Goal: Task Accomplishment & Management: Manage account settings

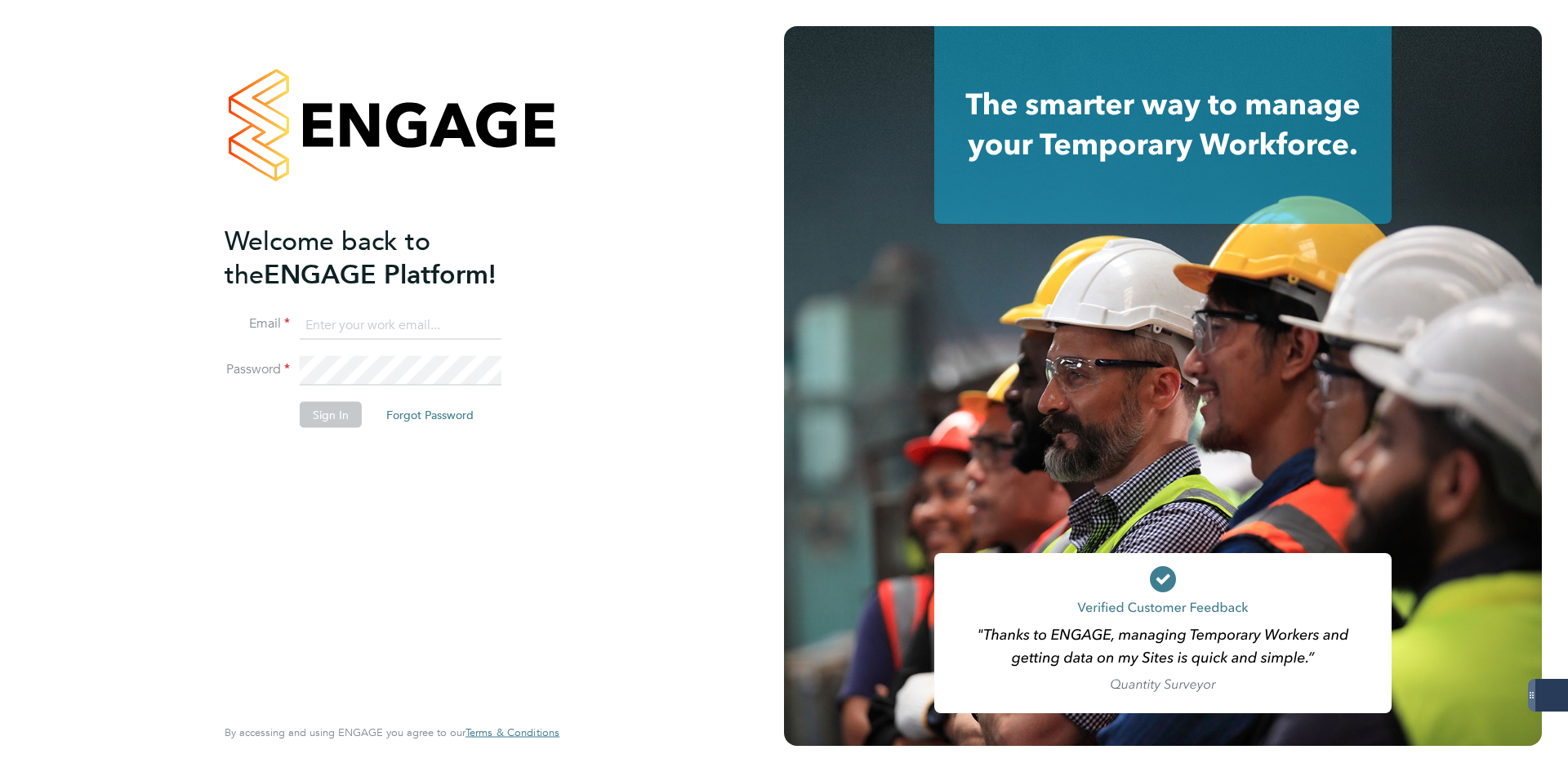
type input "[EMAIL_ADDRESS][DOMAIN_NAME]"
click at [333, 408] on button "Sign In" at bounding box center [330, 414] width 62 height 26
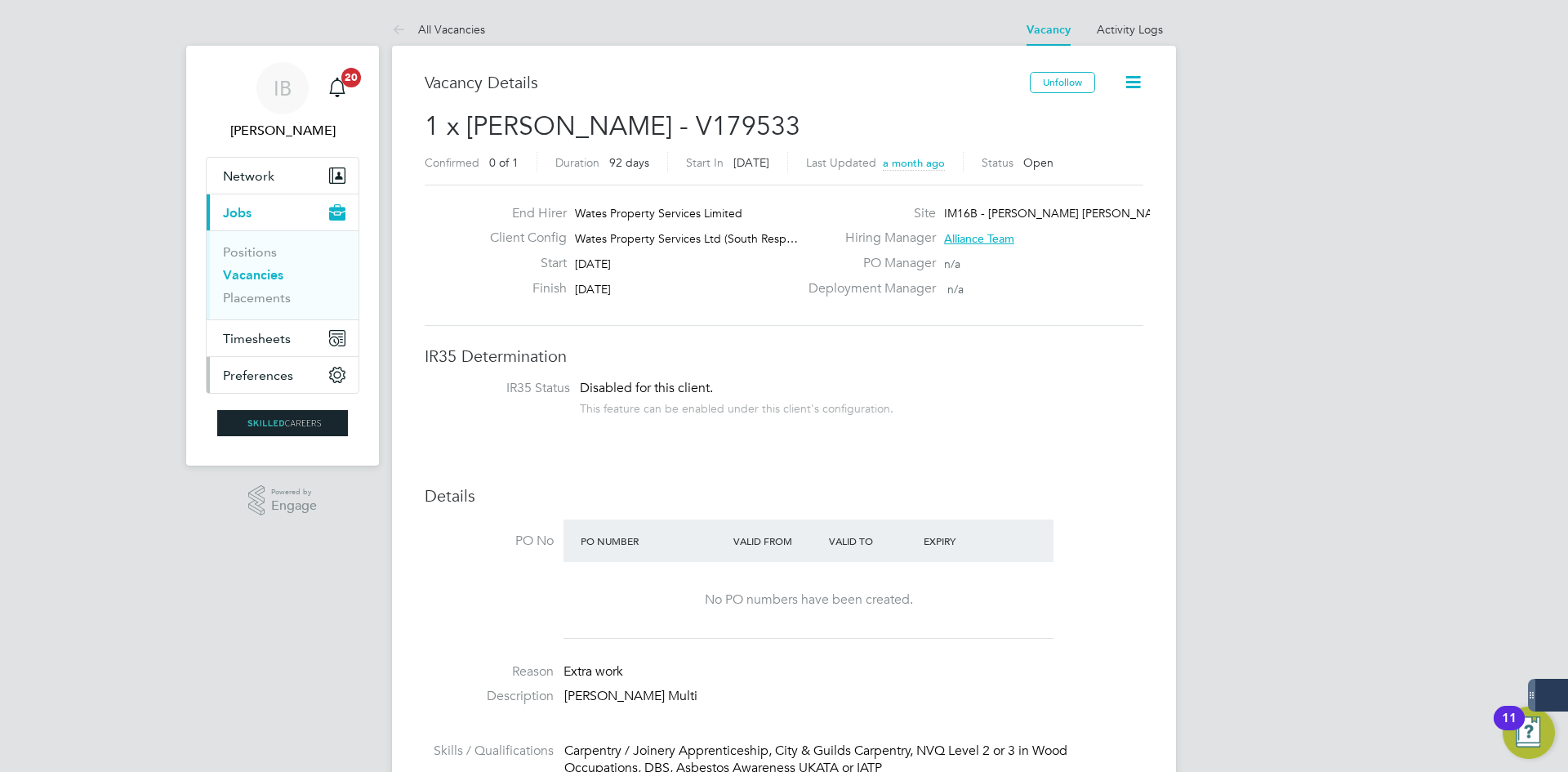
click at [267, 368] on span "Preferences" at bounding box center [258, 375] width 70 height 16
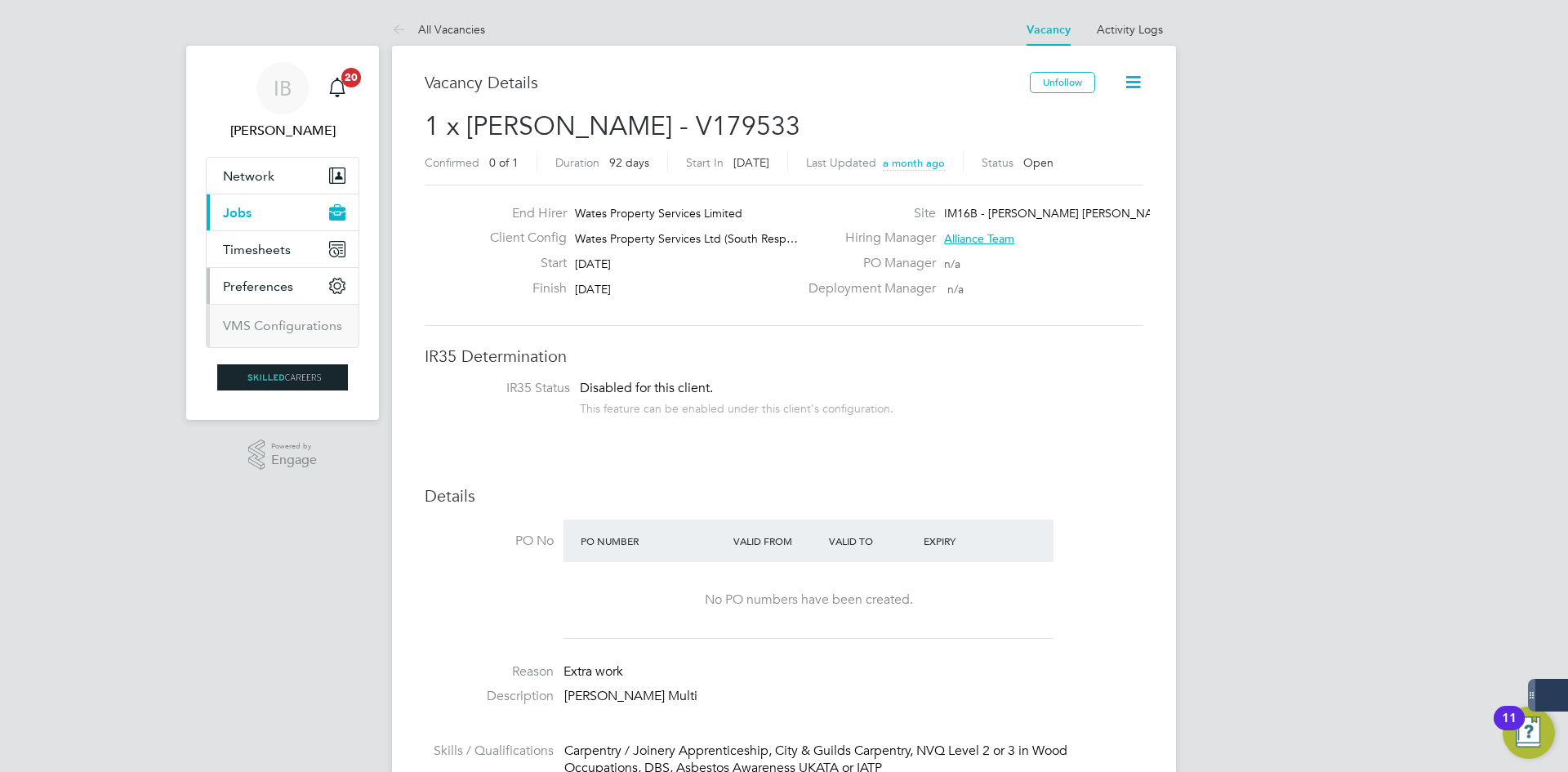
click at [256, 341] on ul "VMS Configurations" at bounding box center [283, 326] width 152 height 43
click at [262, 269] on button "Preferences" at bounding box center [283, 285] width 152 height 36
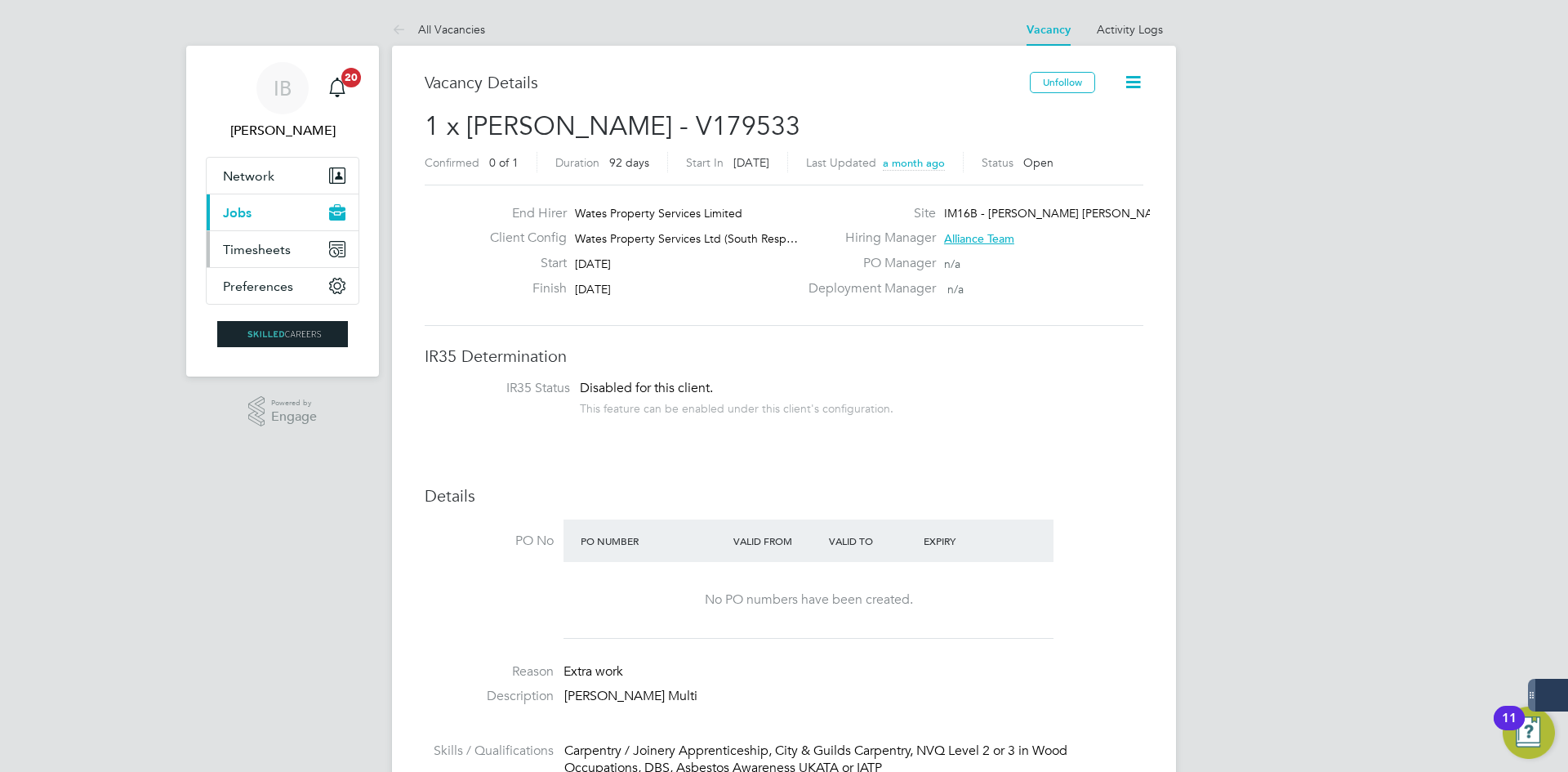
click at [267, 236] on button "Timesheets" at bounding box center [283, 249] width 152 height 36
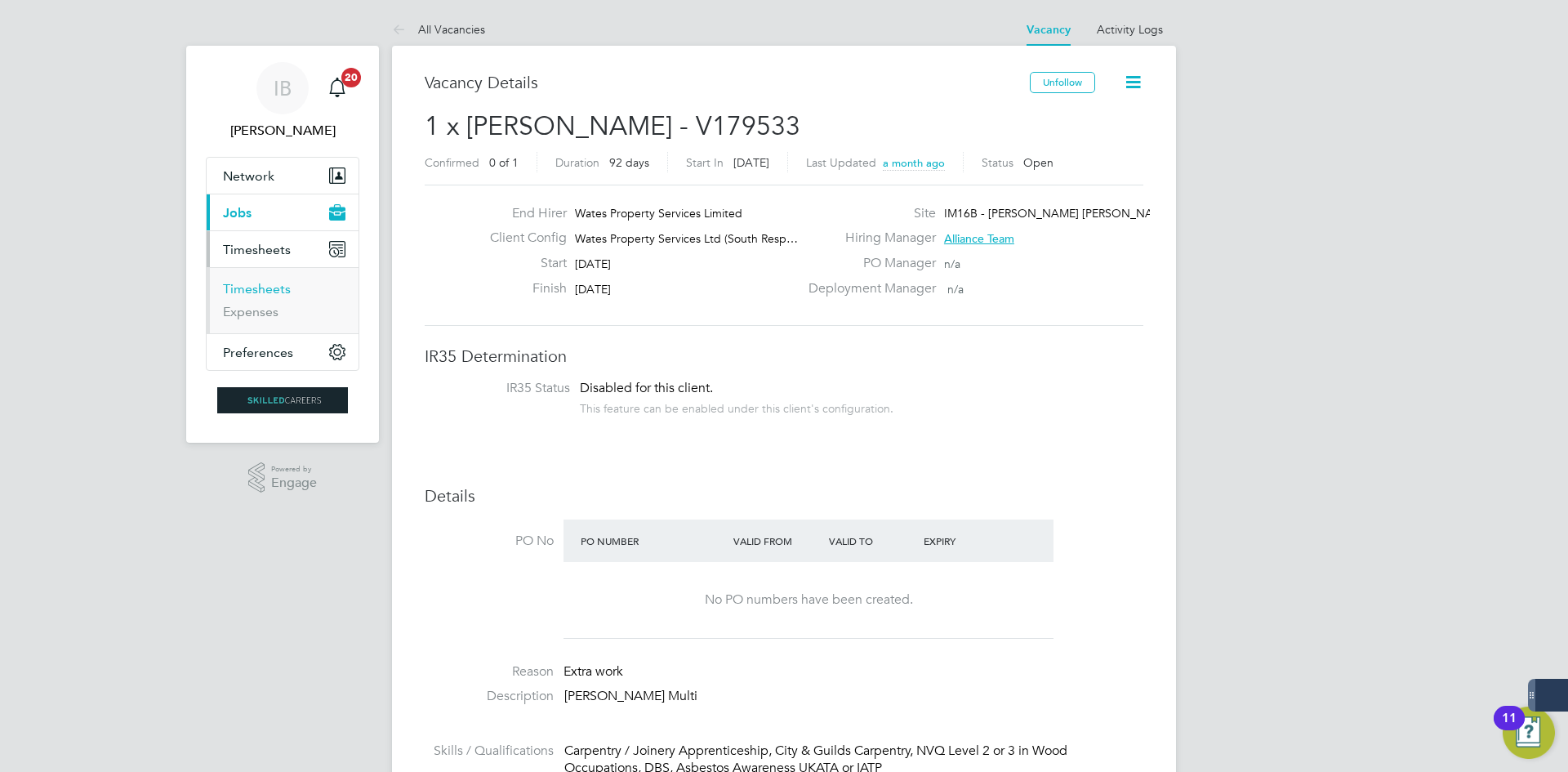
click at [268, 287] on link "Timesheets" at bounding box center [257, 288] width 68 height 16
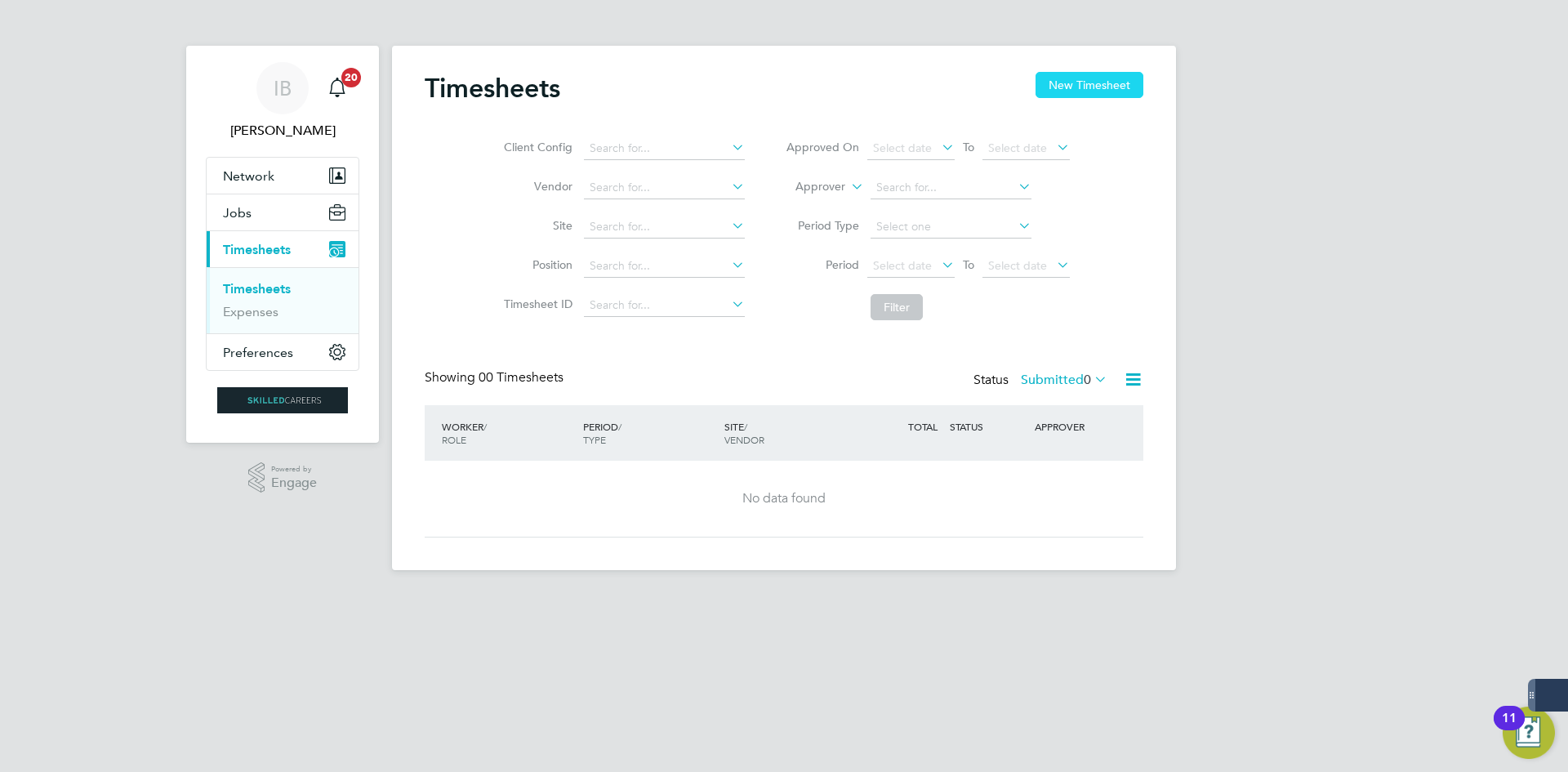
click at [1079, 79] on button "New Timesheet" at bounding box center [1090, 85] width 107 height 26
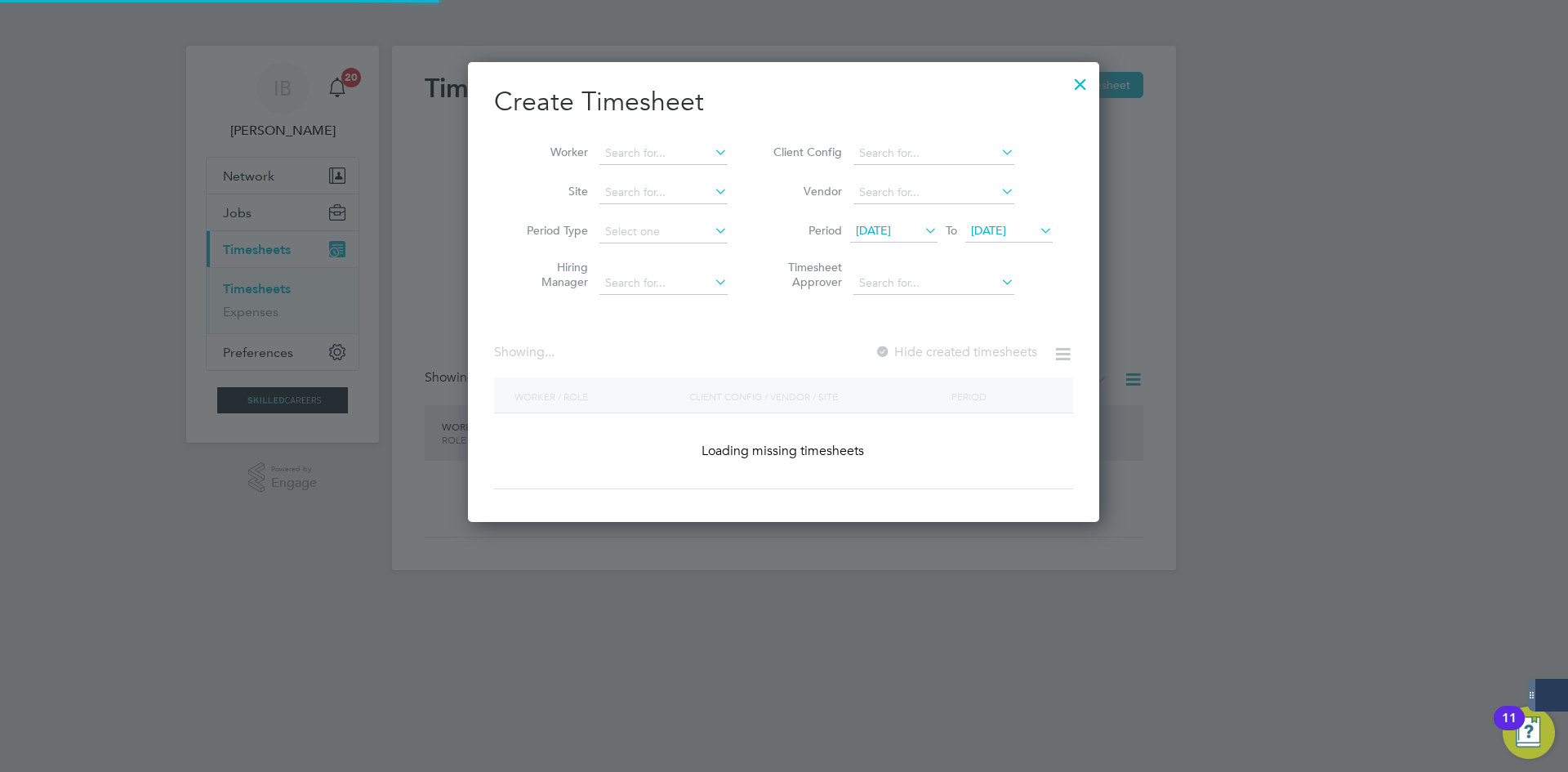
scroll to position [2908, 706]
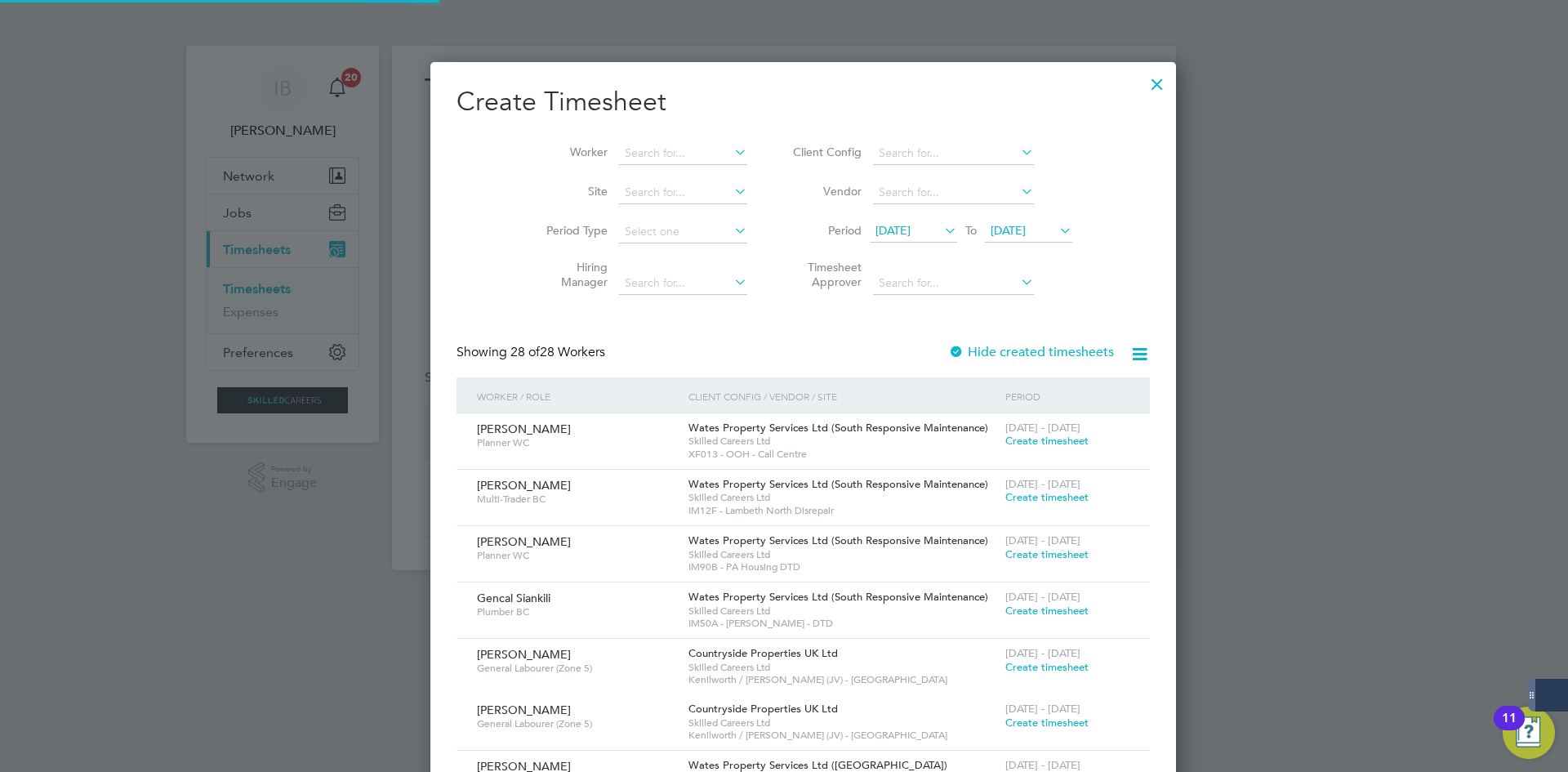
click at [674, 171] on li "Worker" at bounding box center [640, 153] width 254 height 39
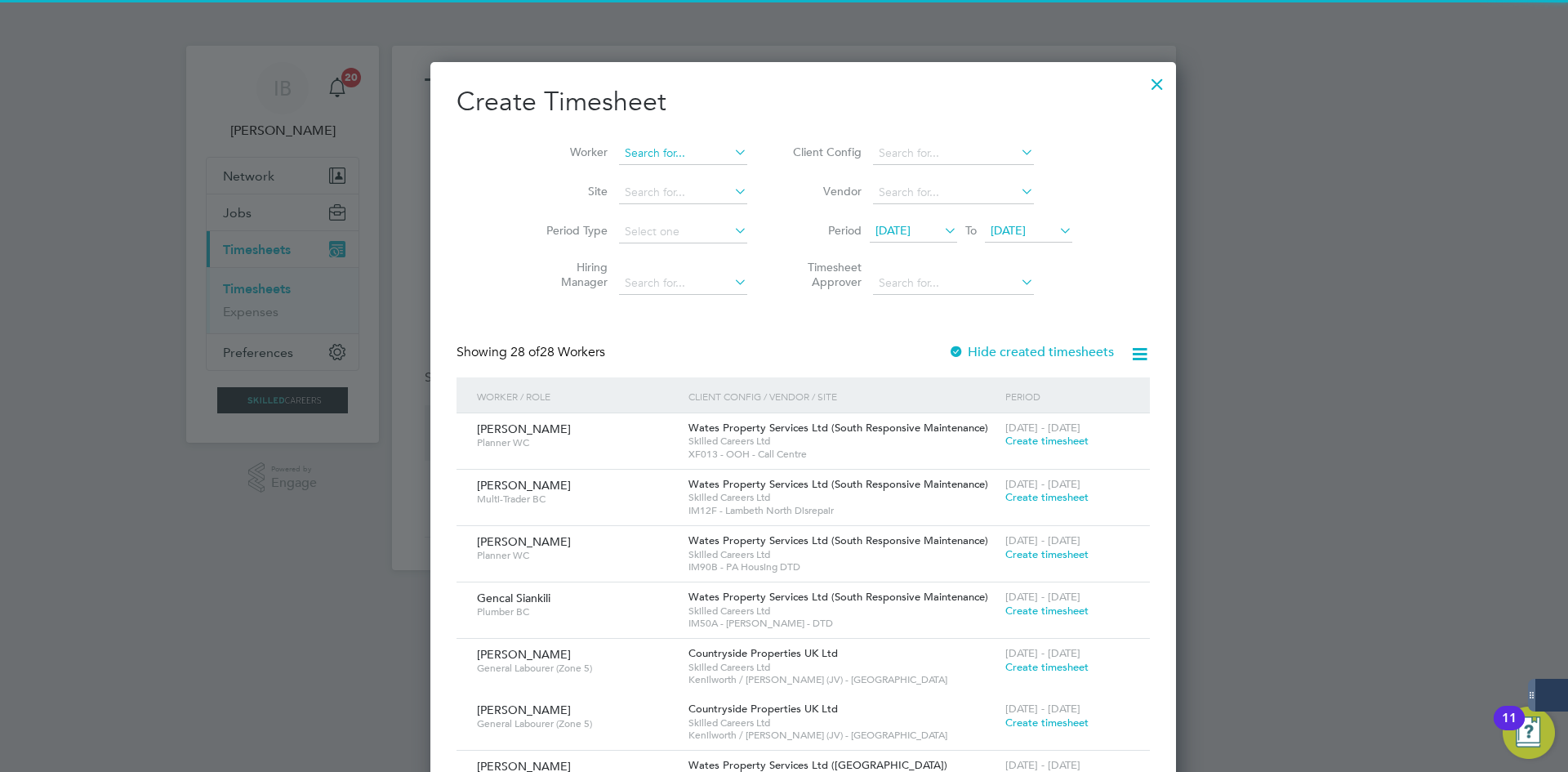
click at [664, 151] on input at bounding box center [682, 154] width 128 height 23
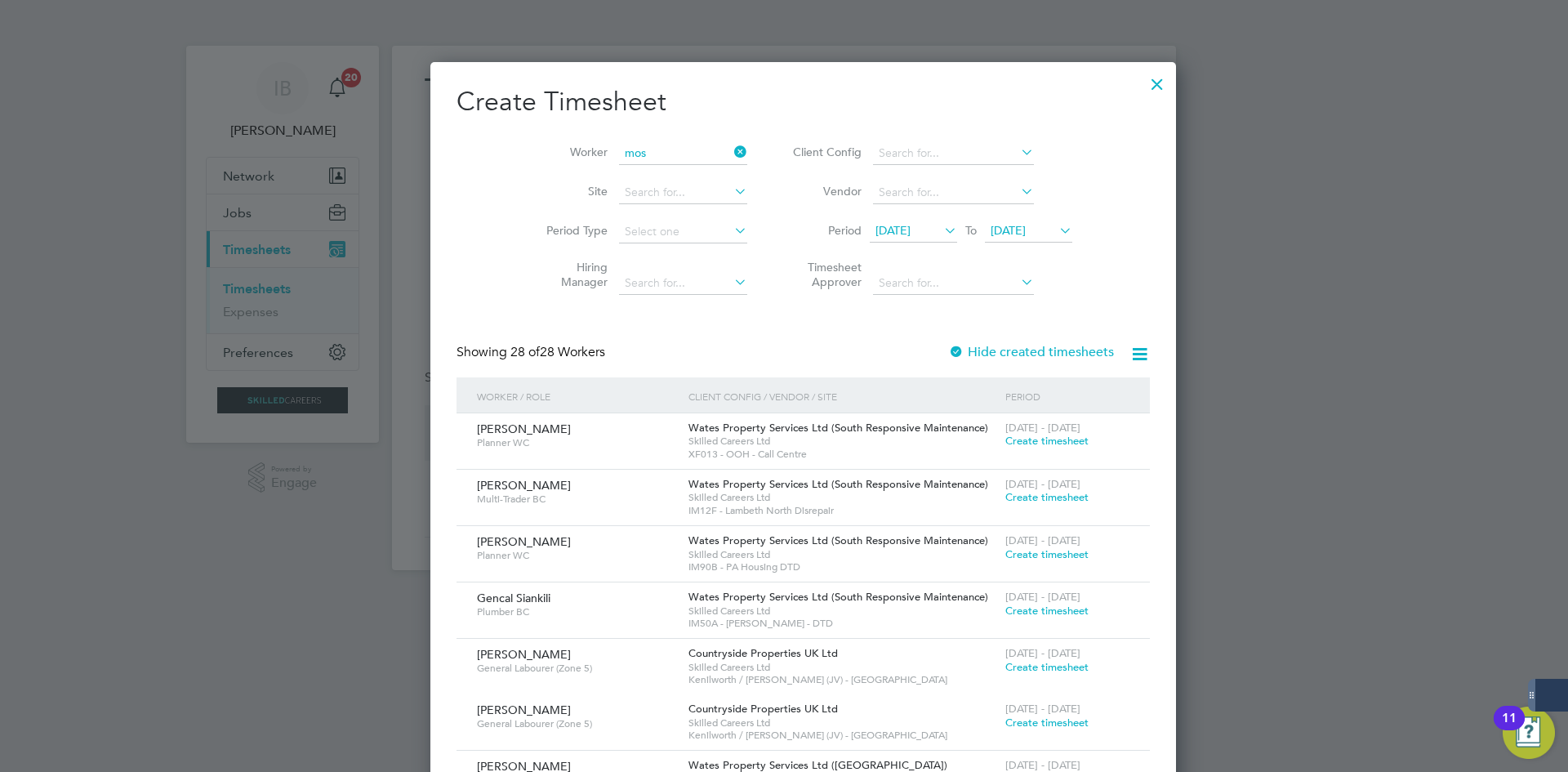
click at [656, 285] on li "Mos imileoluwa Aliu" at bounding box center [690, 286] width 184 height 22
type input "Mosimileoluwa Aliu"
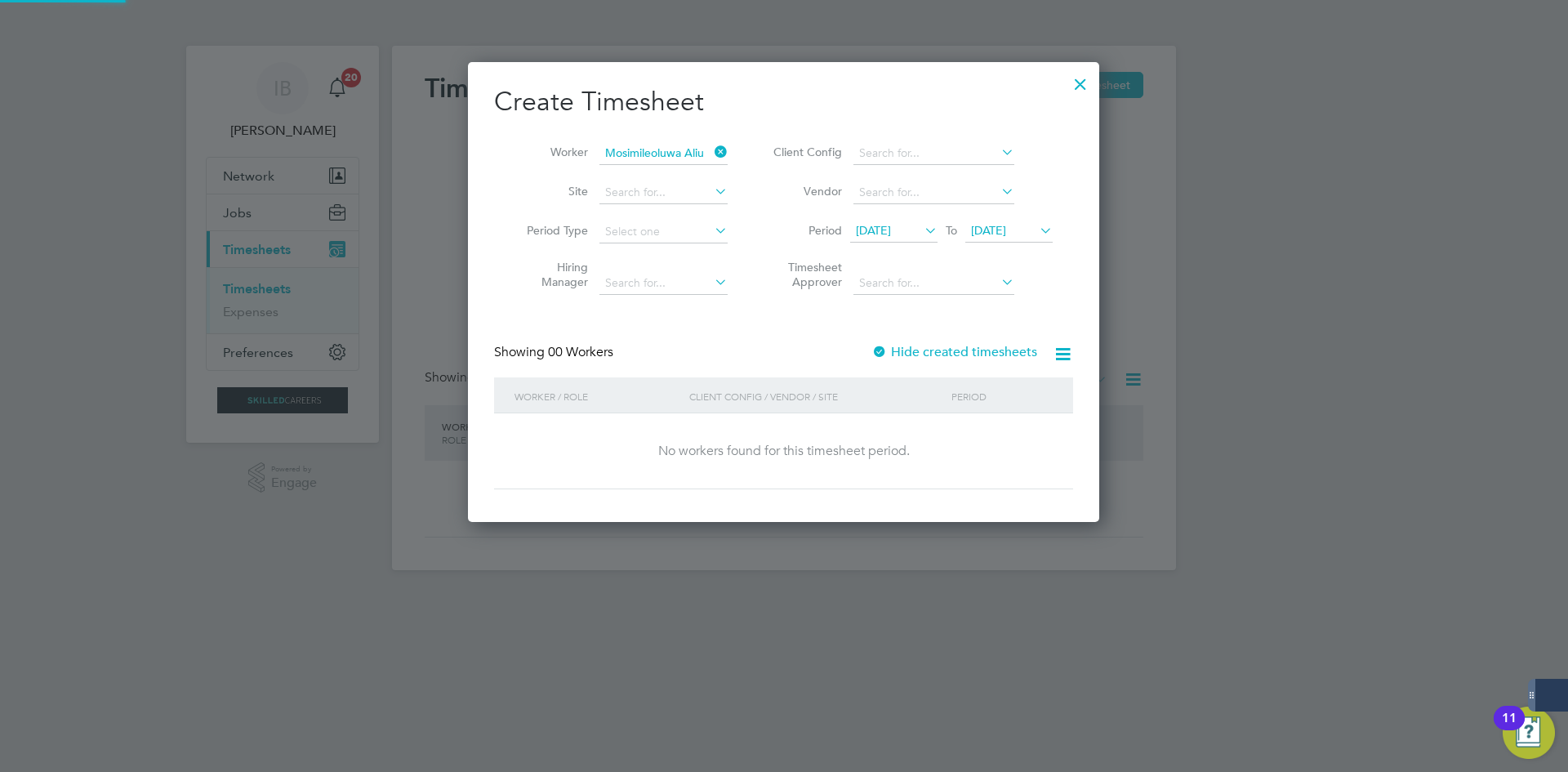
scroll to position [461, 632]
click at [990, 352] on label "Hide created timesheets" at bounding box center [954, 352] width 166 height 17
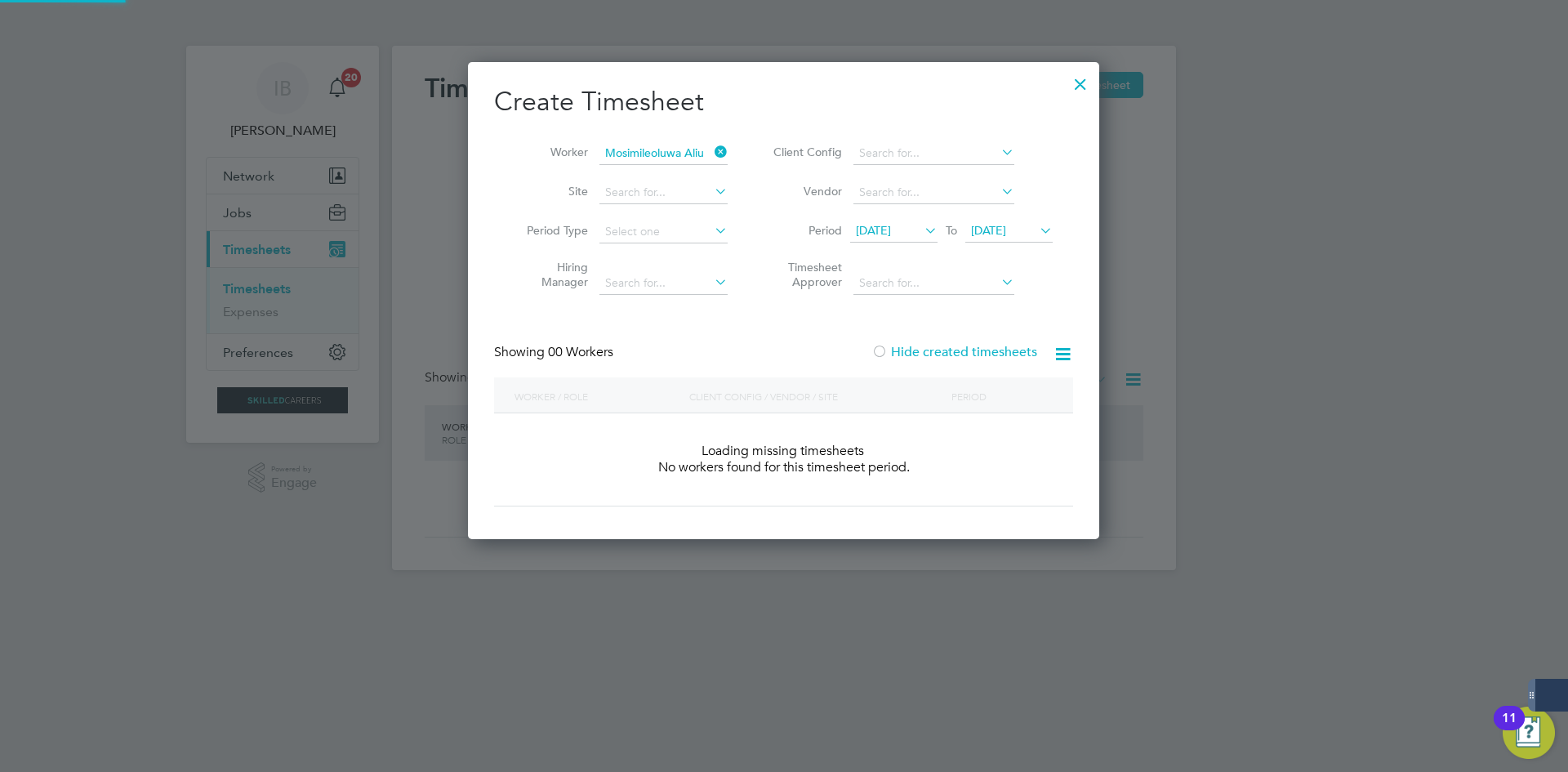
click at [990, 352] on label "Hide created timesheets" at bounding box center [954, 352] width 166 height 17
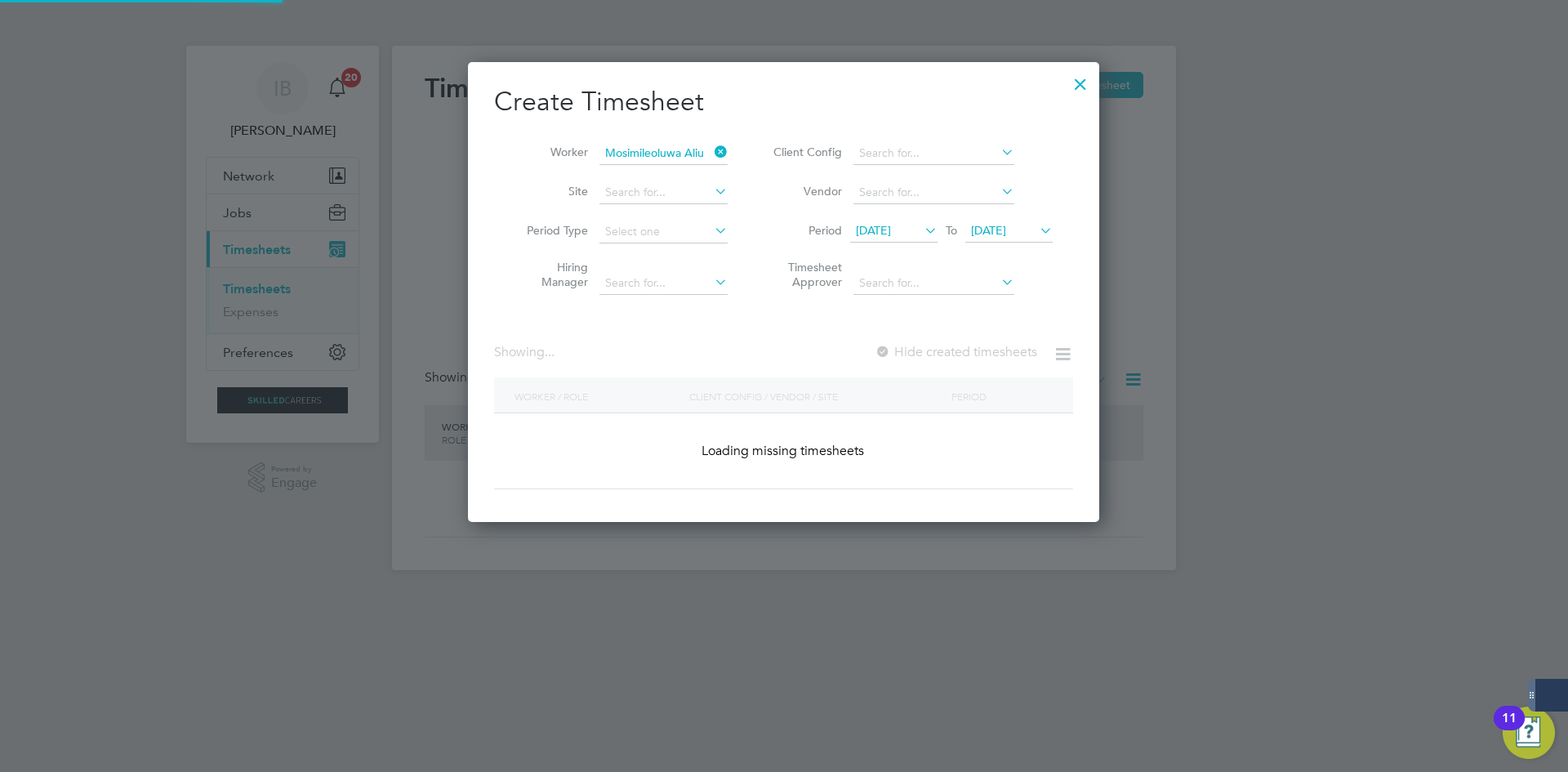
scroll to position [455, 632]
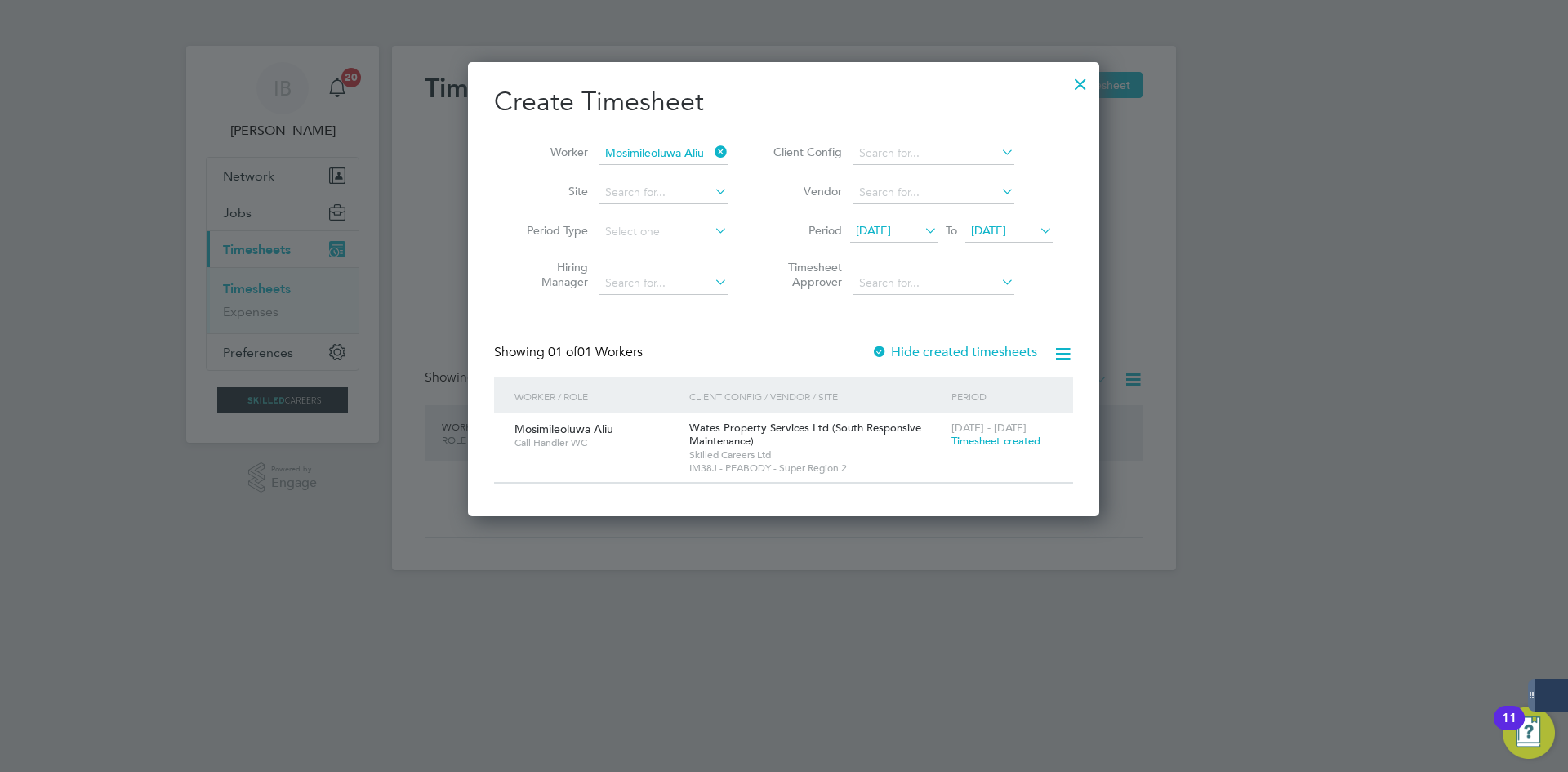
click at [1001, 442] on span "Timesheet created" at bounding box center [996, 441] width 89 height 15
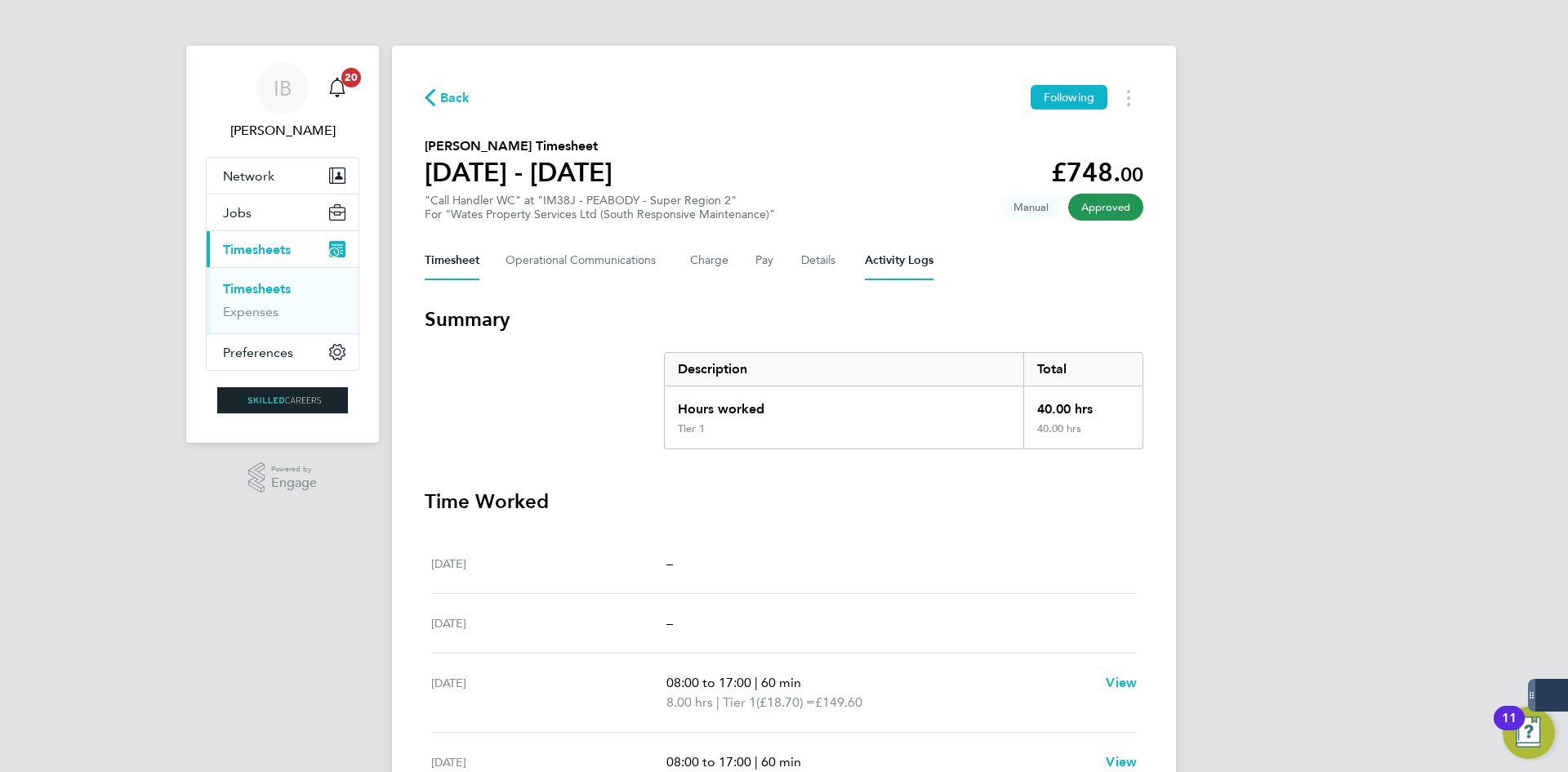
click at [891, 264] on Logs-tab "Activity Logs" at bounding box center [899, 260] width 69 height 39
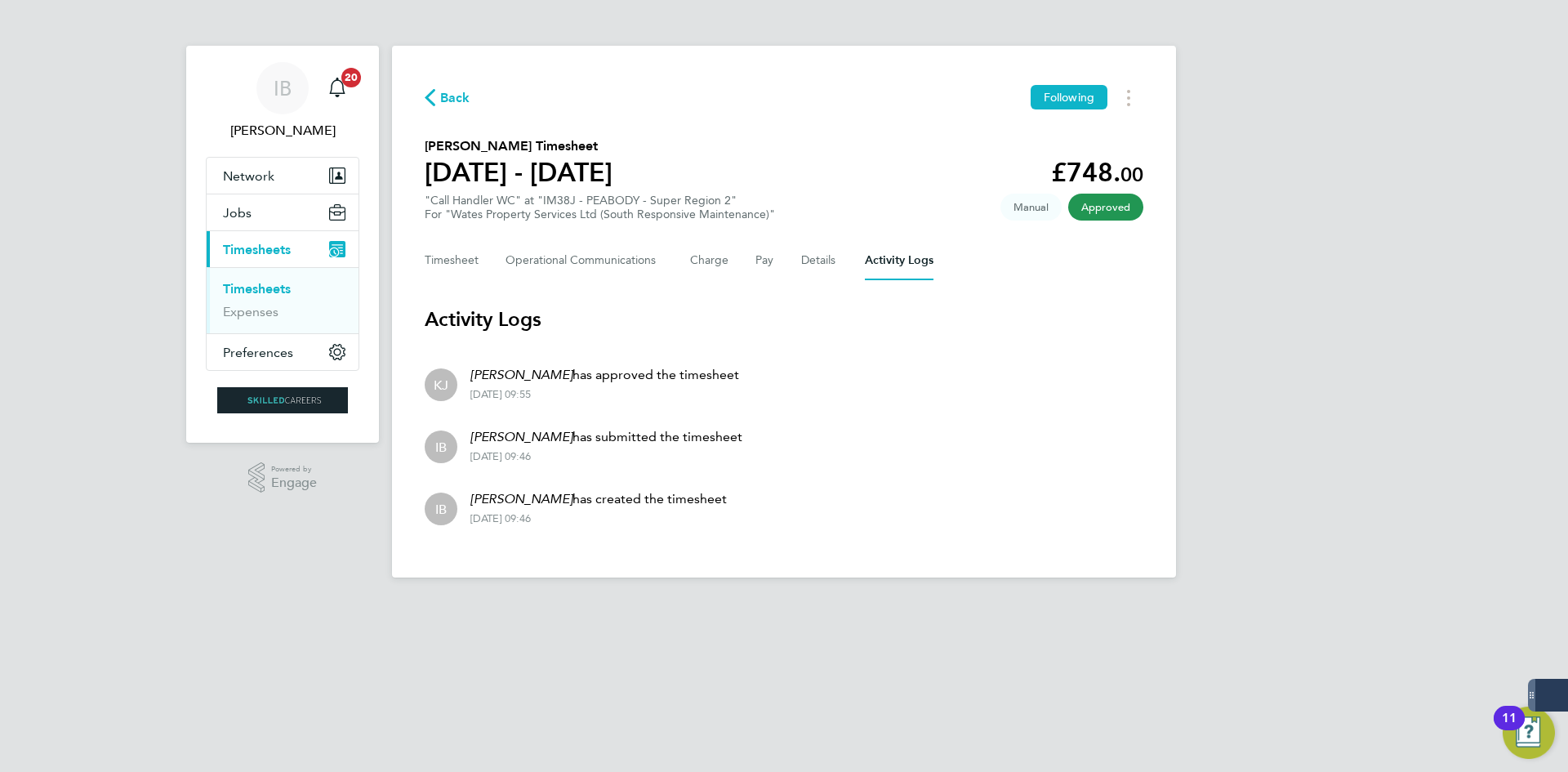
click at [458, 89] on span "Back" at bounding box center [455, 98] width 31 height 20
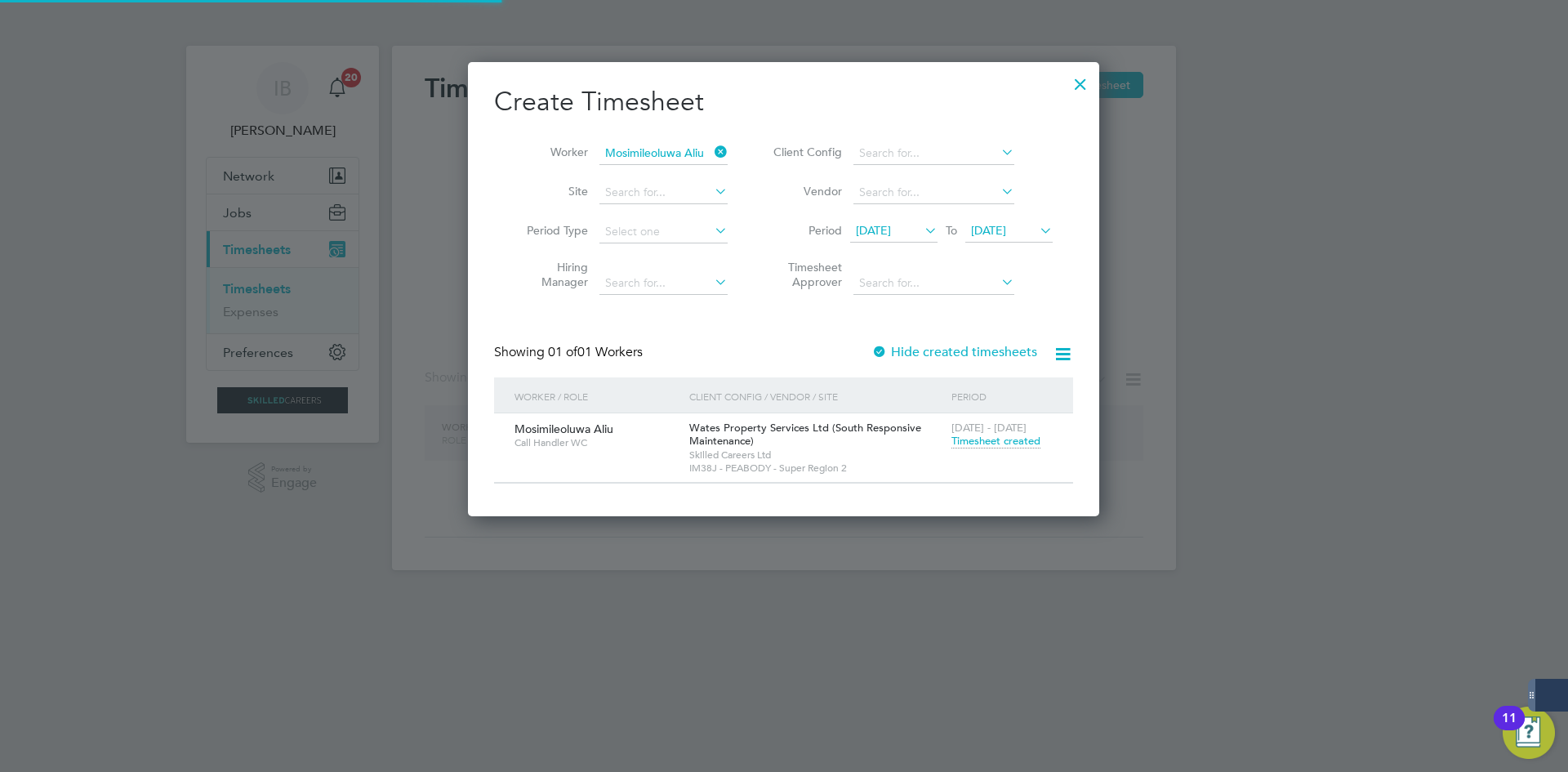
scroll to position [455, 632]
click at [984, 353] on label "Hide created timesheets" at bounding box center [954, 352] width 166 height 17
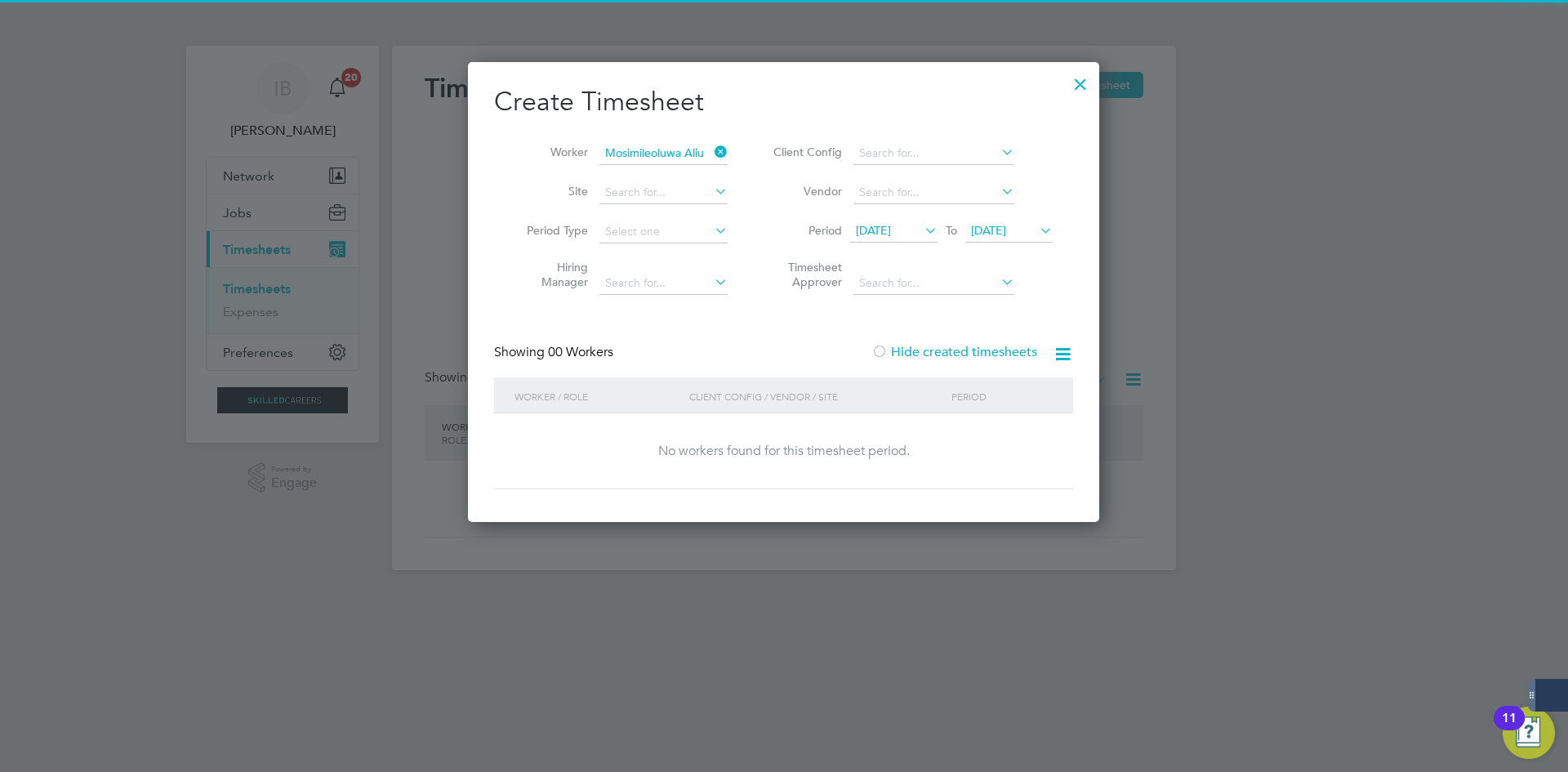
click at [984, 353] on label "Hide created timesheets" at bounding box center [954, 352] width 166 height 17
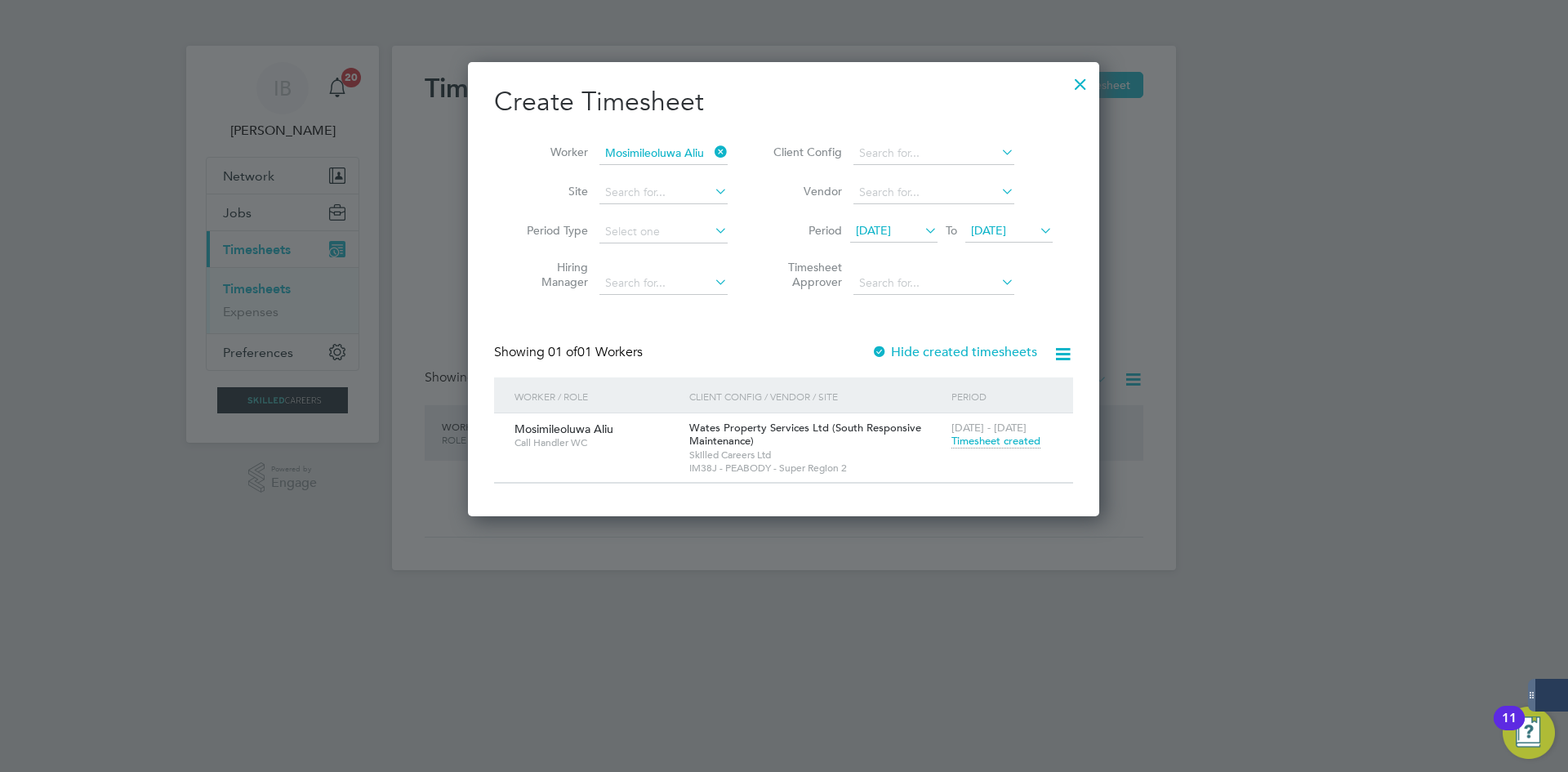
click at [1006, 233] on span "[DATE]" at bounding box center [988, 231] width 36 height 15
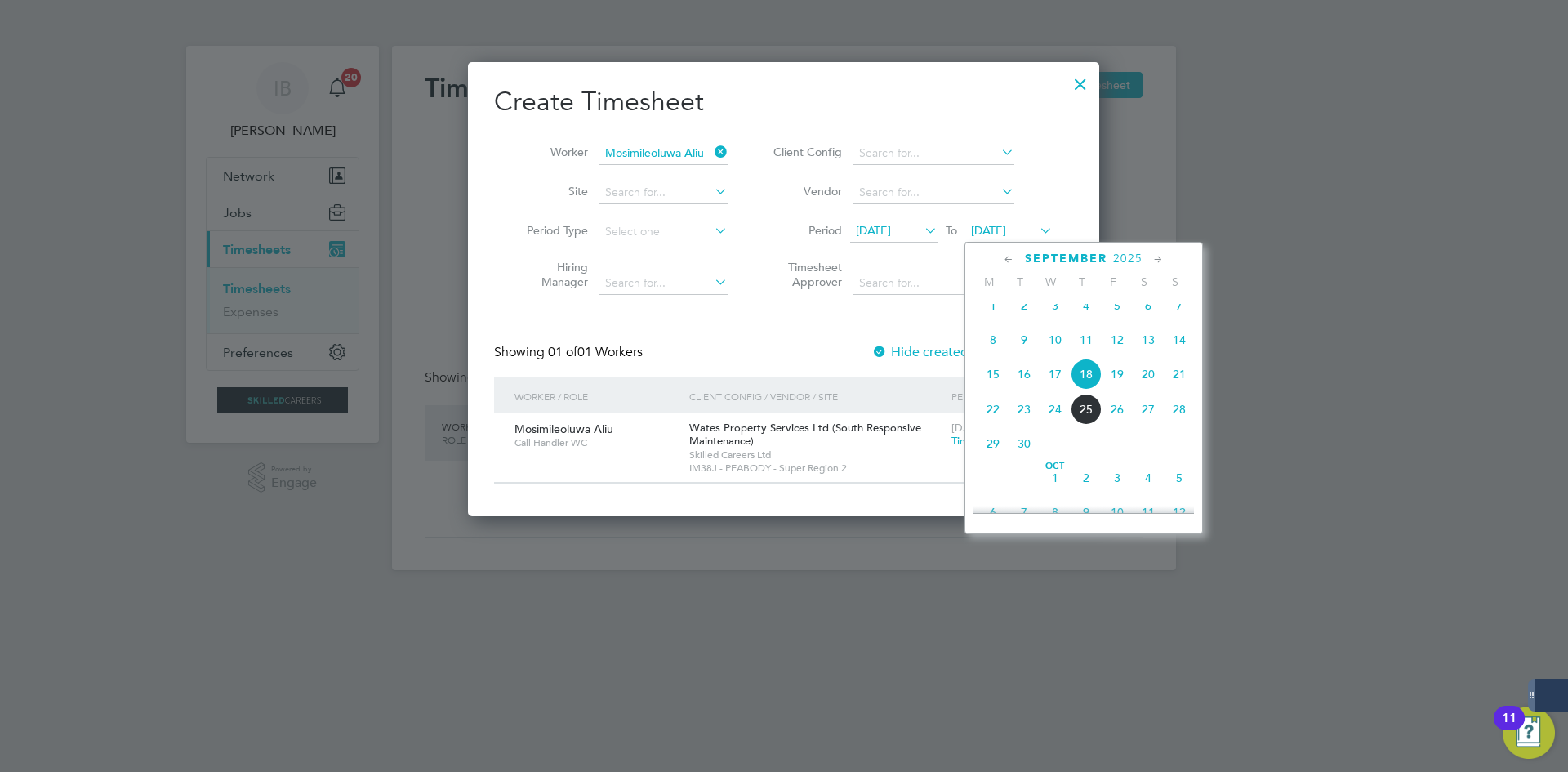
click at [1001, 455] on span "29" at bounding box center [993, 444] width 31 height 31
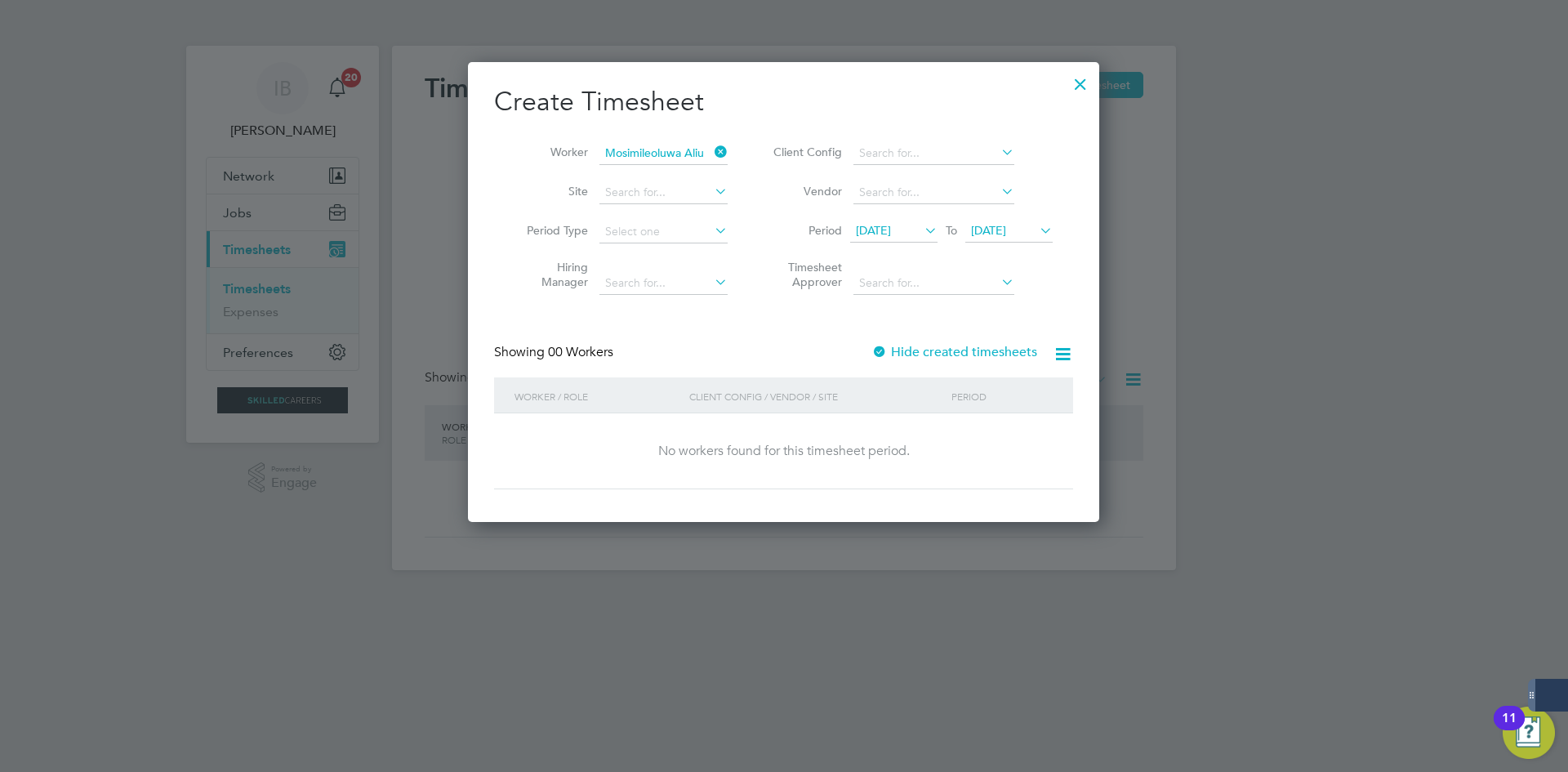
click at [967, 346] on label "Hide created timesheets" at bounding box center [954, 352] width 166 height 17
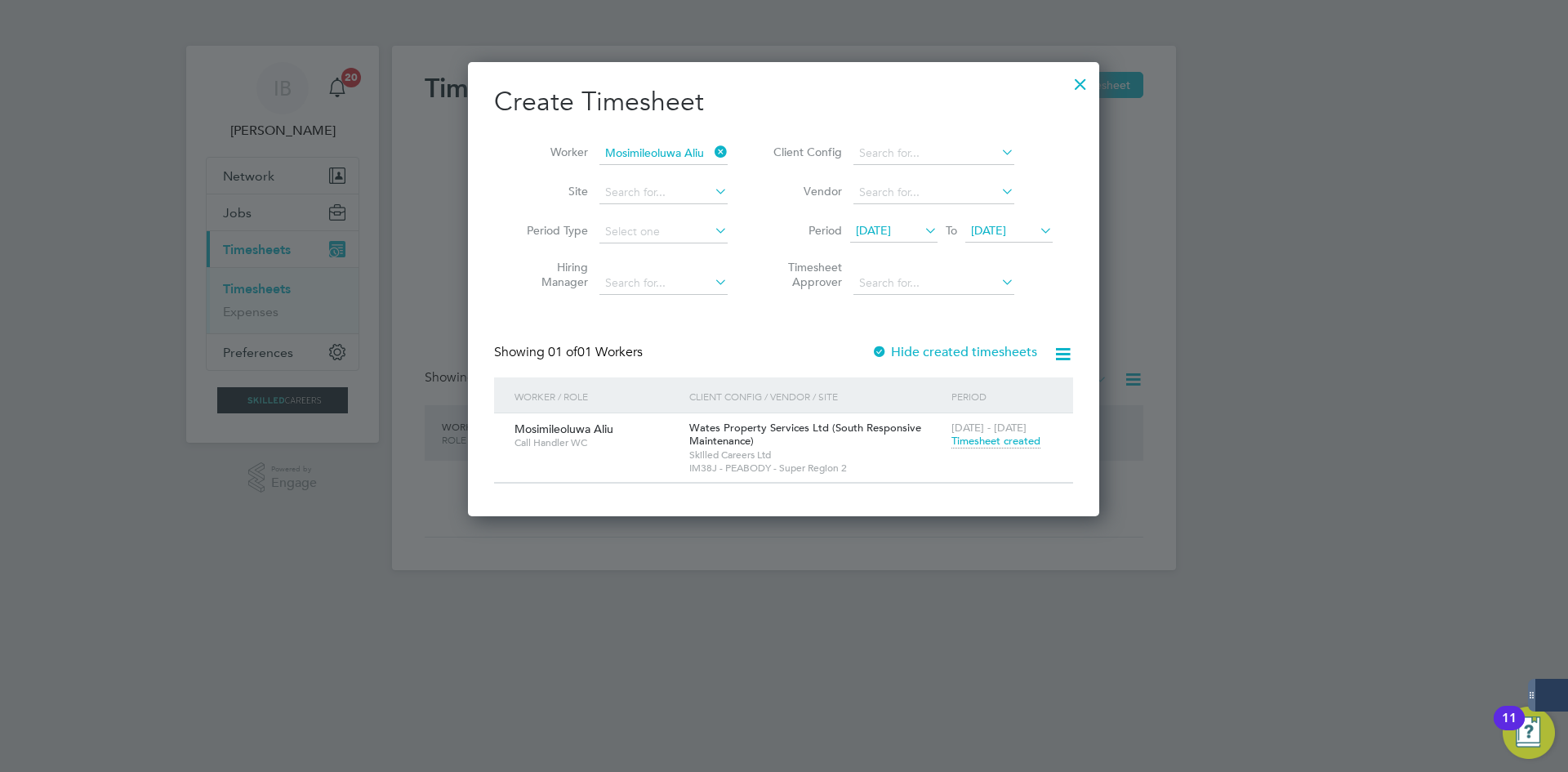
click at [967, 346] on label "Hide created timesheets" at bounding box center [954, 352] width 166 height 17
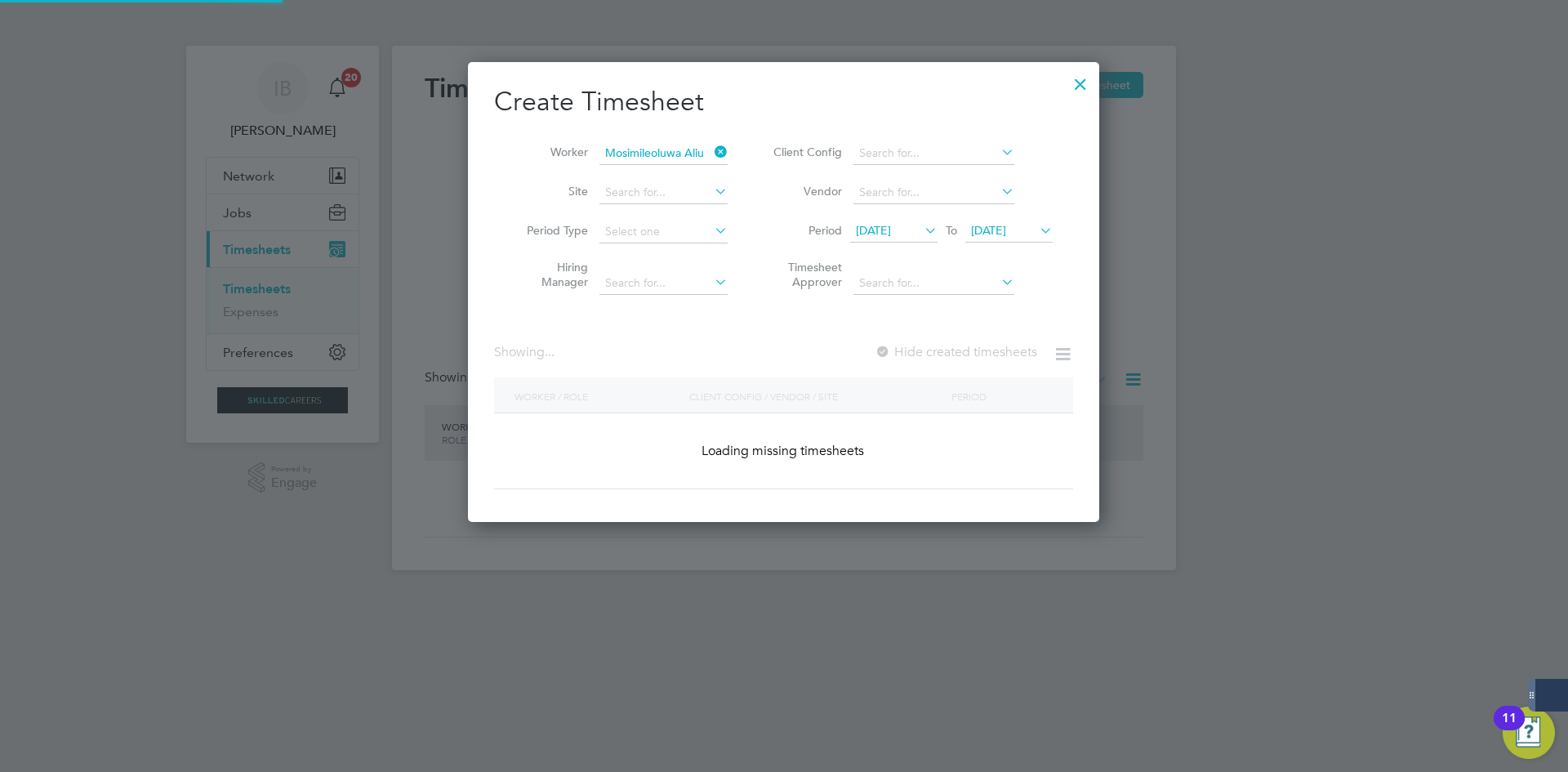
click at [967, 346] on label "Hide created timesheets" at bounding box center [956, 352] width 163 height 17
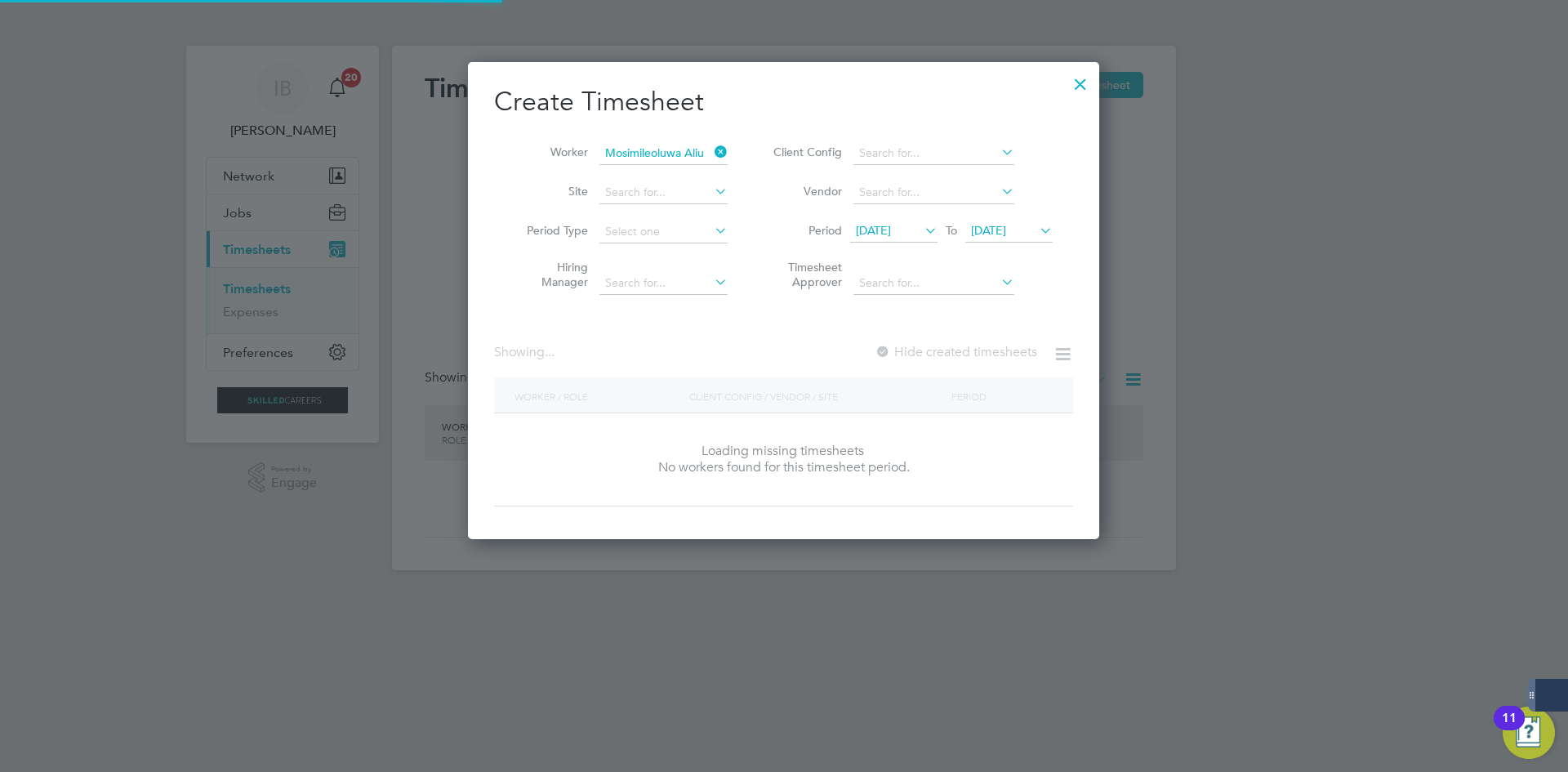
click at [967, 346] on label "Hide created timesheets" at bounding box center [956, 352] width 163 height 17
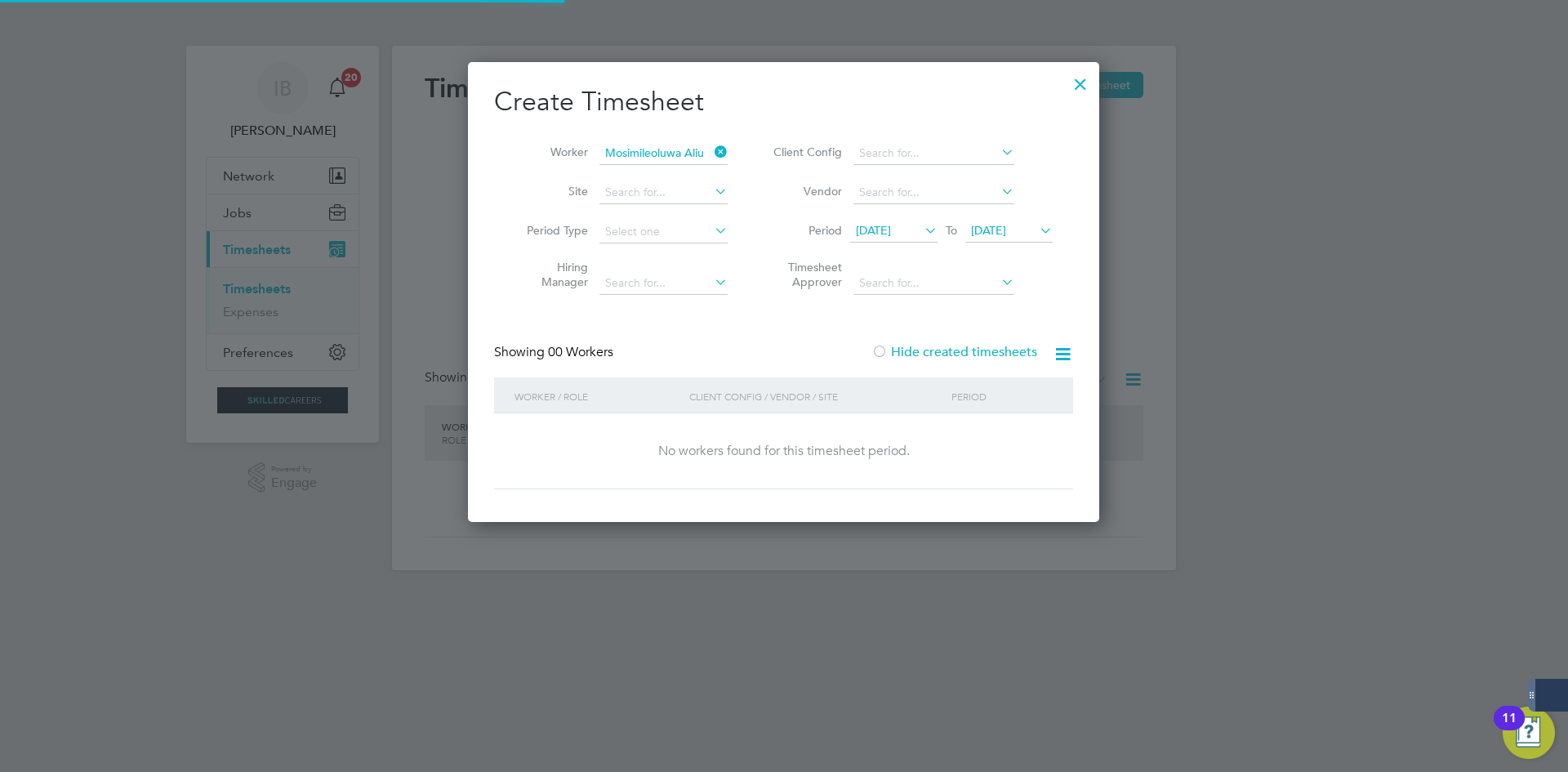
click at [967, 346] on label "Hide created timesheets" at bounding box center [954, 352] width 166 height 17
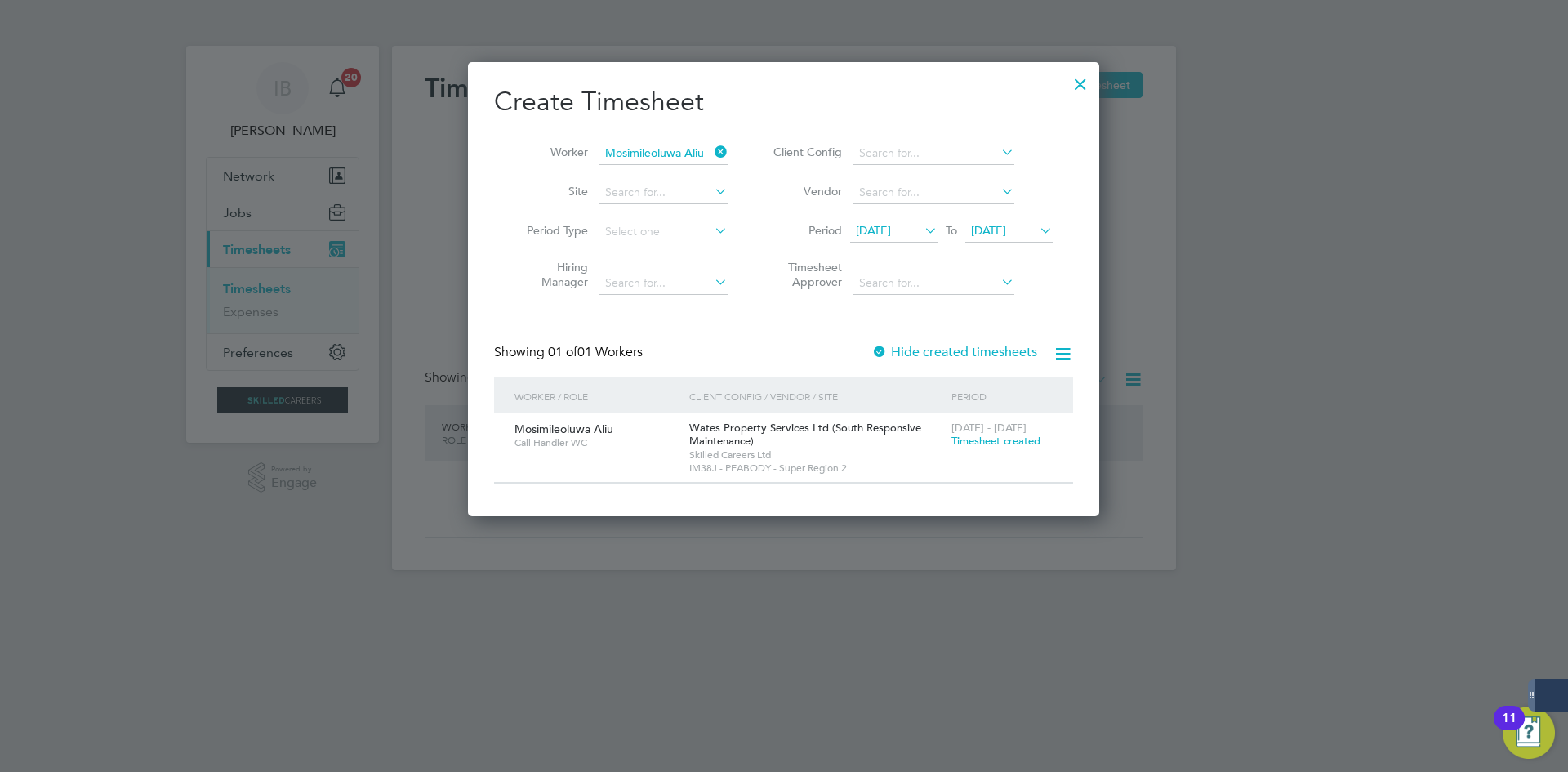
click at [1081, 77] on div at bounding box center [1081, 80] width 30 height 30
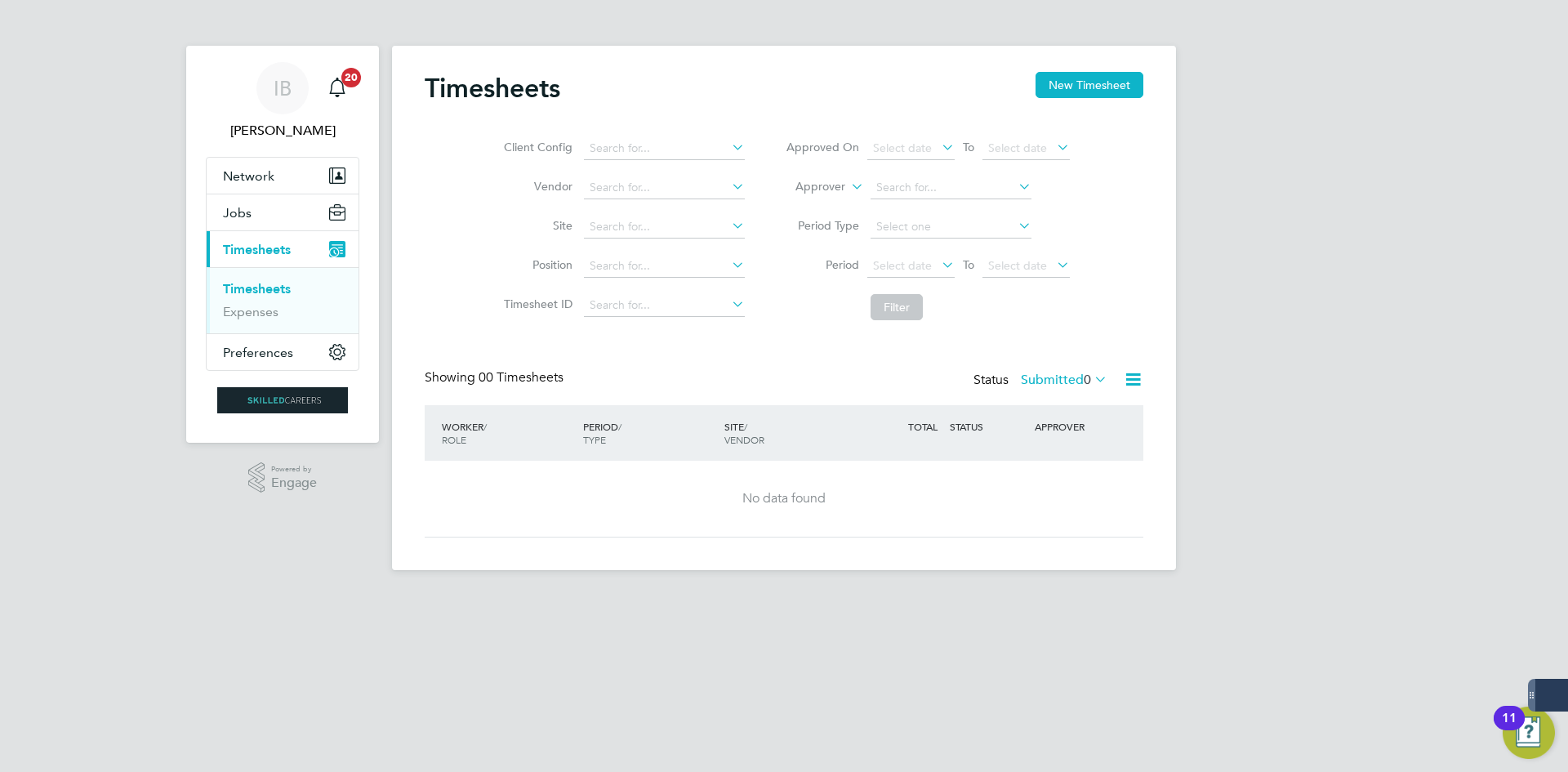
click at [1081, 77] on button "New Timesheet" at bounding box center [1090, 85] width 107 height 26
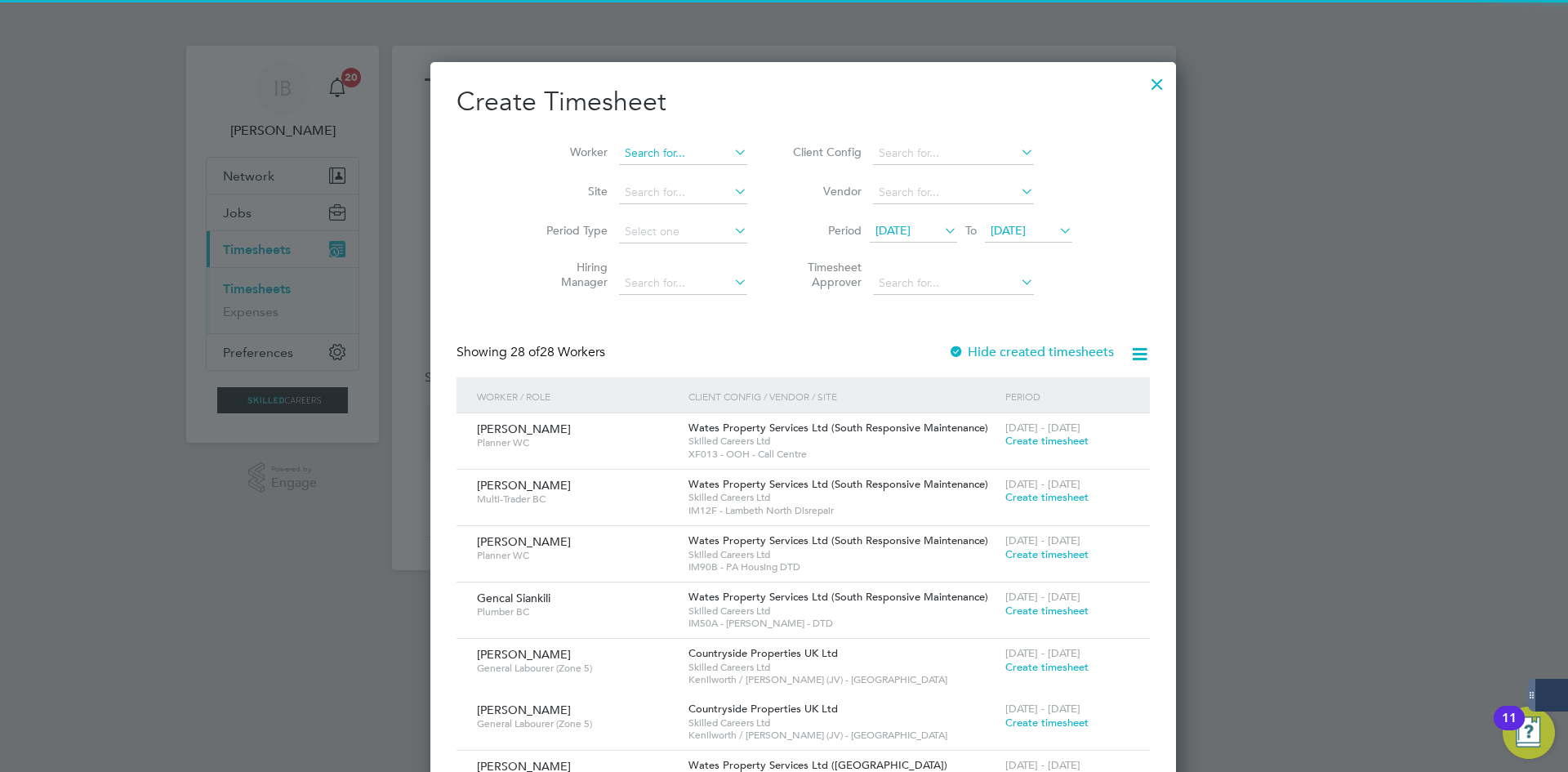
click at [658, 163] on input at bounding box center [682, 154] width 128 height 23
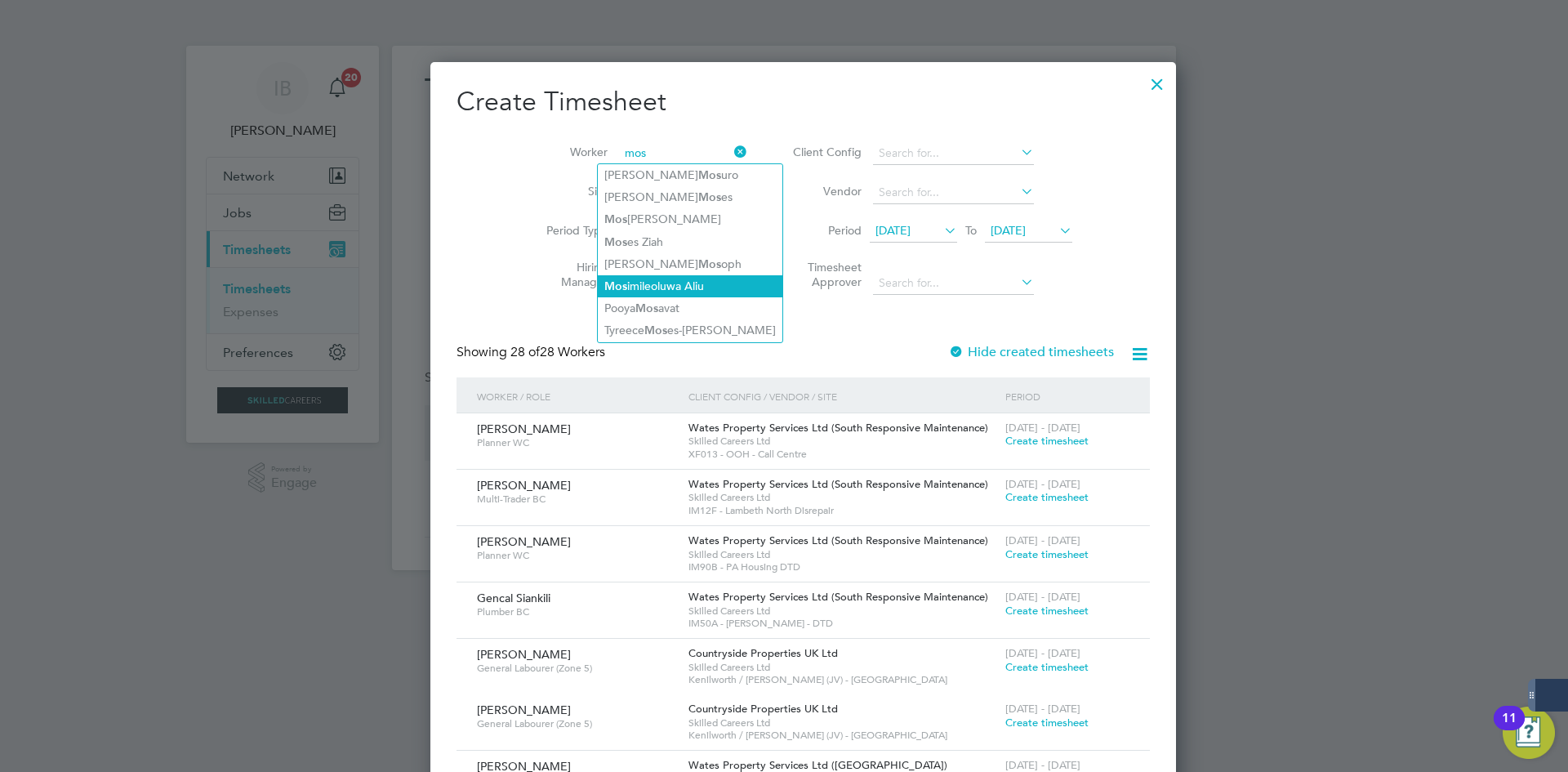
click at [658, 281] on li "Mos imileoluwa Aliu" at bounding box center [690, 286] width 184 height 22
type input "Mosimileoluwa Aliu"
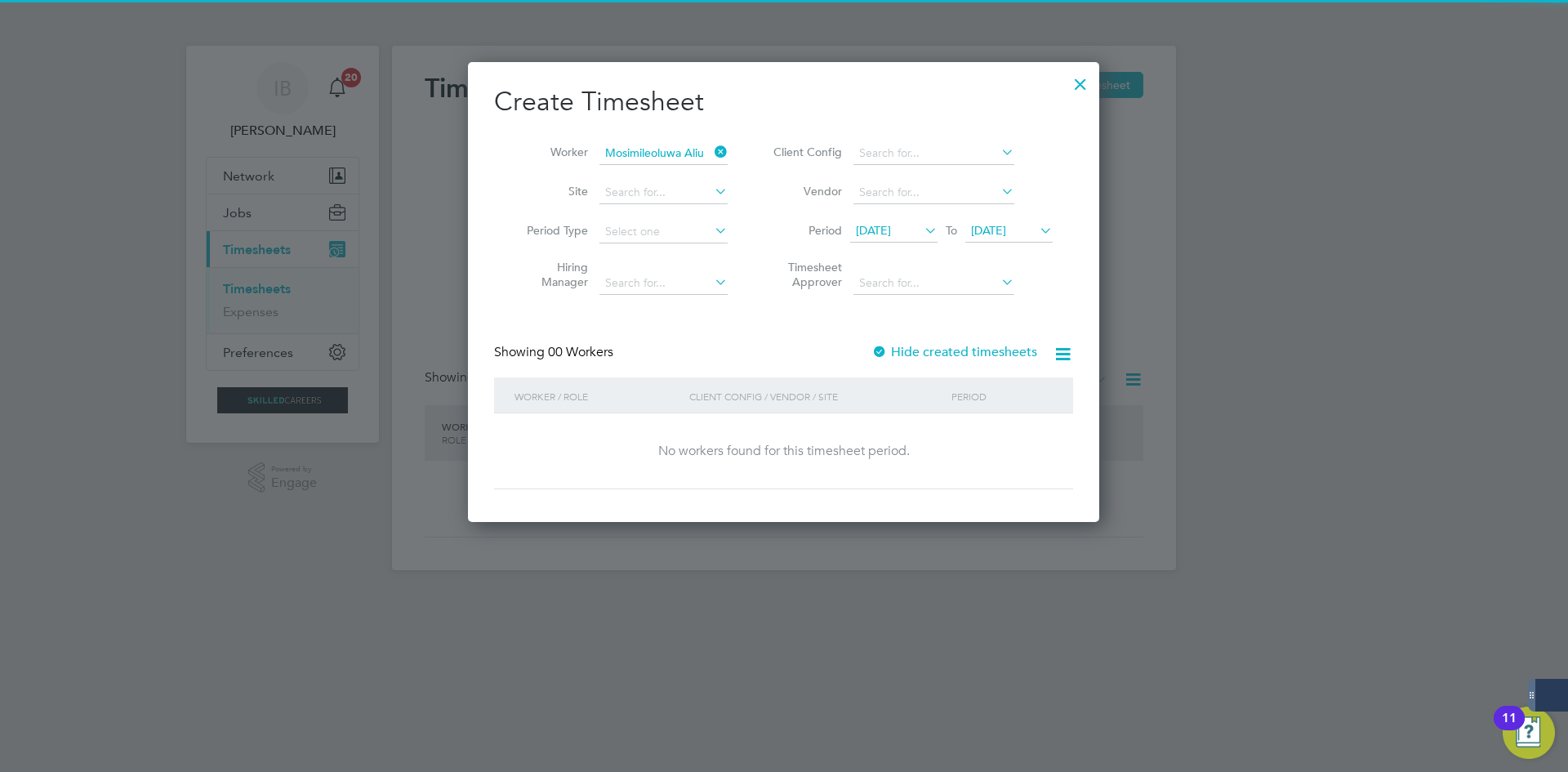
click at [964, 350] on label "Hide created timesheets" at bounding box center [954, 352] width 166 height 17
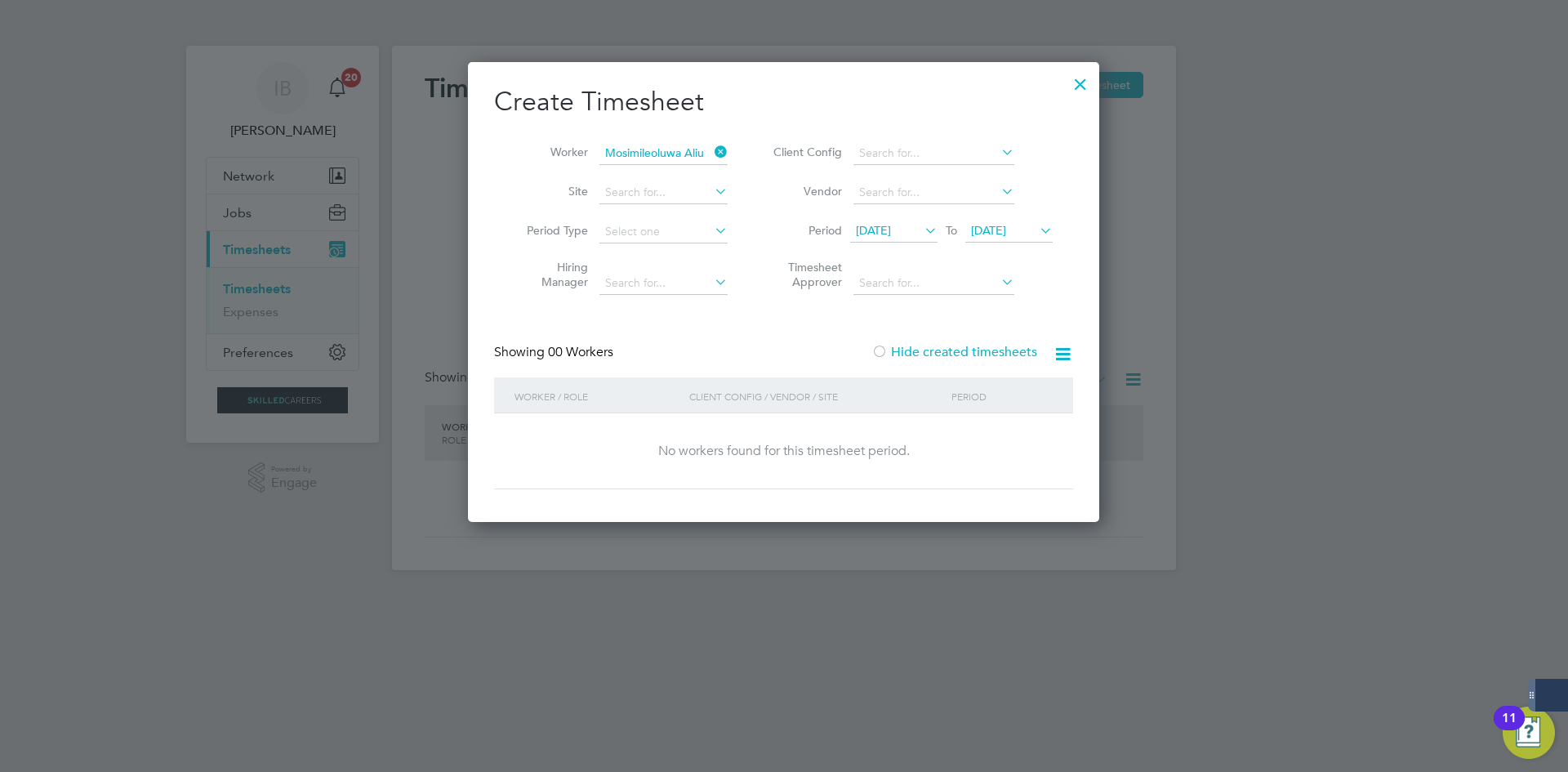
click at [964, 350] on label "Hide created timesheets" at bounding box center [954, 352] width 166 height 17
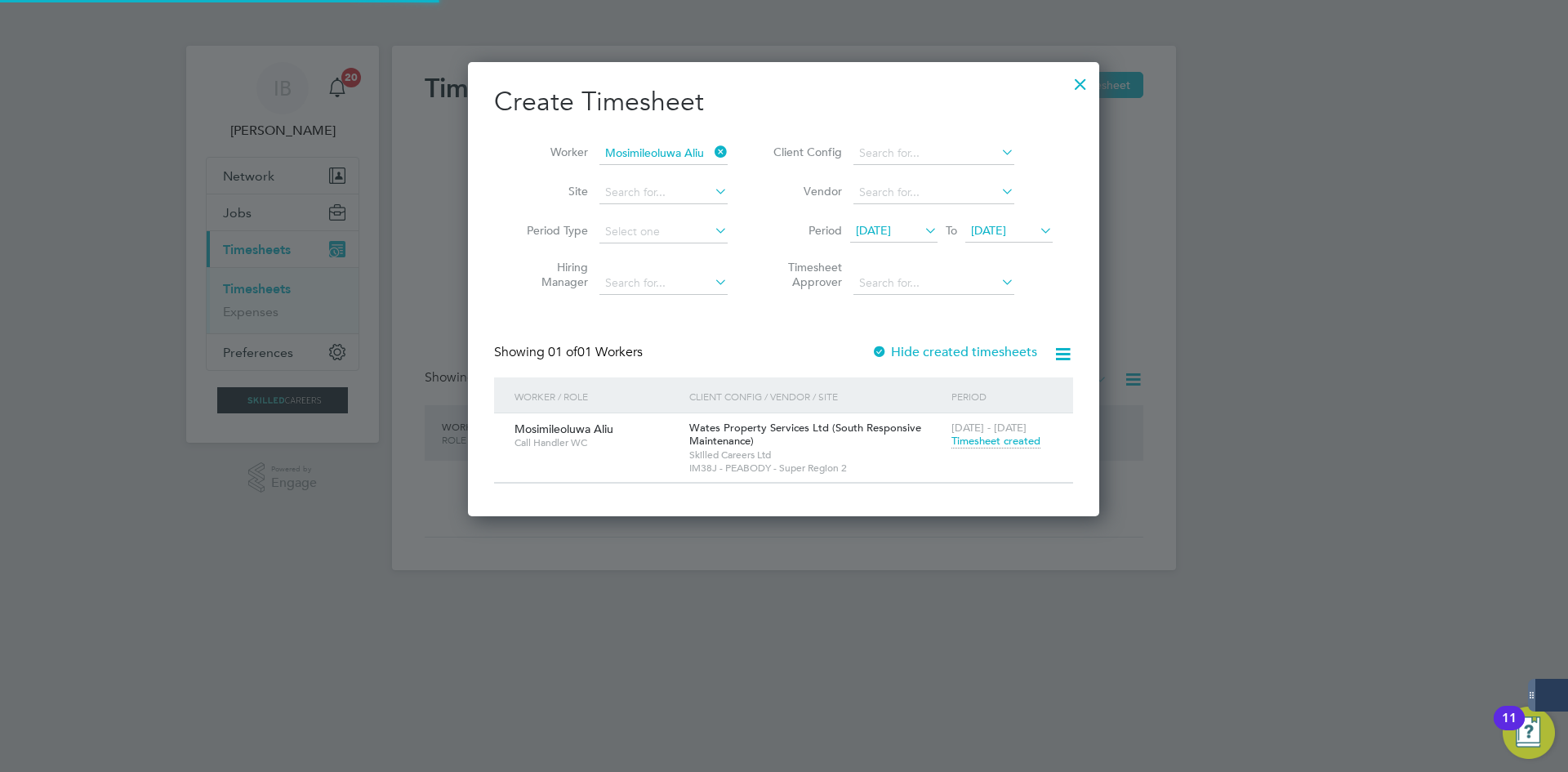
click at [964, 350] on label "Hide created timesheets" at bounding box center [954, 352] width 166 height 17
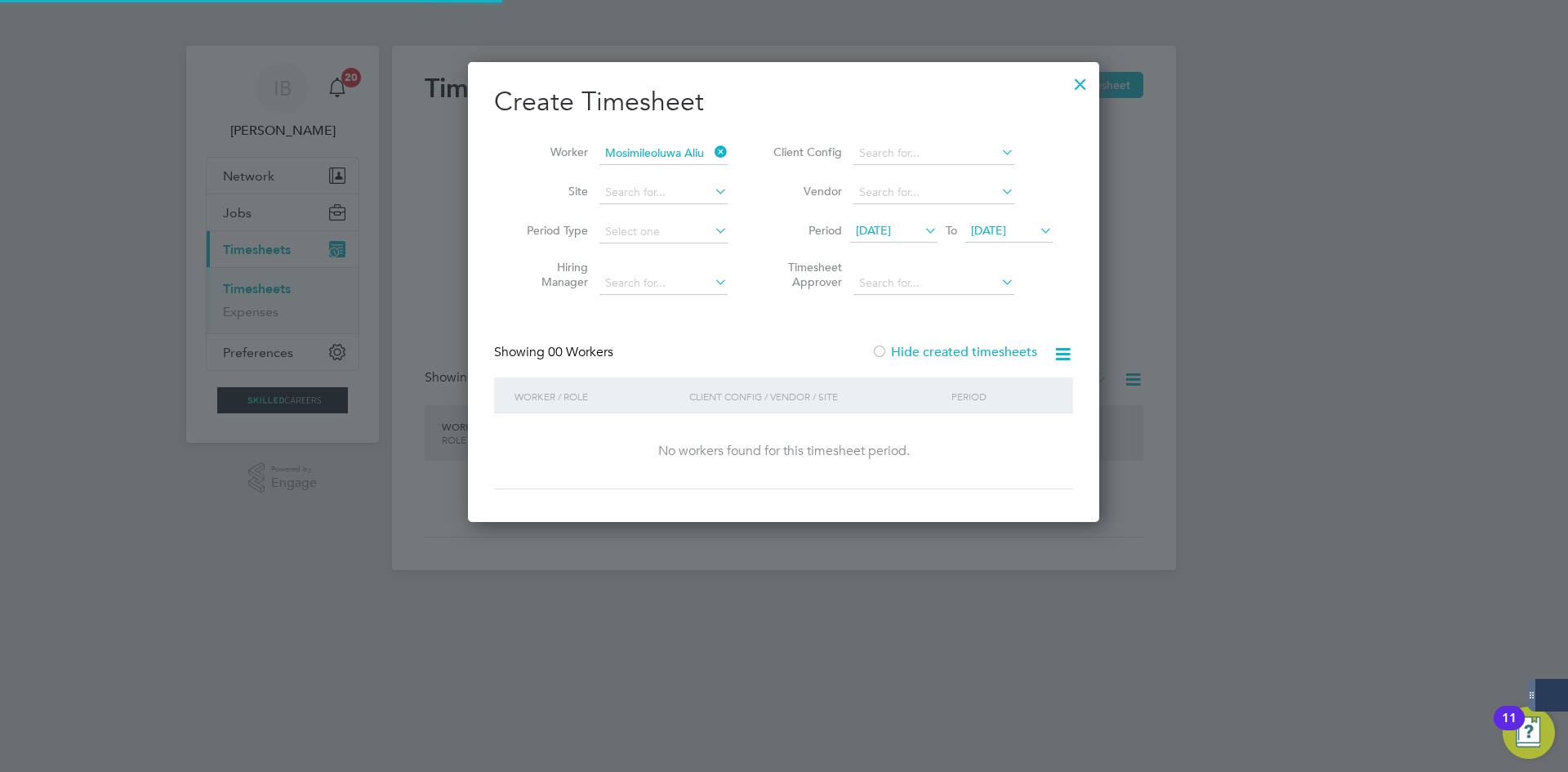
click at [964, 350] on label "Hide created timesheets" at bounding box center [954, 352] width 166 height 17
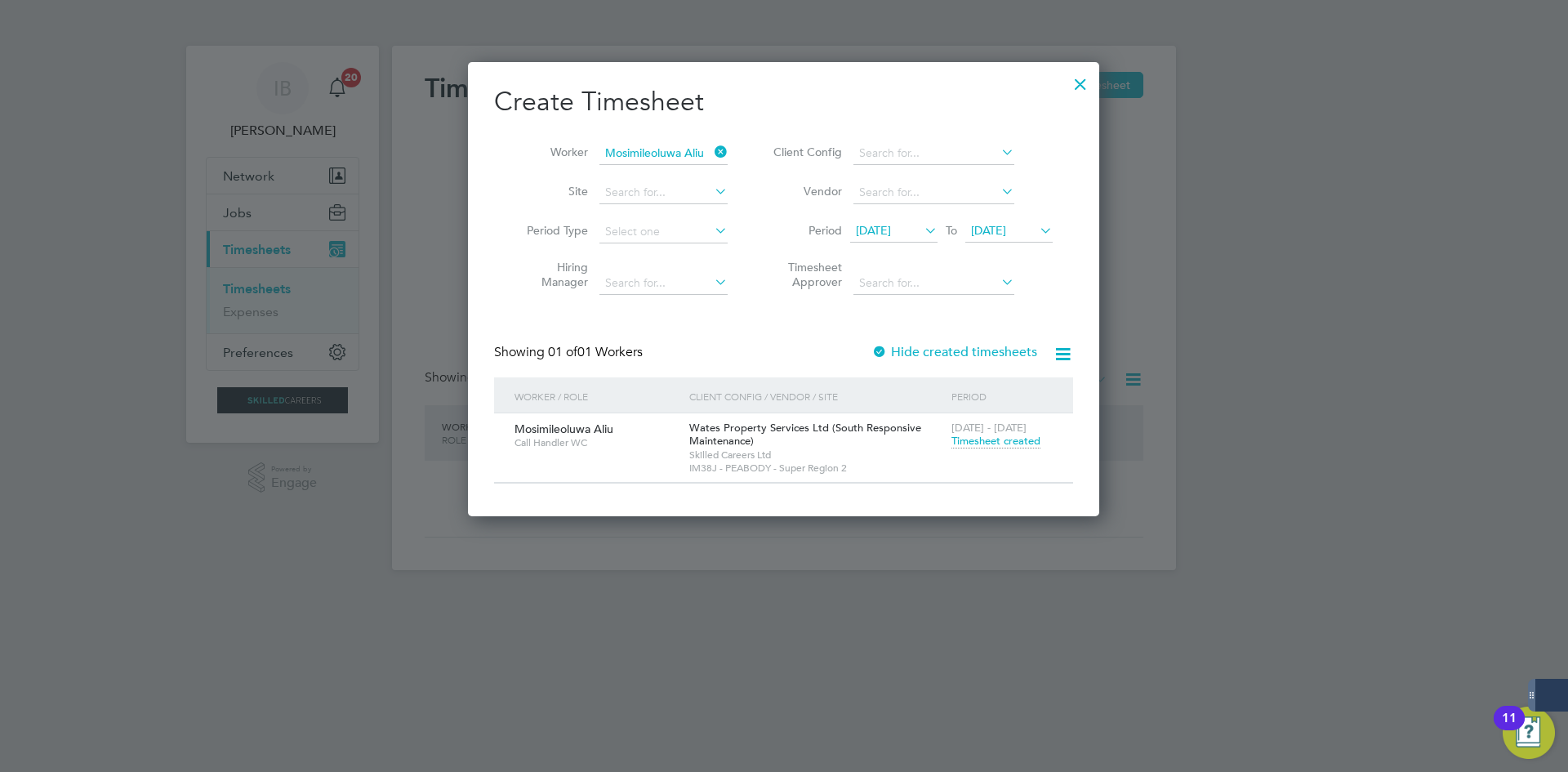
click at [1006, 226] on span "[DATE]" at bounding box center [988, 231] width 36 height 15
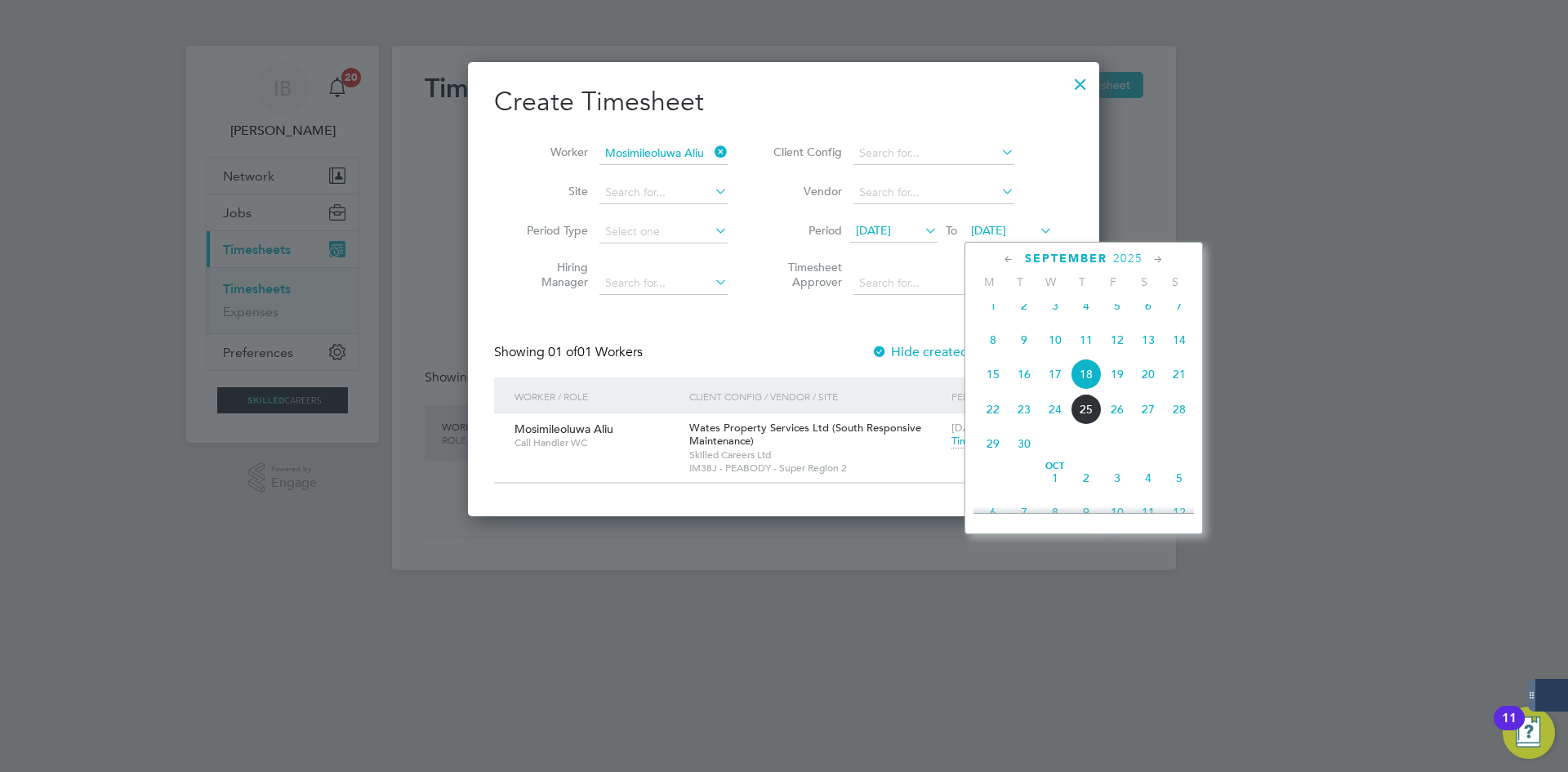
click at [995, 460] on span "29" at bounding box center [993, 444] width 31 height 31
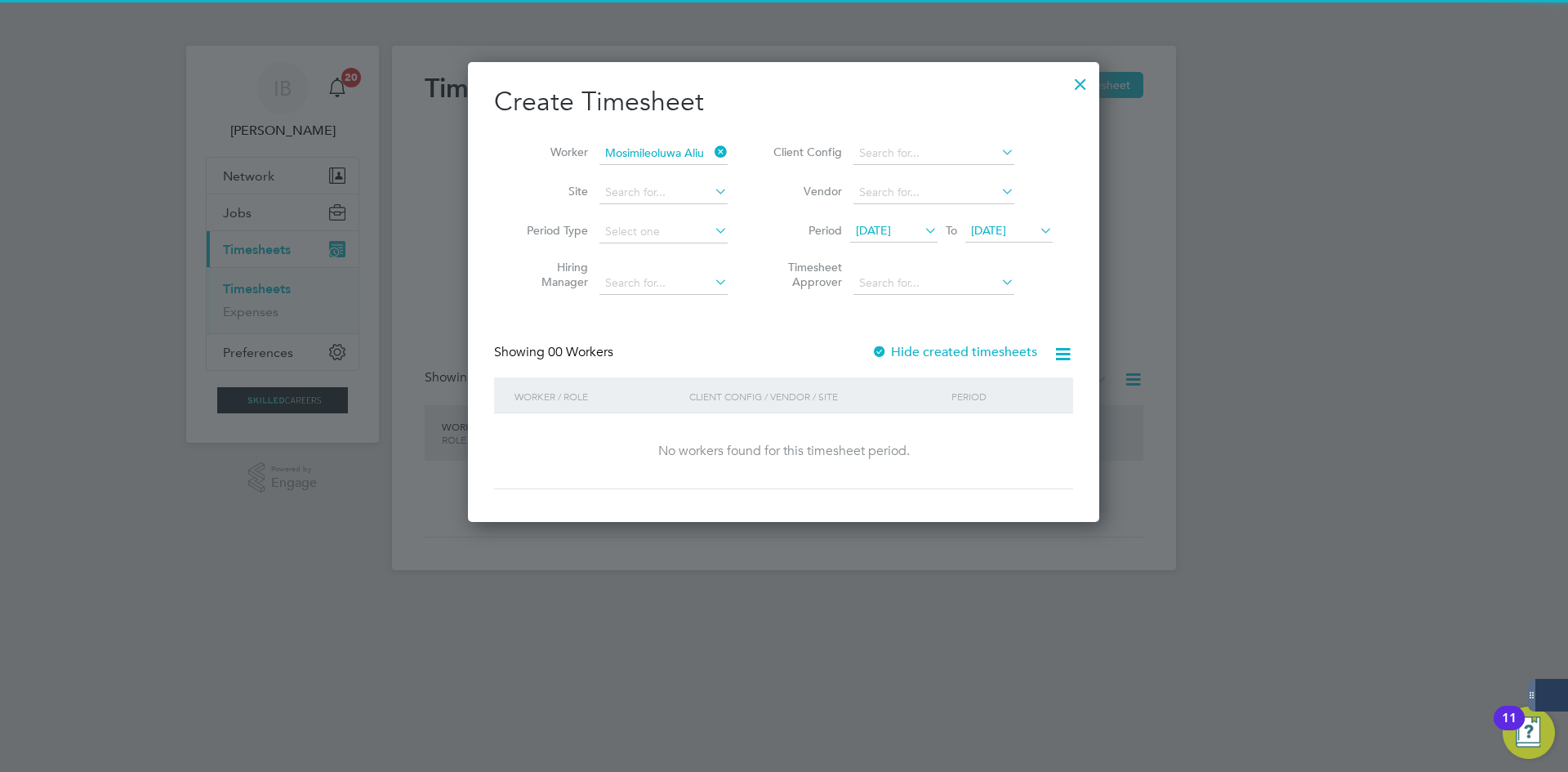
click at [954, 361] on div "Showing 00 Workers Hide created timesheets" at bounding box center [783, 360] width 579 height 34
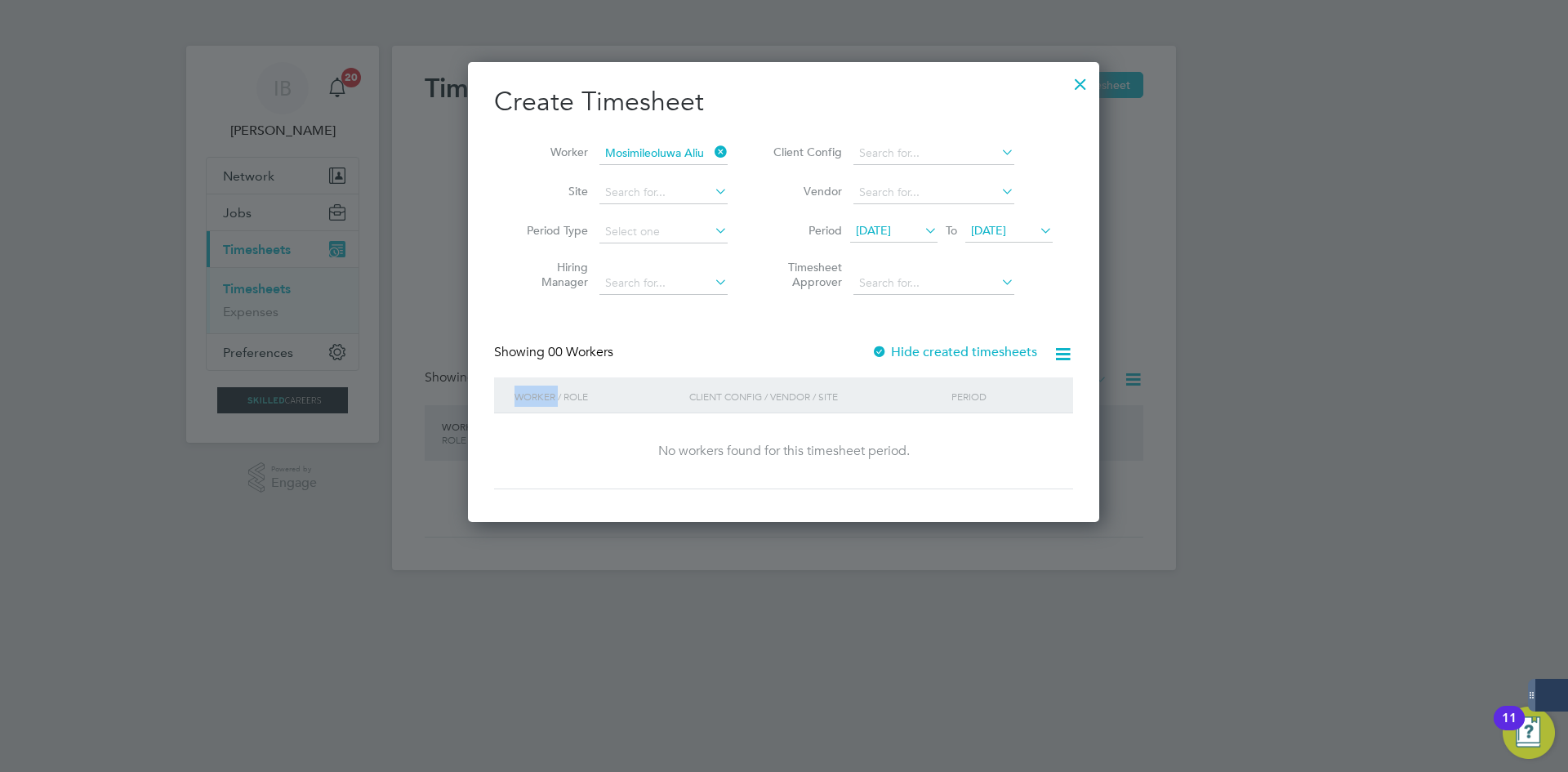
click at [954, 361] on div "Showing 00 Workers Hide created timesheets" at bounding box center [783, 360] width 579 height 34
click at [937, 350] on label "Hide created timesheets" at bounding box center [954, 352] width 166 height 17
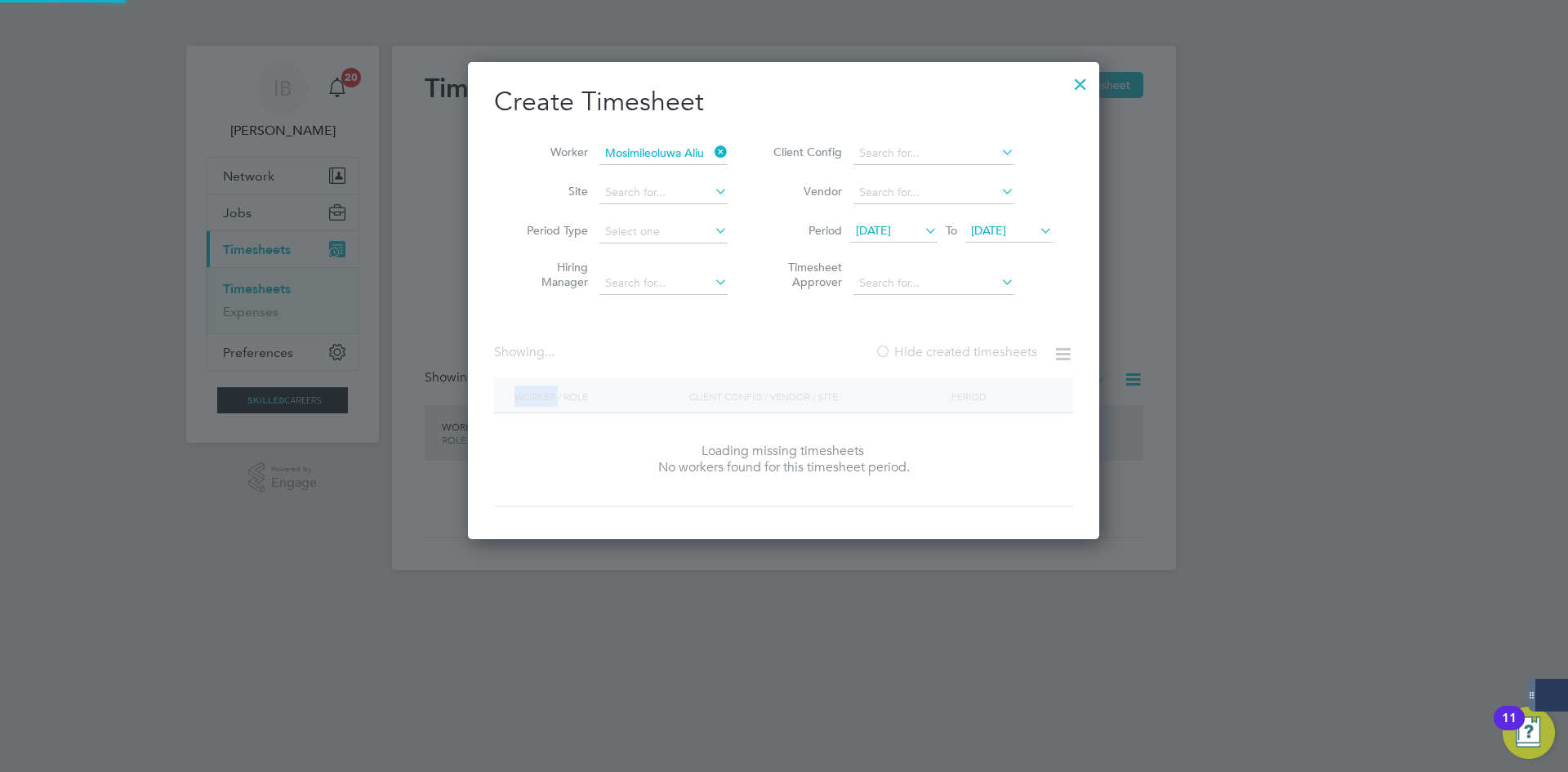
click at [937, 350] on label "Hide created timesheets" at bounding box center [956, 352] width 163 height 17
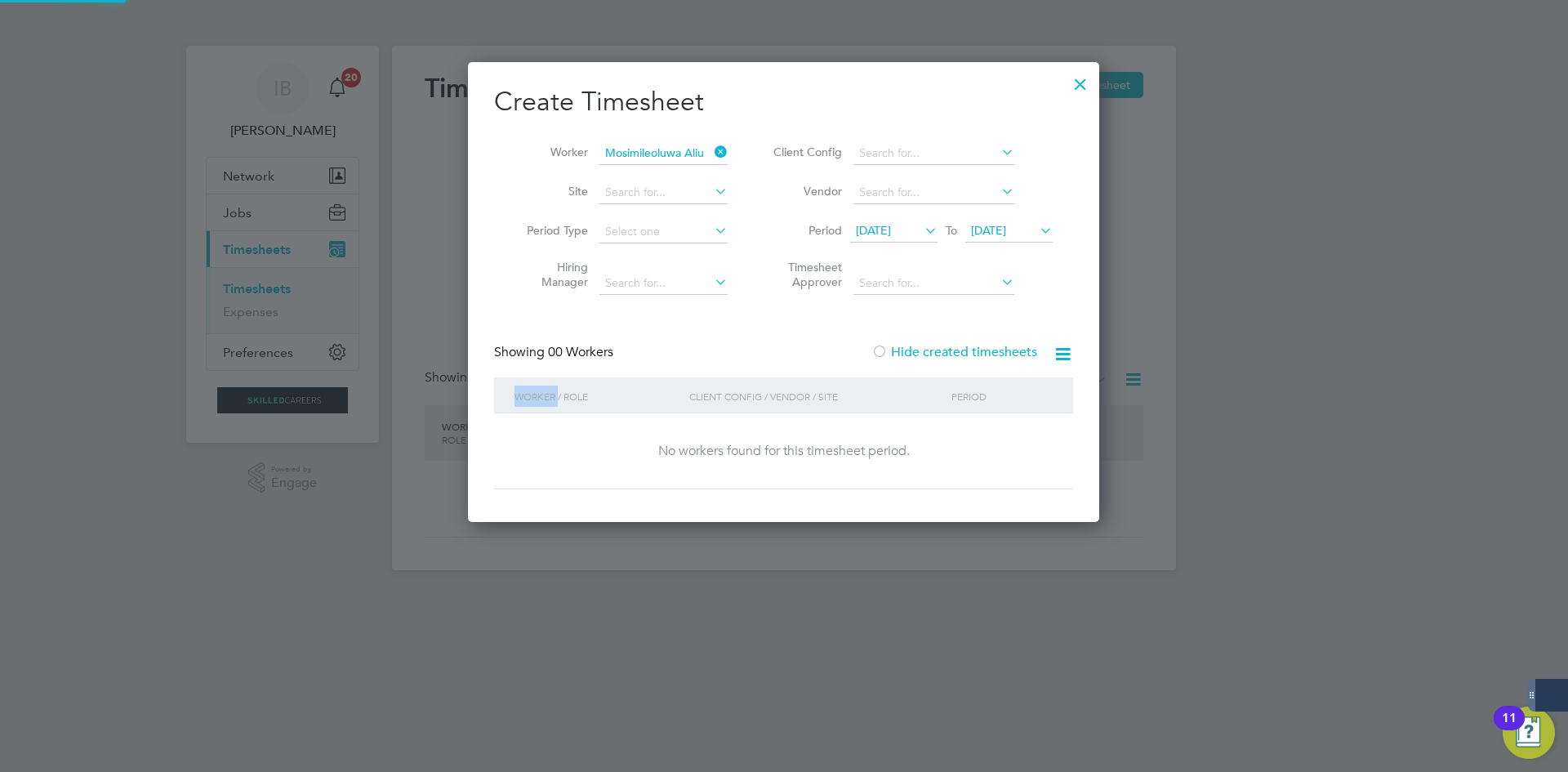
click at [937, 350] on label "Hide created timesheets" at bounding box center [954, 352] width 166 height 17
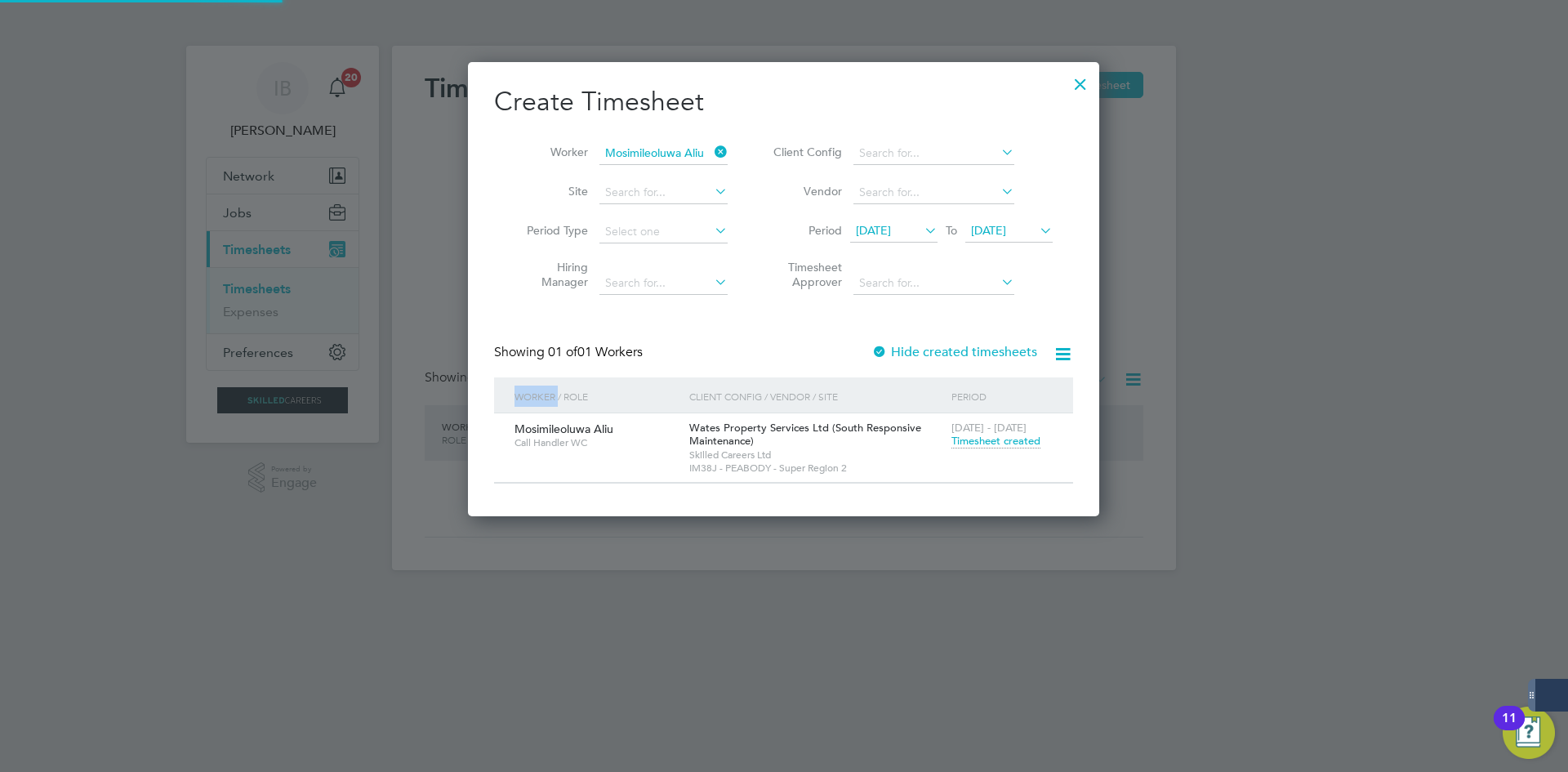
click at [937, 350] on label "Hide created timesheets" at bounding box center [954, 352] width 166 height 17
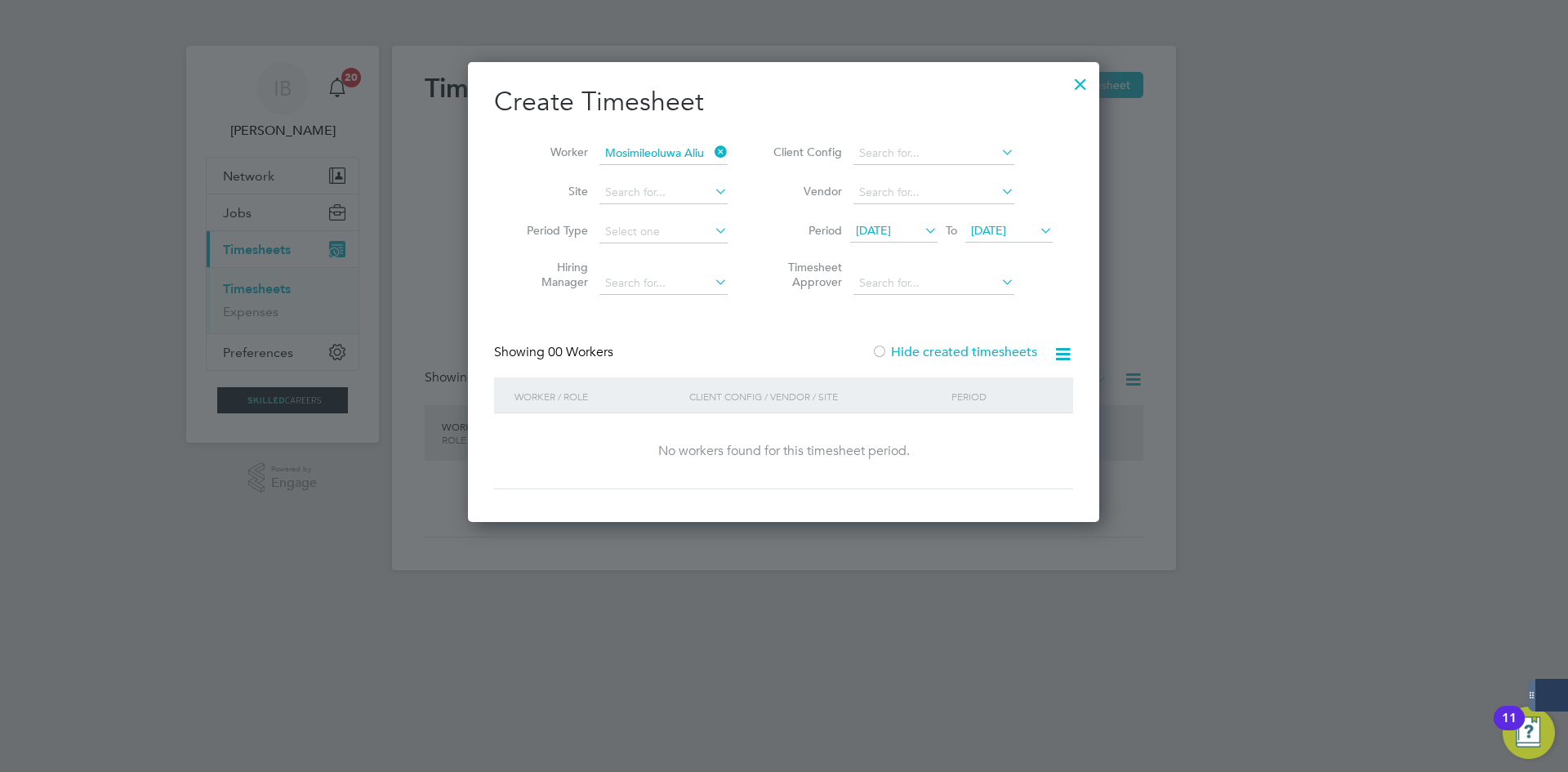
click at [508, 160] on li "Worker Mosimileoluwa Aliu" at bounding box center [620, 153] width 254 height 39
click at [981, 346] on label "Hide created timesheets" at bounding box center [954, 352] width 166 height 17
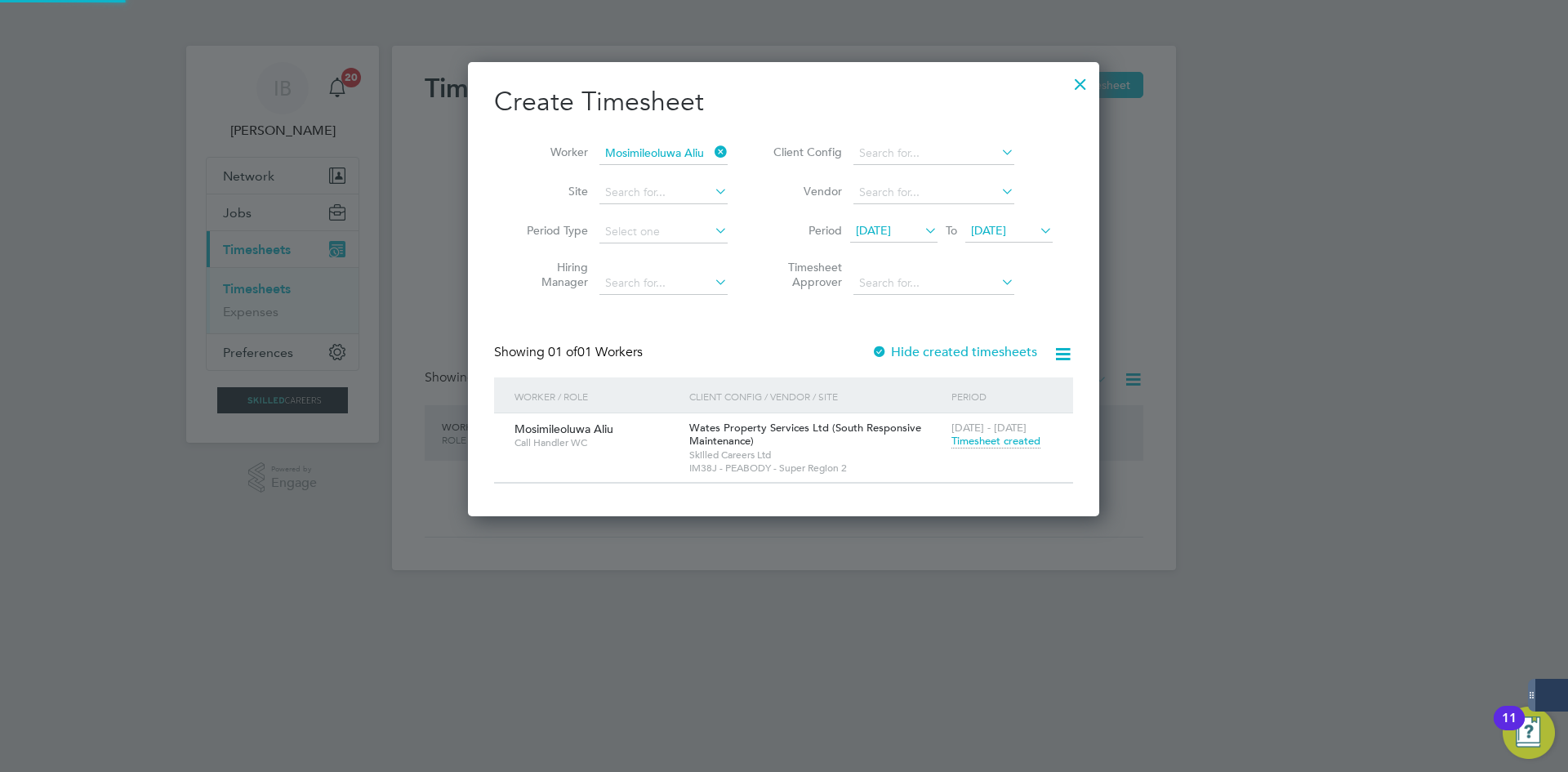
click at [981, 346] on label "Hide created timesheets" at bounding box center [954, 352] width 166 height 17
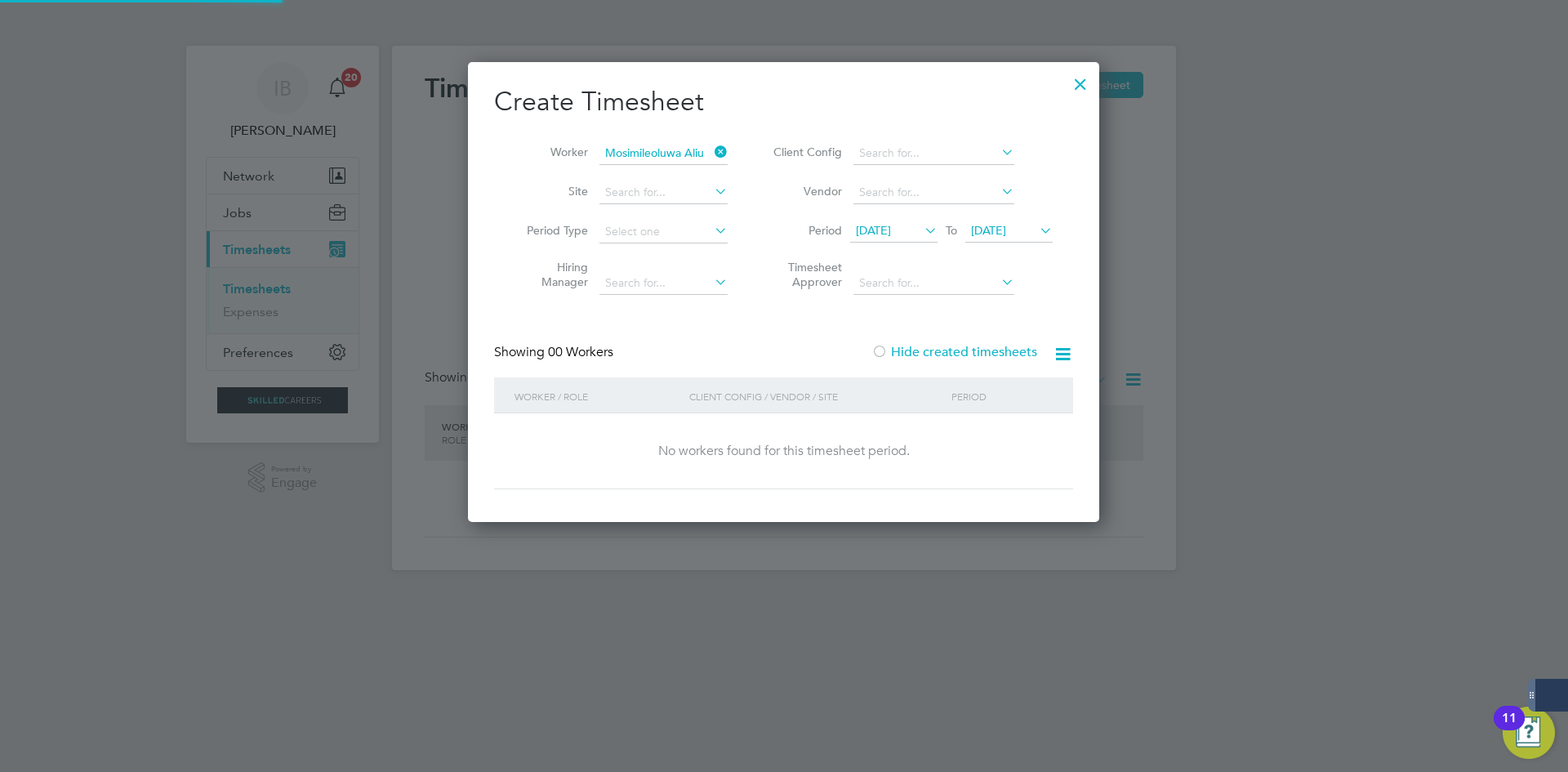
click at [981, 346] on label "Hide created timesheets" at bounding box center [954, 352] width 166 height 17
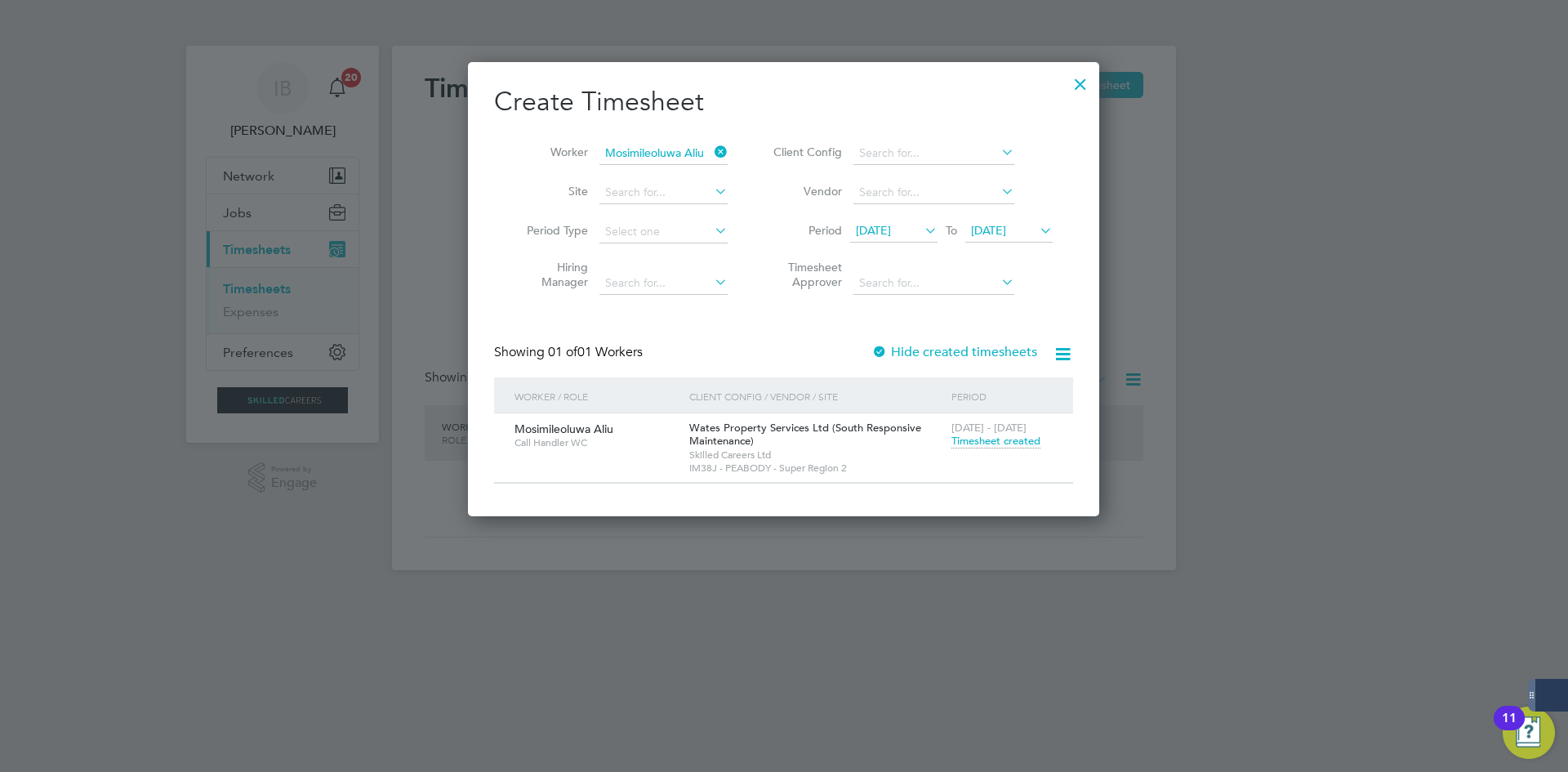
click at [981, 346] on label "Hide created timesheets" at bounding box center [954, 352] width 166 height 17
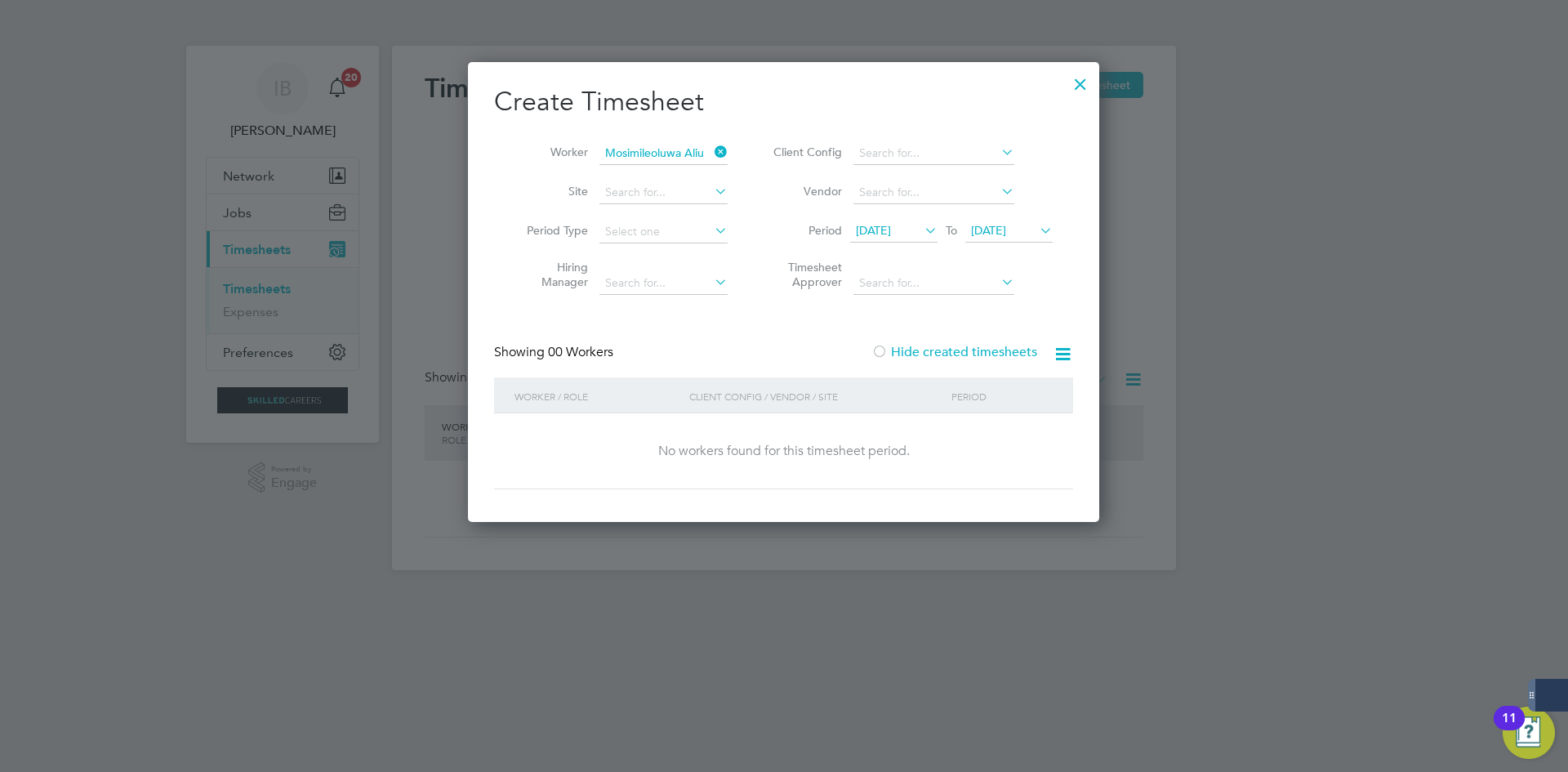
click at [981, 346] on label "Hide created timesheets" at bounding box center [954, 352] width 166 height 17
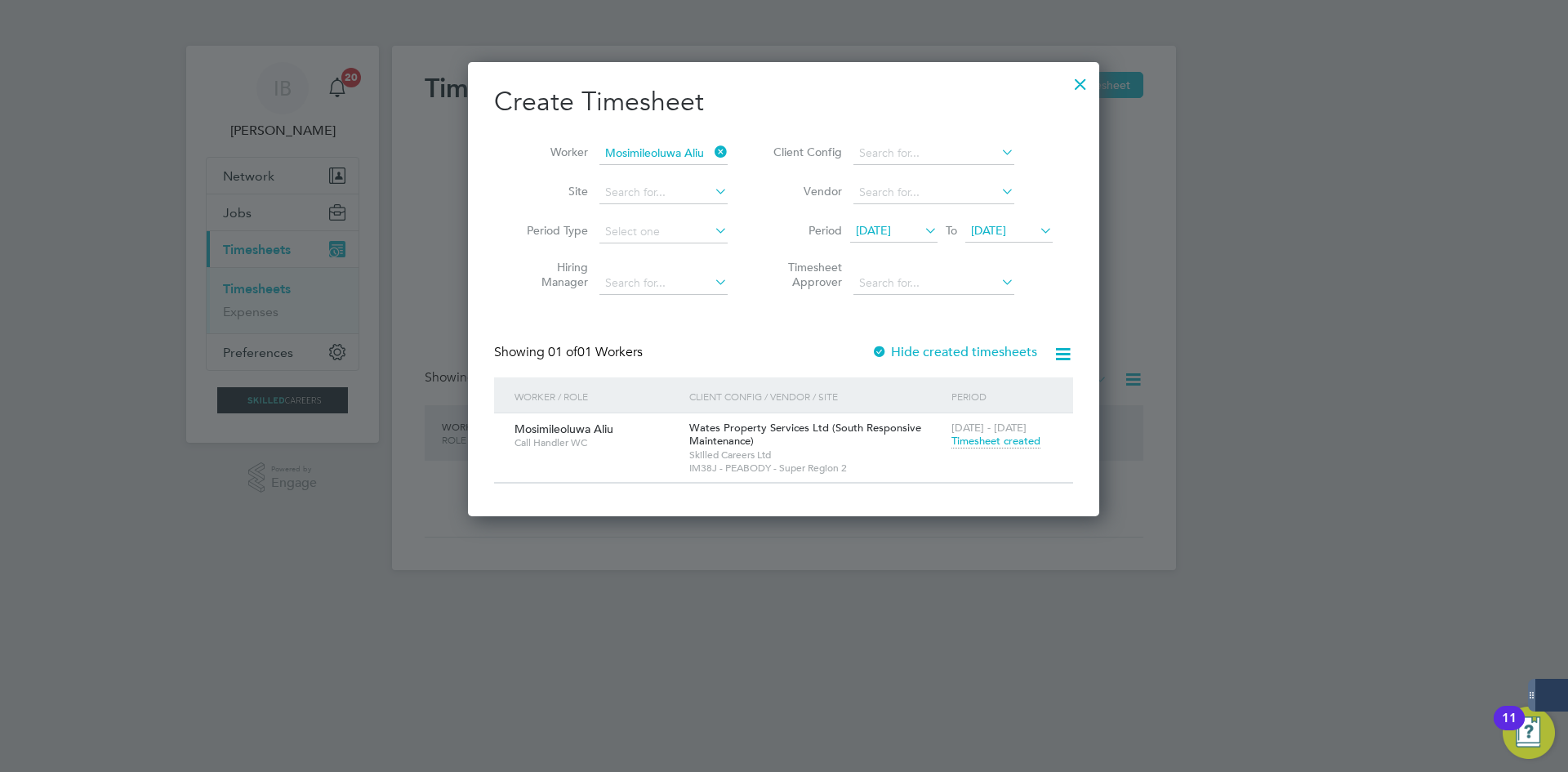
click at [1079, 85] on div at bounding box center [1081, 80] width 30 height 30
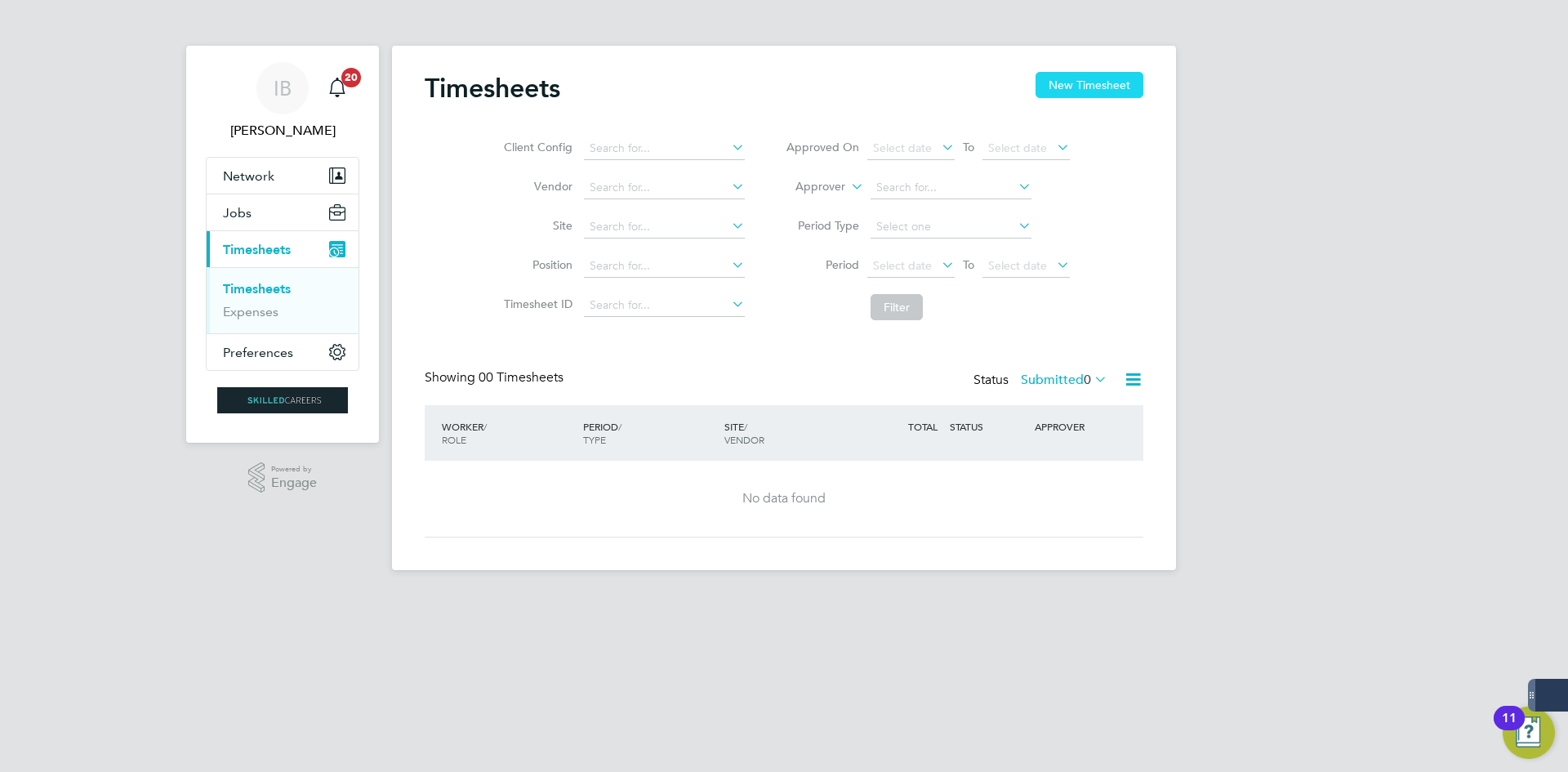
click at [1067, 80] on button "New Timesheet" at bounding box center [1090, 85] width 107 height 26
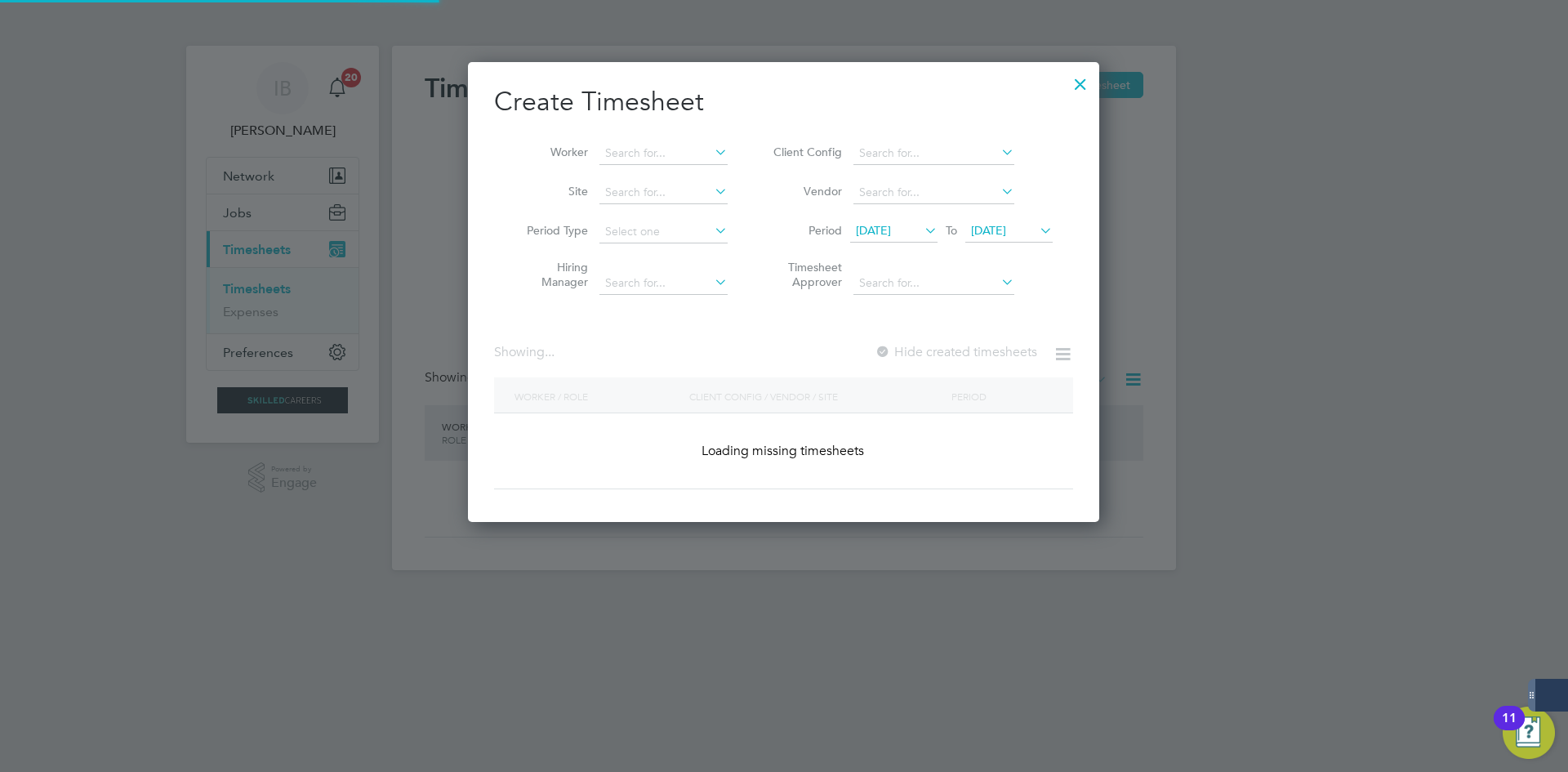
scroll to position [2978, 706]
click at [634, 139] on li "Worker" at bounding box center [620, 153] width 254 height 39
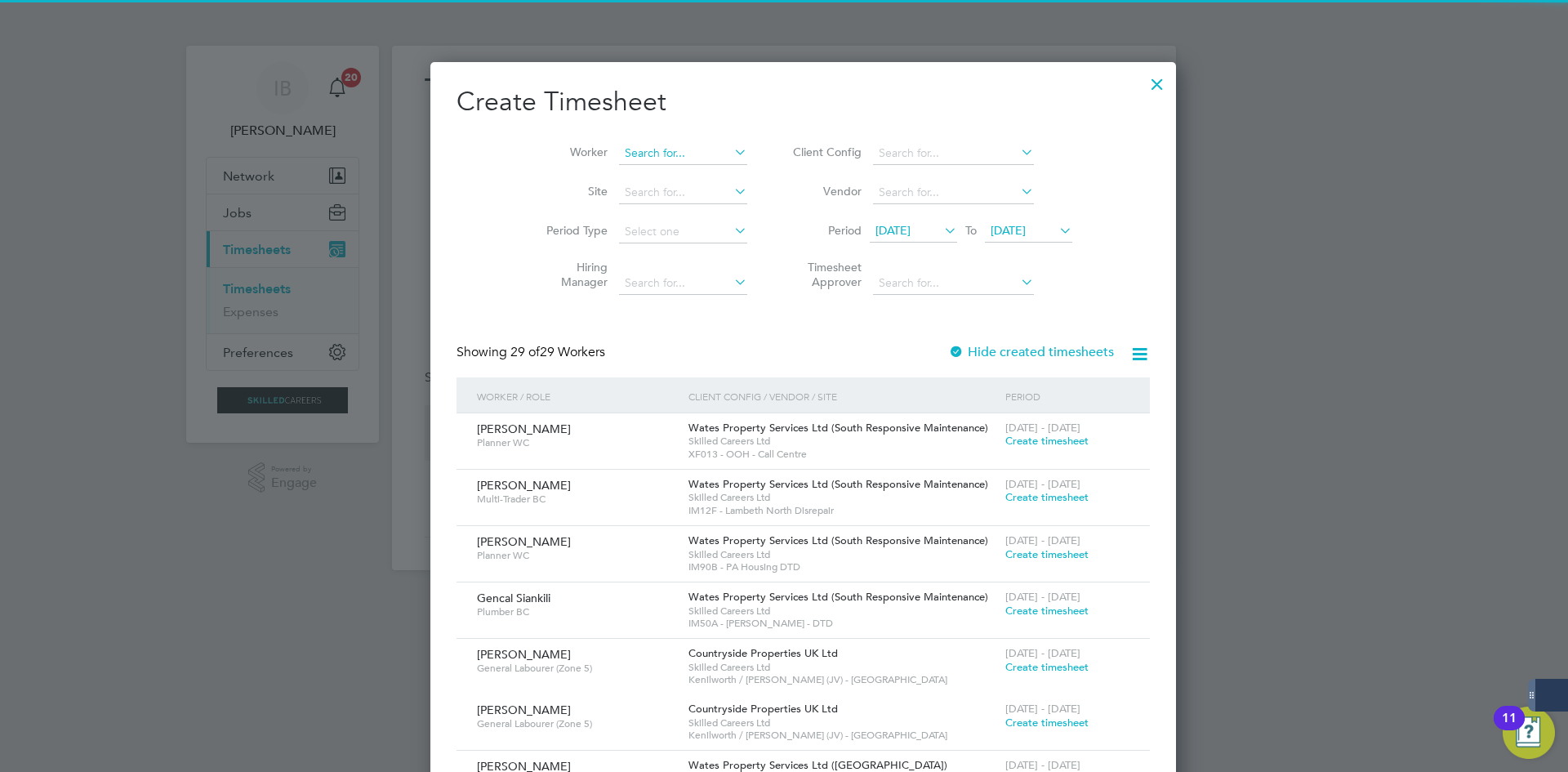
click at [634, 150] on input at bounding box center [682, 154] width 128 height 23
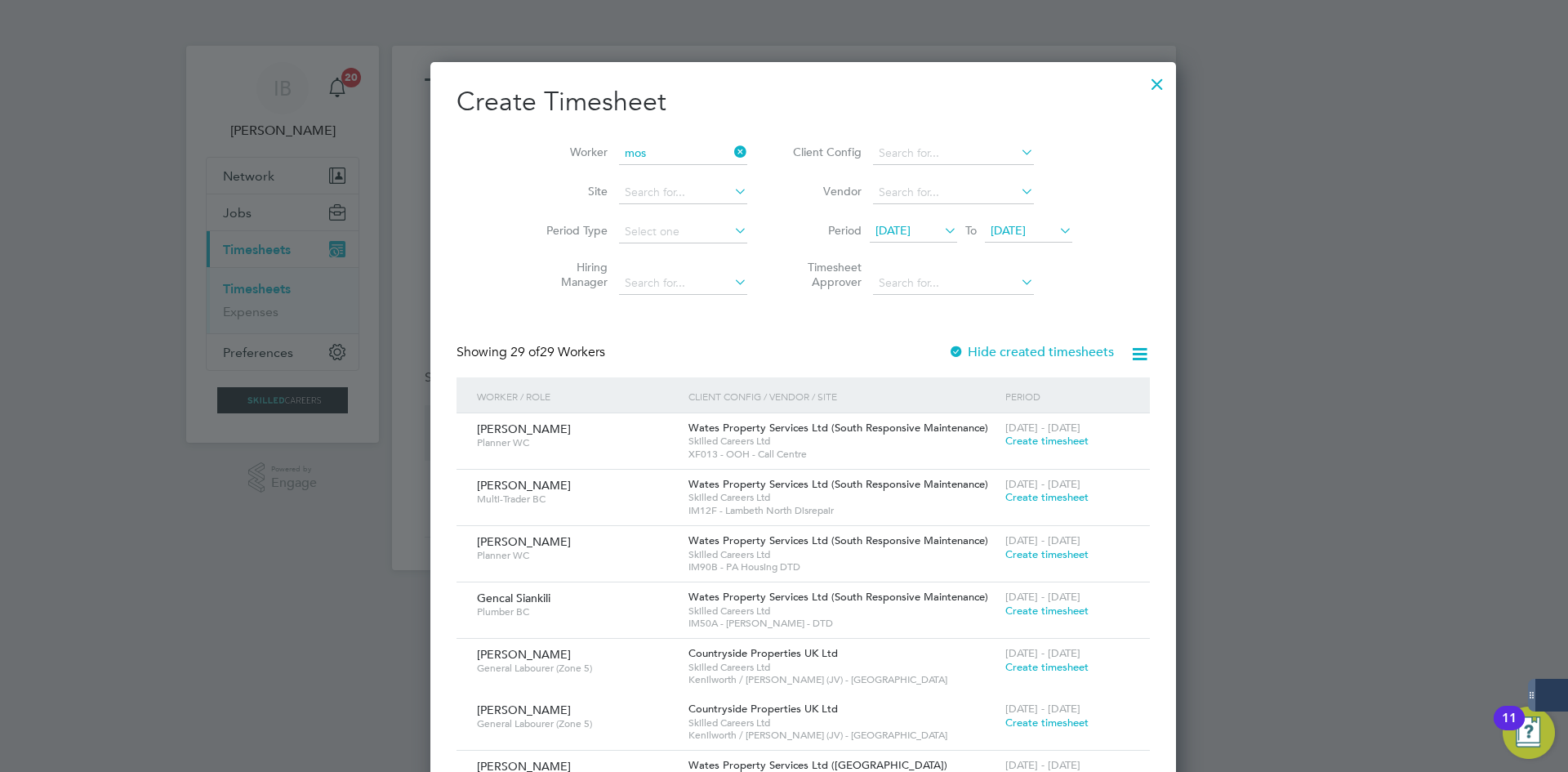
click at [659, 285] on li "Mos imileoluwa Aliu" at bounding box center [690, 286] width 184 height 22
type input "Mosimileoluwa Aliu"
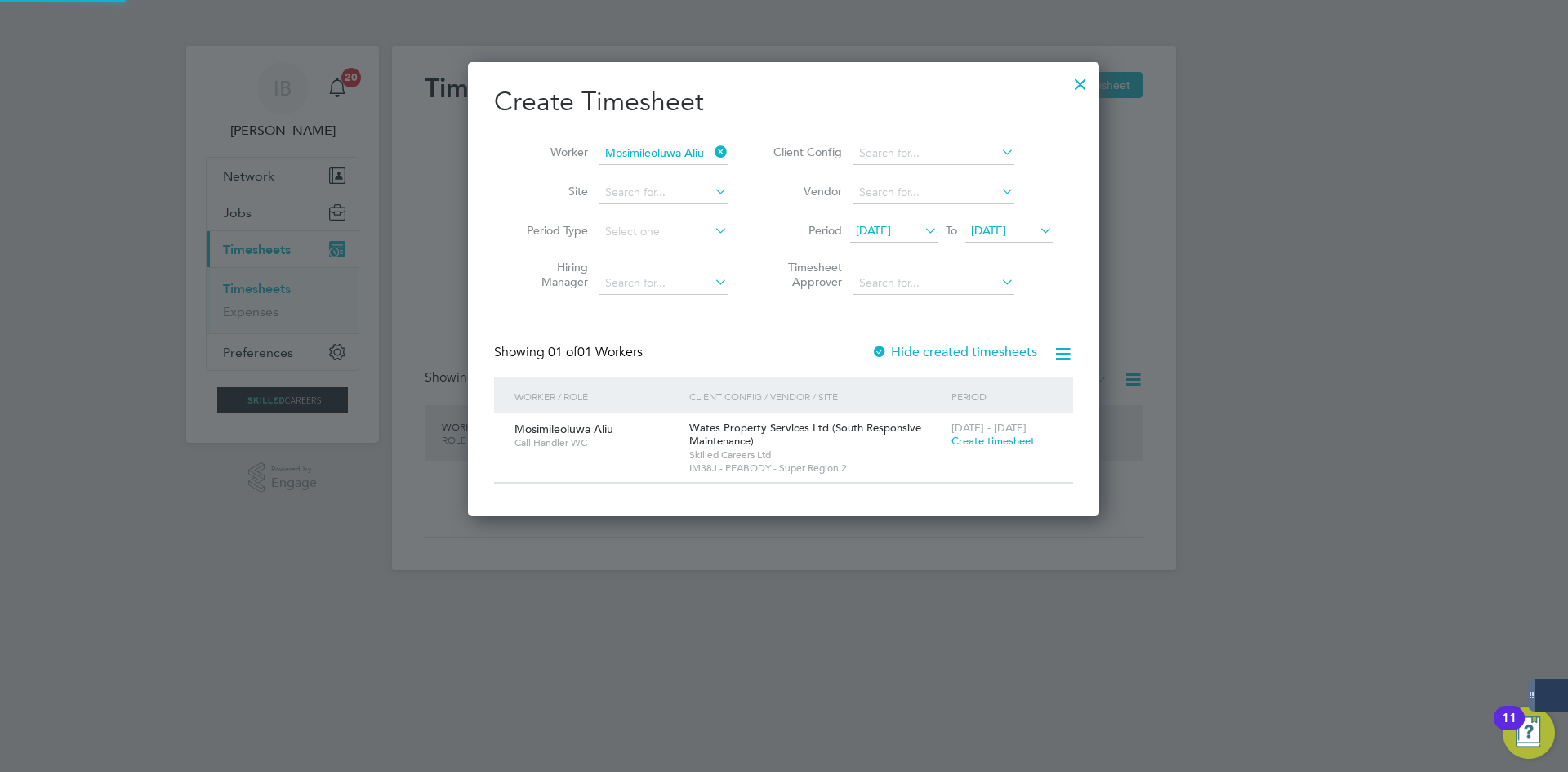
scroll to position [455, 632]
click at [984, 437] on span "Create timesheet" at bounding box center [993, 441] width 83 height 14
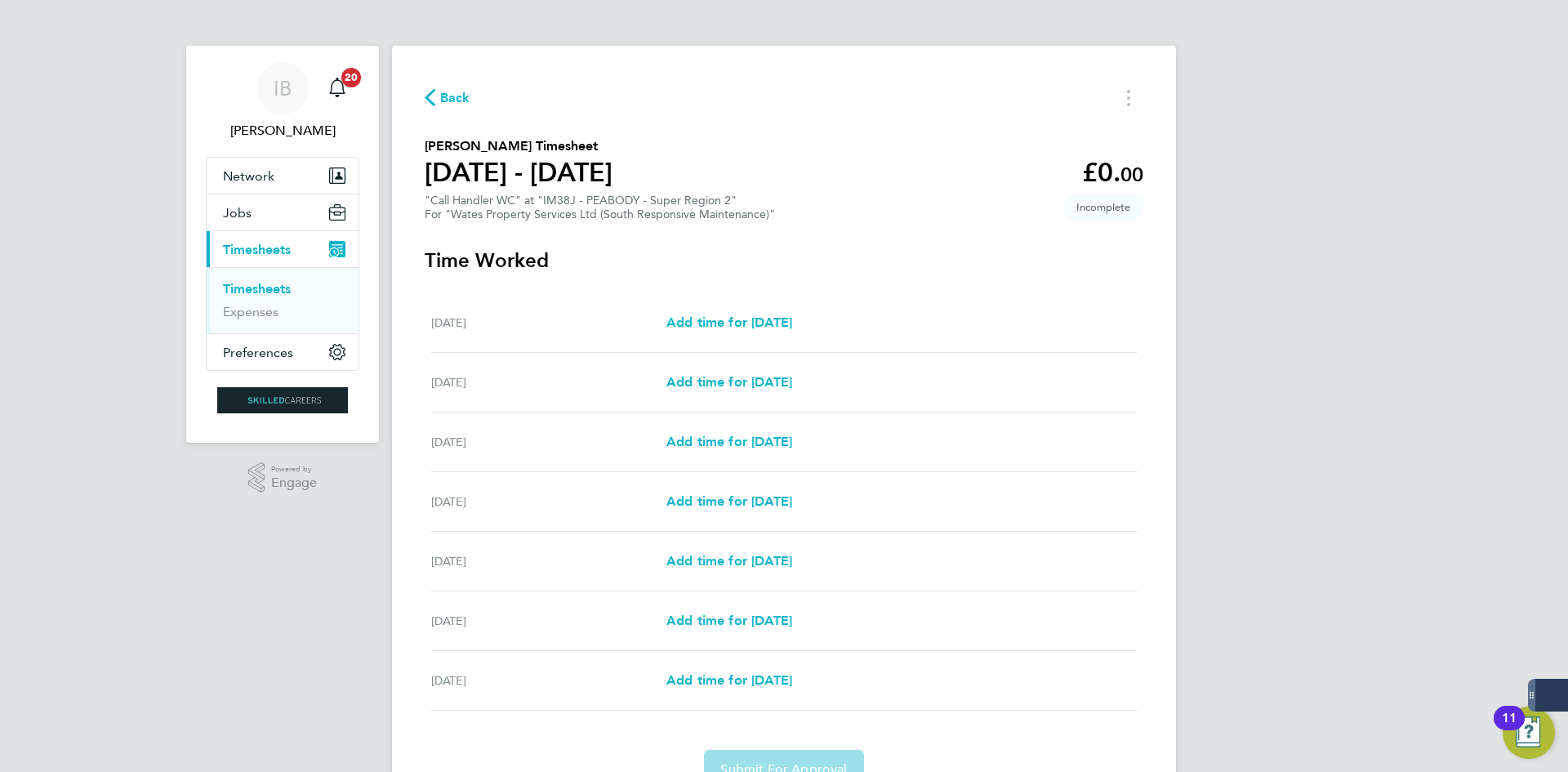
click at [772, 427] on div "[DATE] Add time for [DATE] Add time for [DATE]" at bounding box center [784, 442] width 706 height 60
click at [772, 445] on span "Add time for [DATE]" at bounding box center [729, 441] width 126 height 16
select select "30"
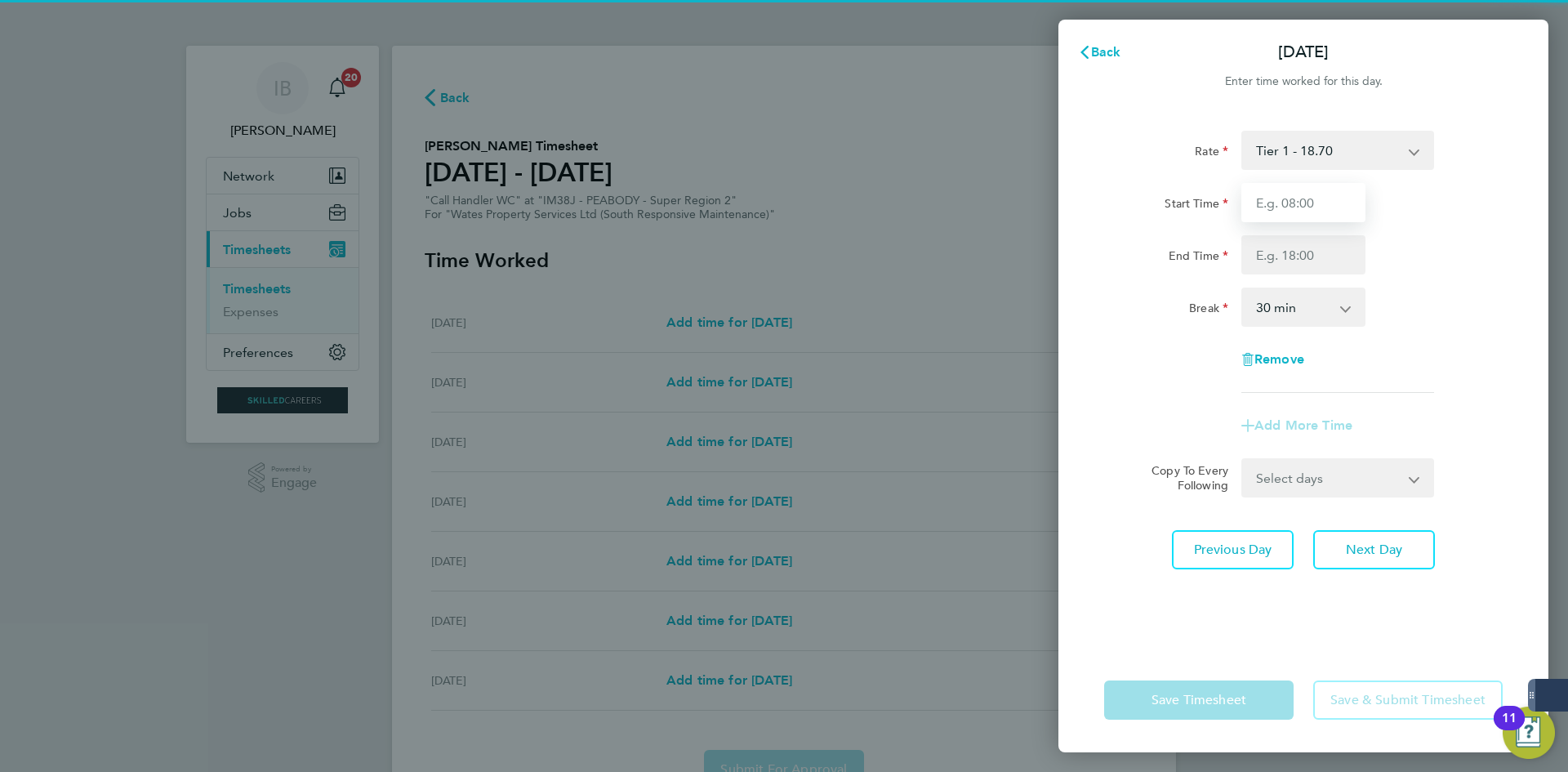
click at [1314, 201] on input "Start Time" at bounding box center [1304, 202] width 124 height 39
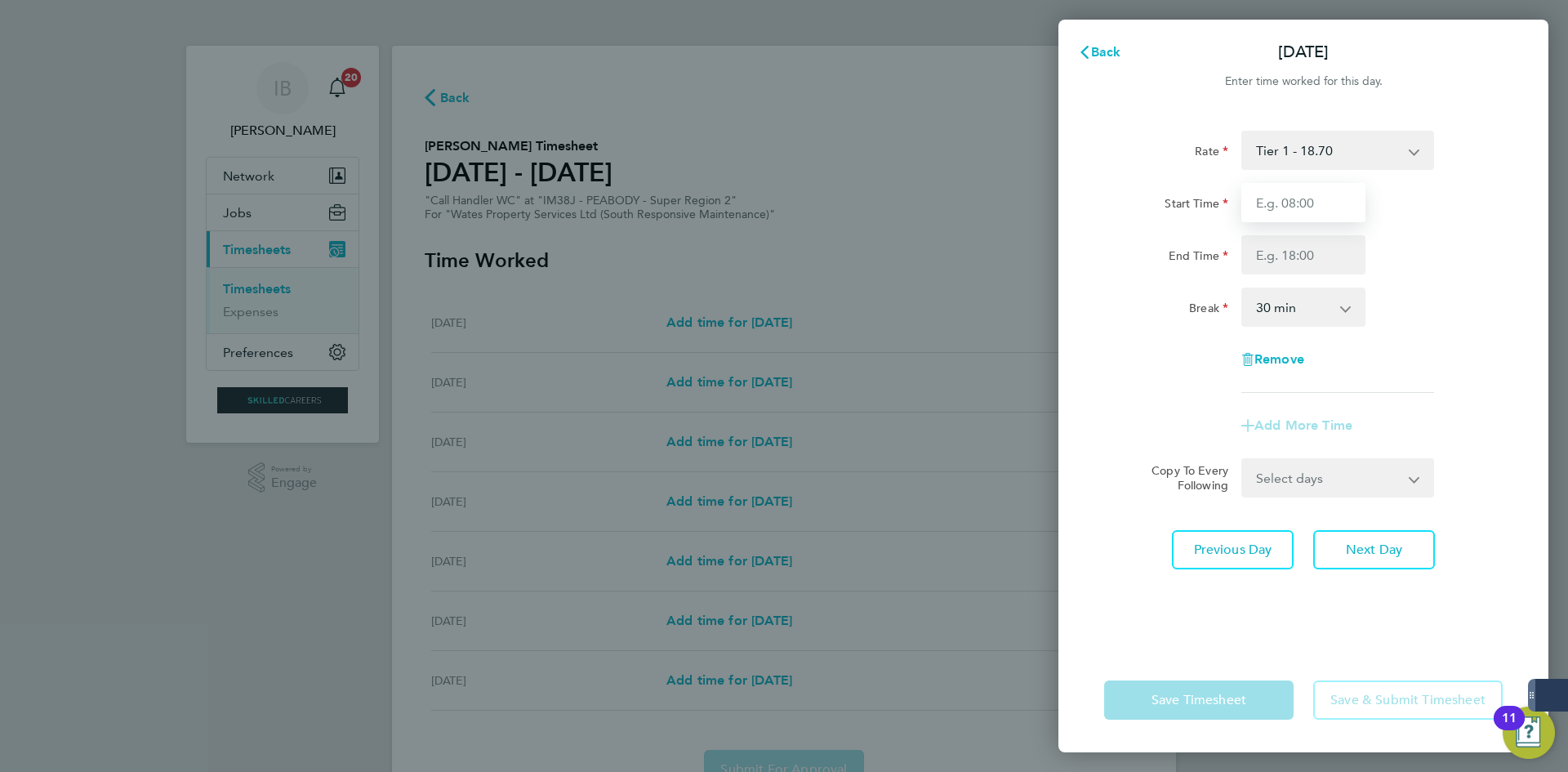
type input "08:00"
click at [1299, 246] on input "End Time" at bounding box center [1304, 255] width 124 height 39
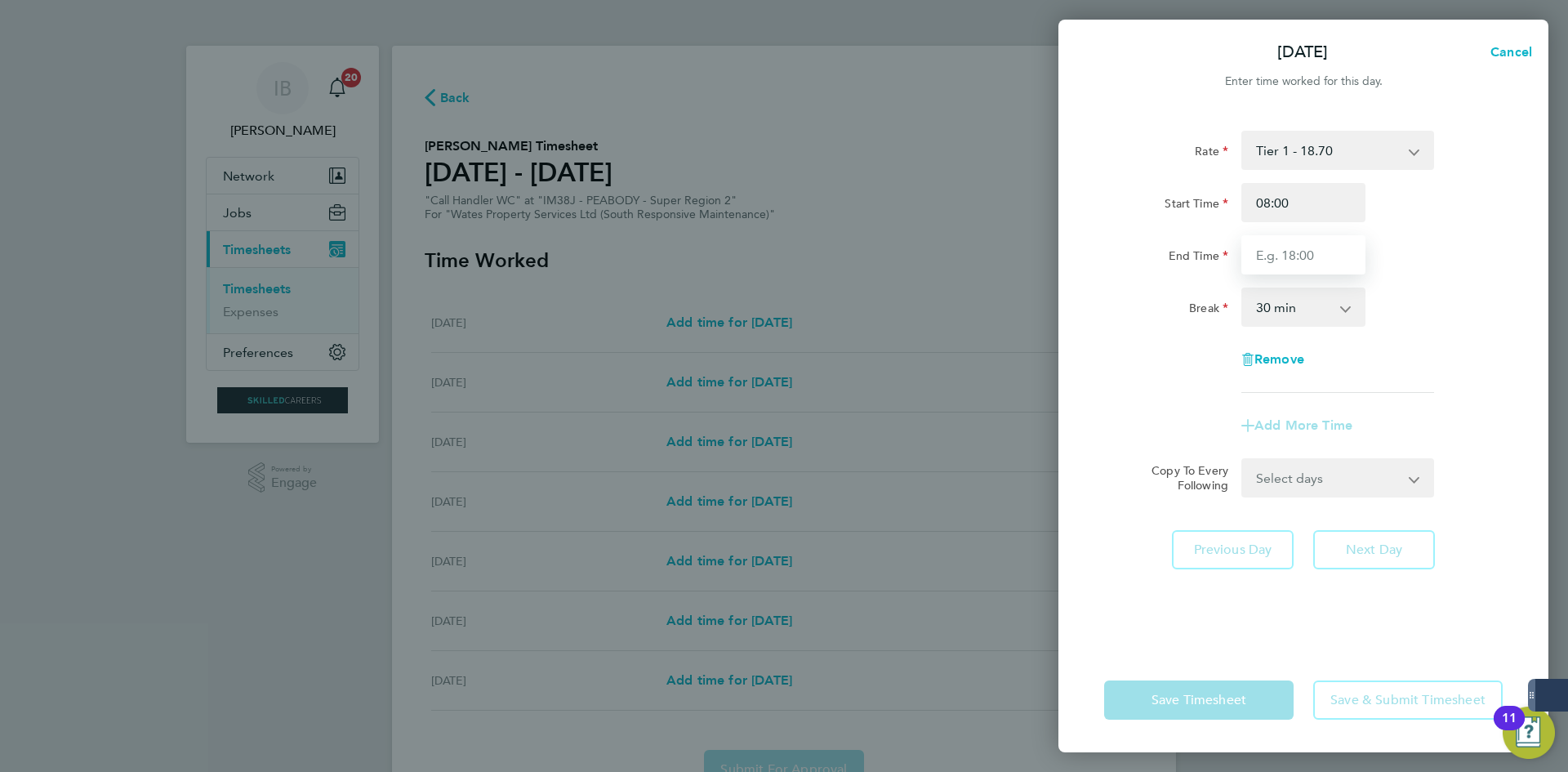
type input "16:00"
drag, startPoint x: 1309, startPoint y: 246, endPoint x: 1176, endPoint y: 245, distance: 133.0
click at [1176, 245] on div "End Time 16:00" at bounding box center [1304, 255] width 411 height 39
type input "17:00"
click at [1320, 308] on select "0 min 15 min 30 min 45 min 60 min 75 min 90 min" at bounding box center [1294, 307] width 102 height 36
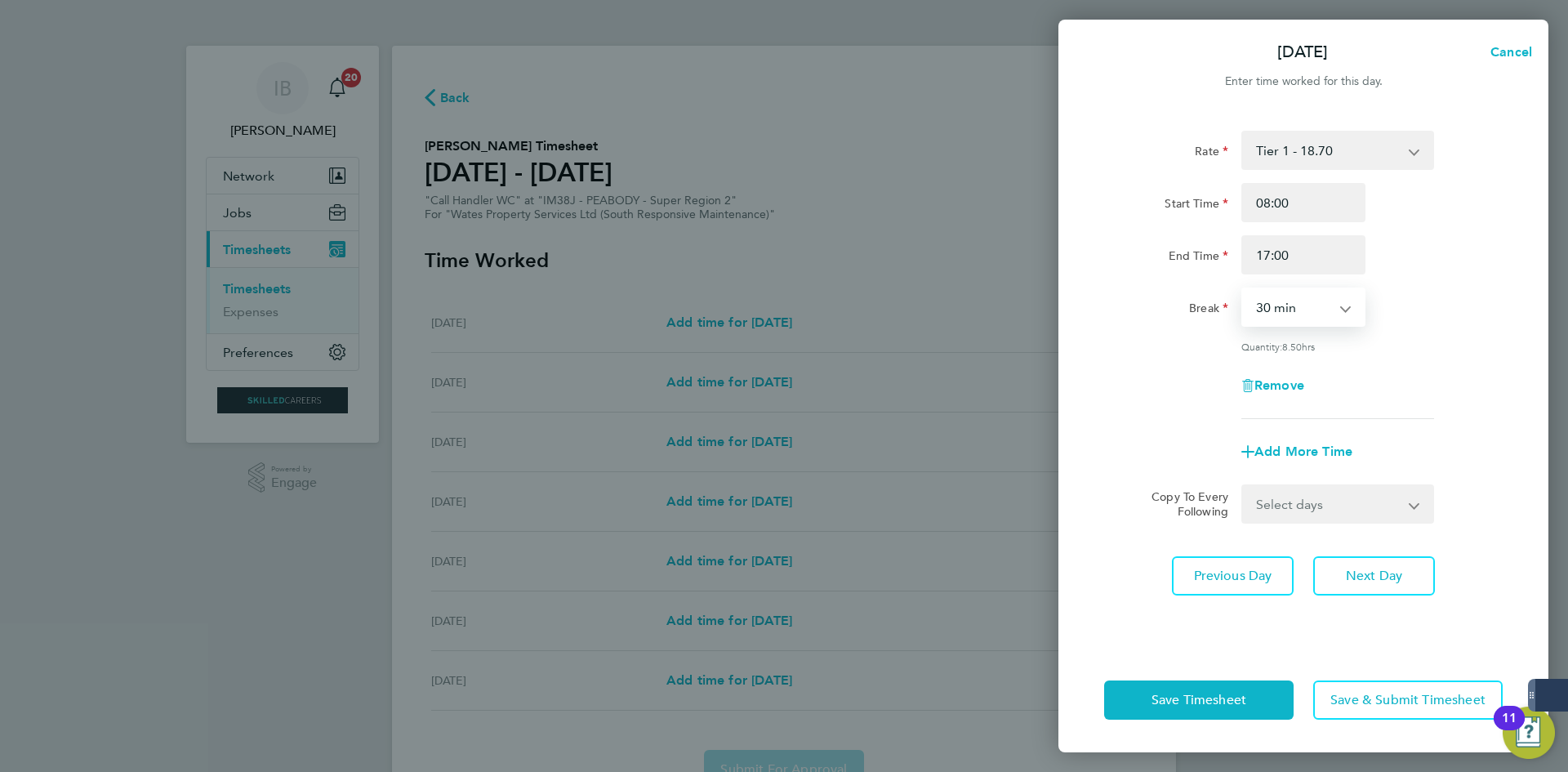
select select "60"
click at [1243, 289] on select "0 min 15 min 30 min 45 min 60 min 75 min 90 min" at bounding box center [1294, 307] width 102 height 36
click at [1264, 498] on select "Select days Day [DATE] [DATE] [DATE] [DATE]" at bounding box center [1329, 503] width 172 height 36
select select "DAY"
click at [1243, 486] on select "Select days Day [DATE] [DATE] [DATE] [DATE]" at bounding box center [1329, 503] width 172 height 36
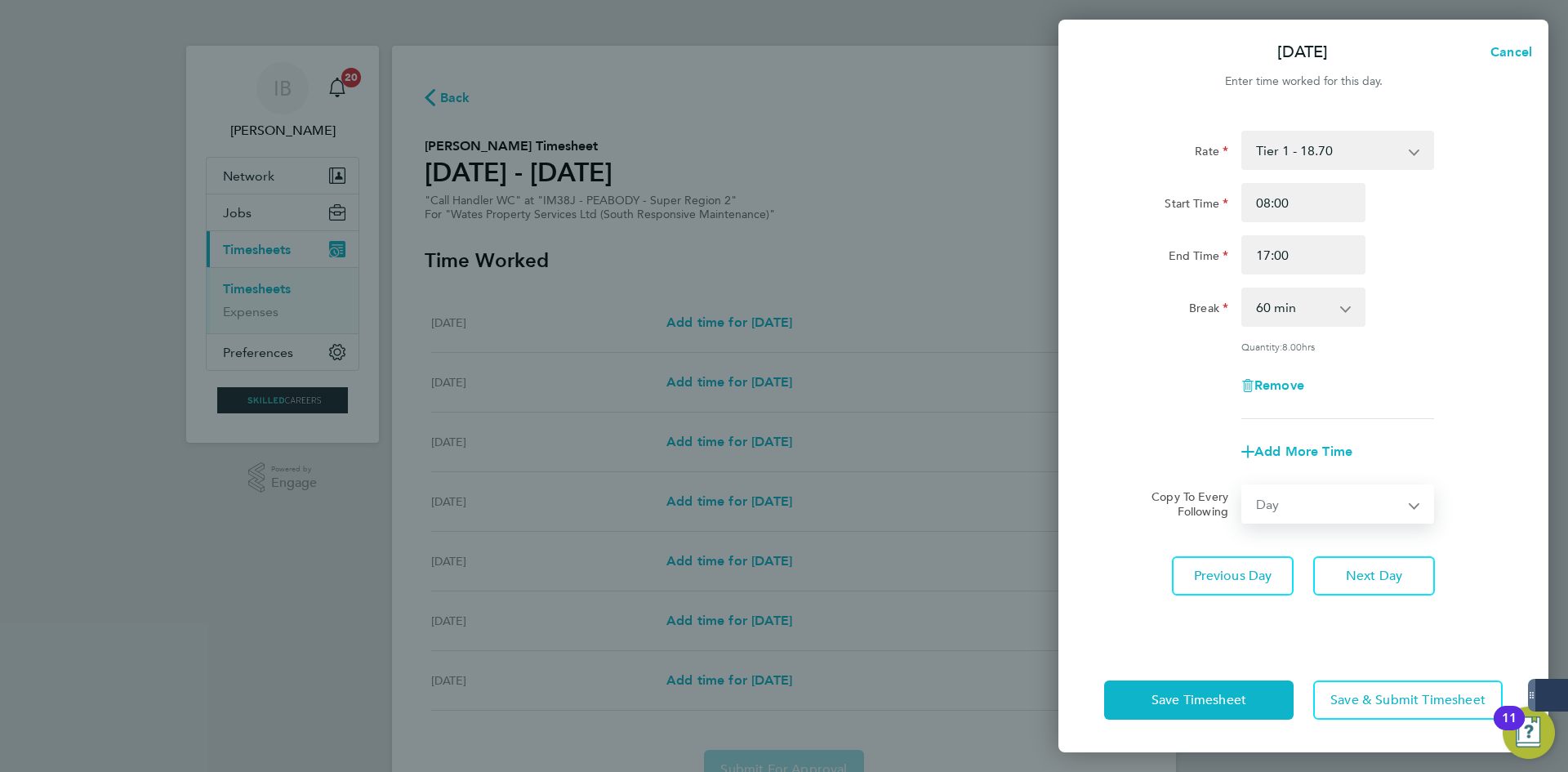
select select "[DATE]"
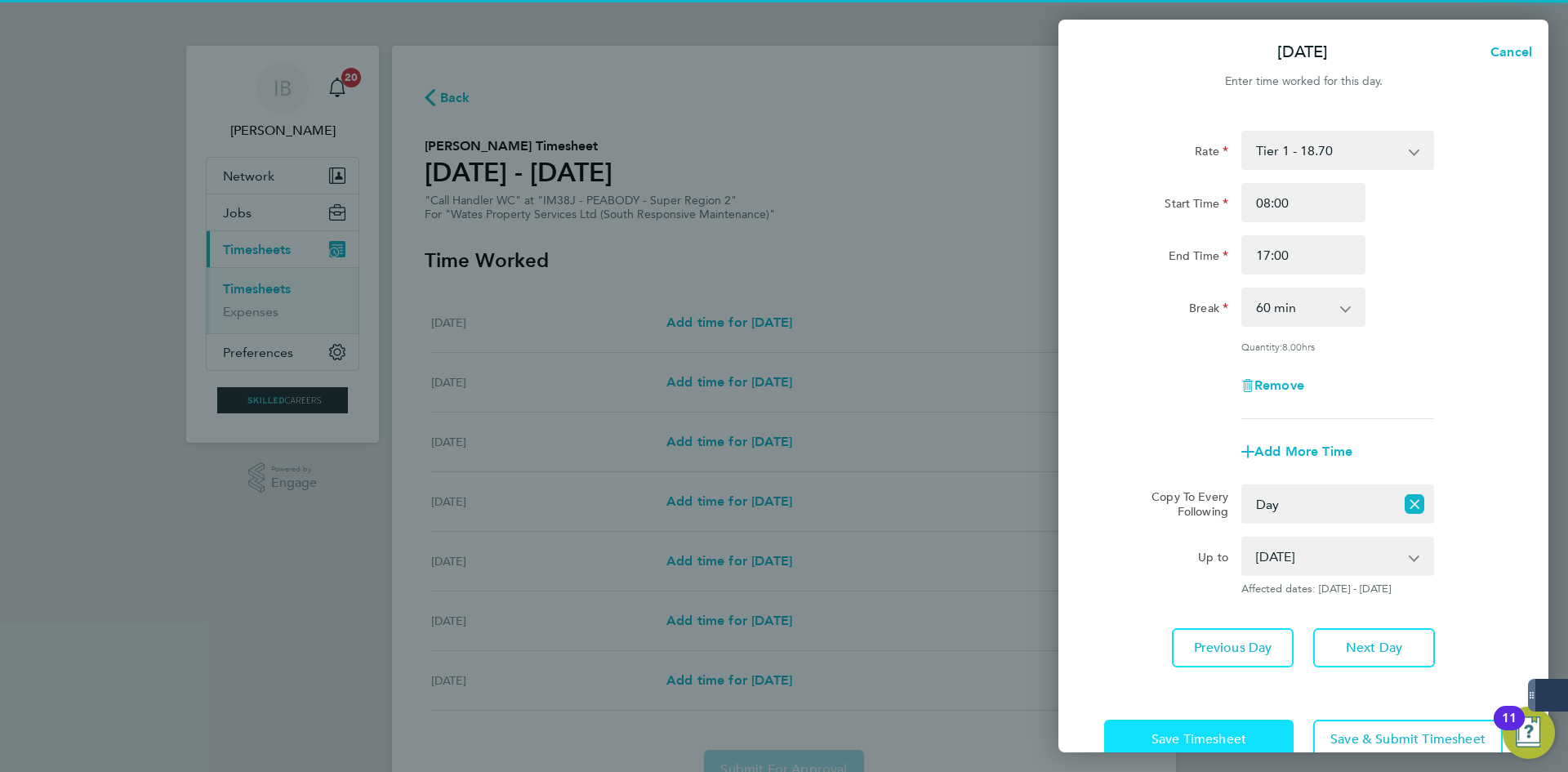
click at [1226, 729] on button "Save Timesheet" at bounding box center [1199, 739] width 189 height 39
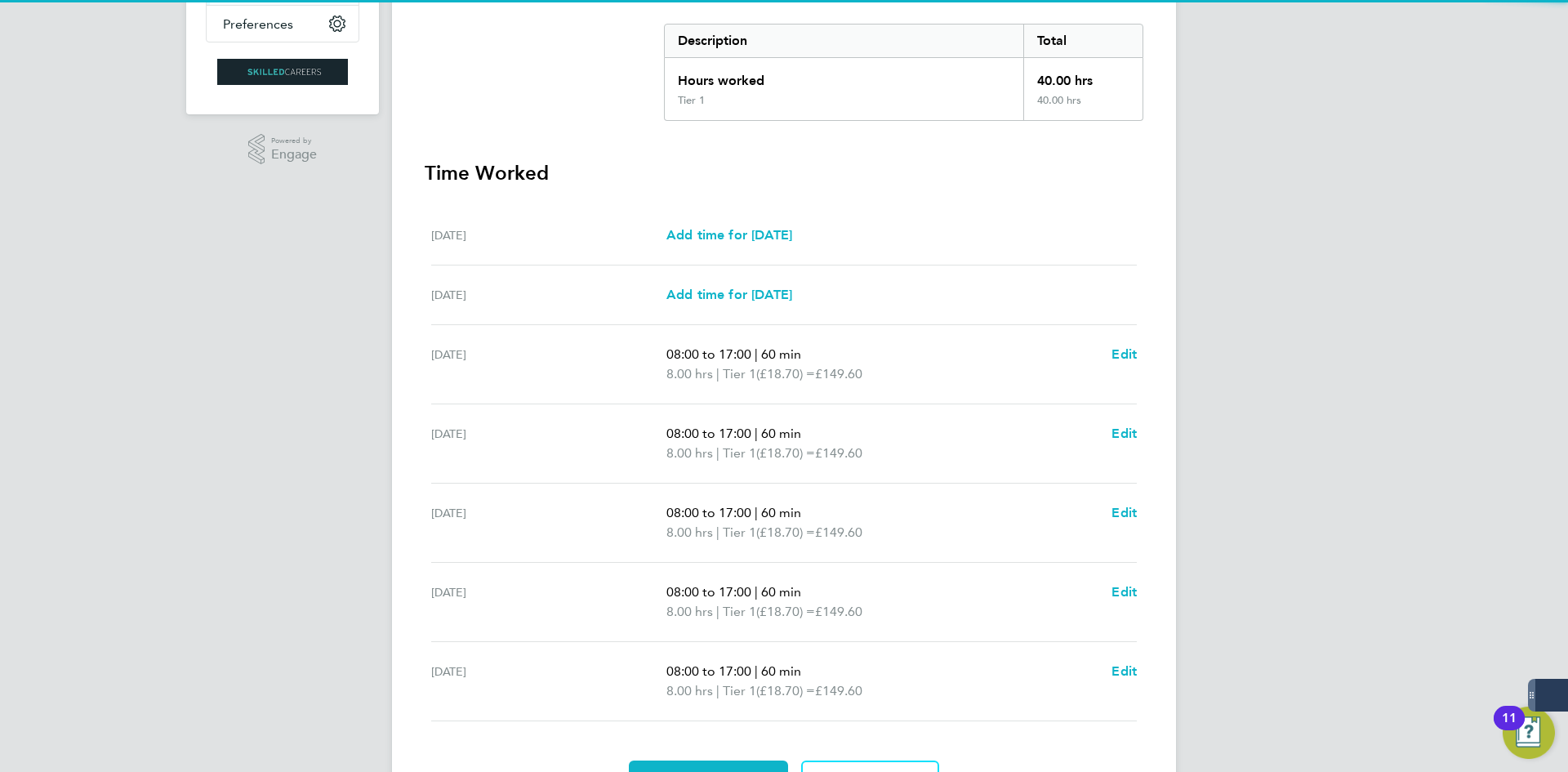
scroll to position [378, 0]
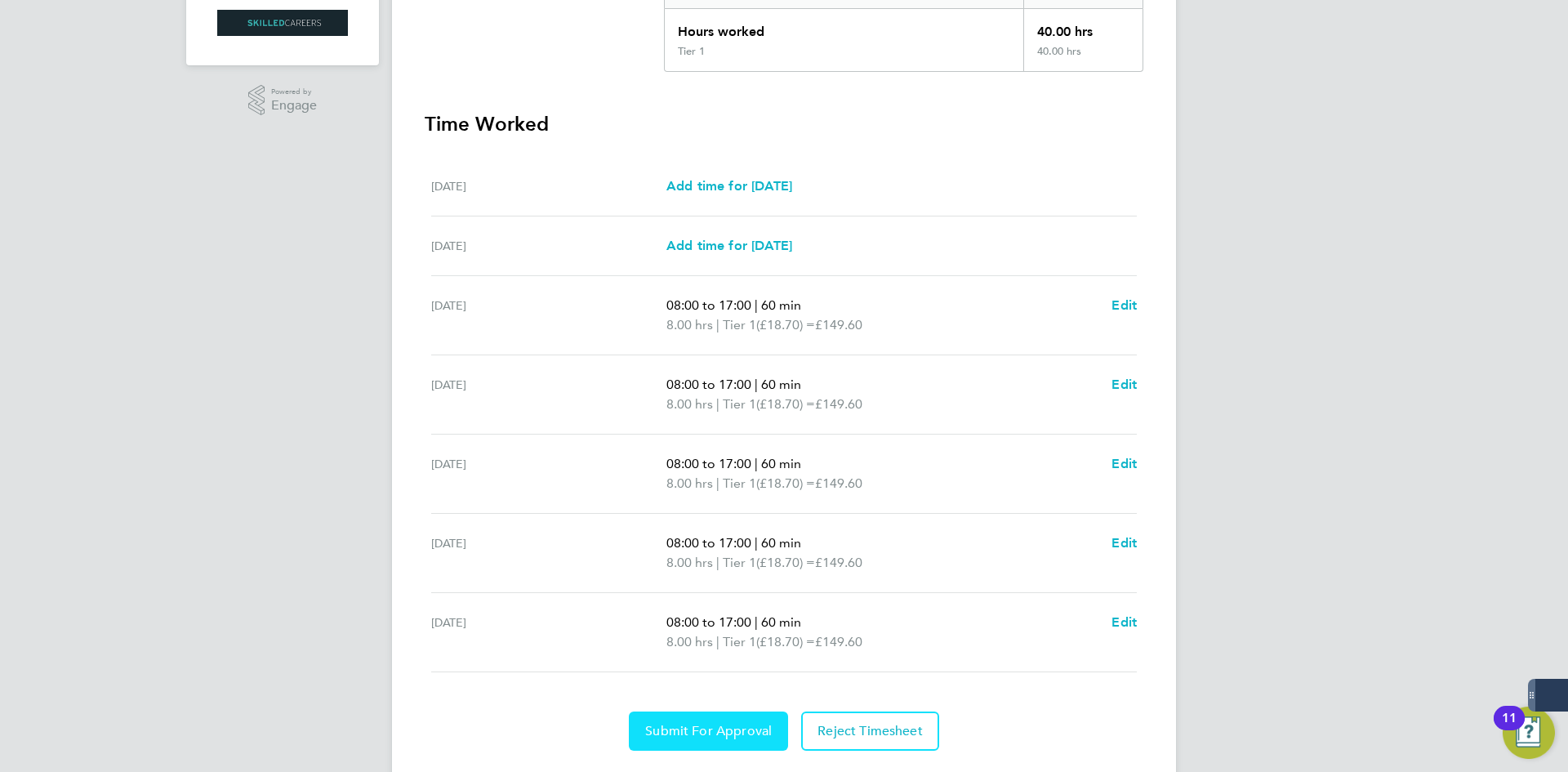
click at [748, 730] on span "Submit For Approval" at bounding box center [708, 731] width 126 height 17
